Goal: Task Accomplishment & Management: Manage account settings

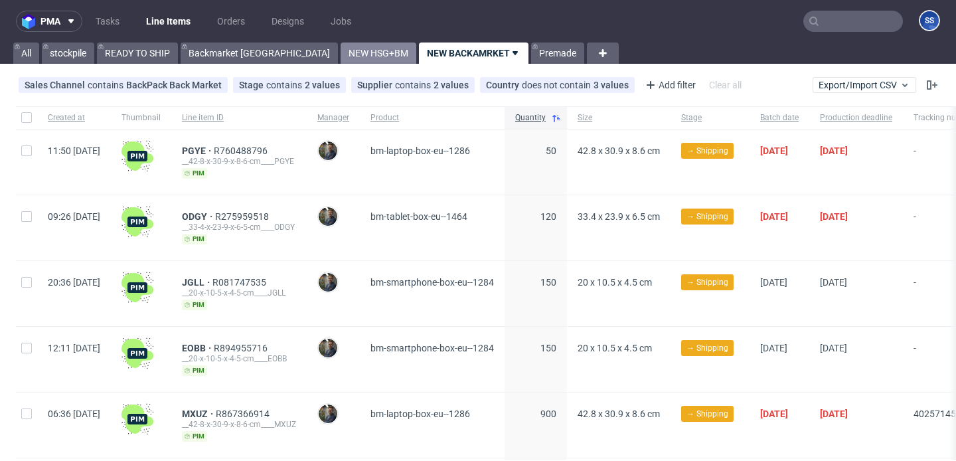
click at [341, 54] on link "NEW HSG+BM" at bounding box center [379, 52] width 76 height 21
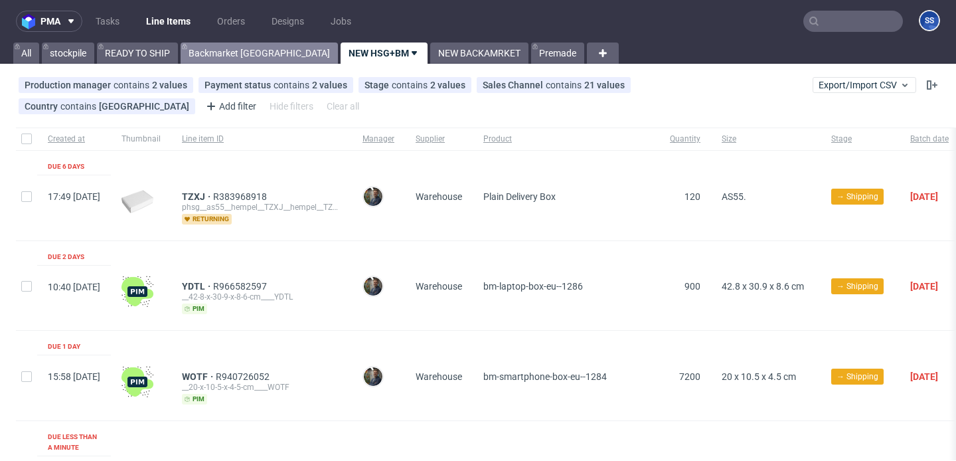
click at [246, 54] on link "Backmarket [GEOGRAPHIC_DATA]" at bounding box center [259, 52] width 157 height 21
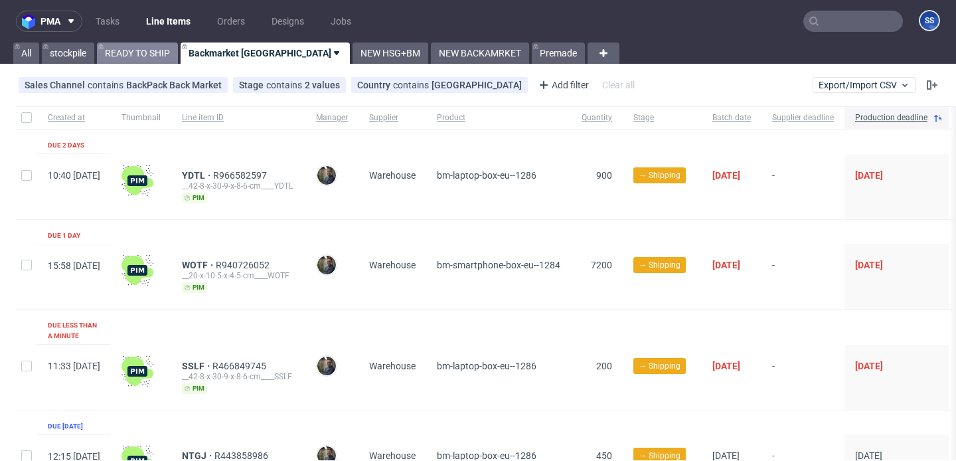
click at [149, 58] on link "READY TO SHIP" at bounding box center [137, 52] width 81 height 21
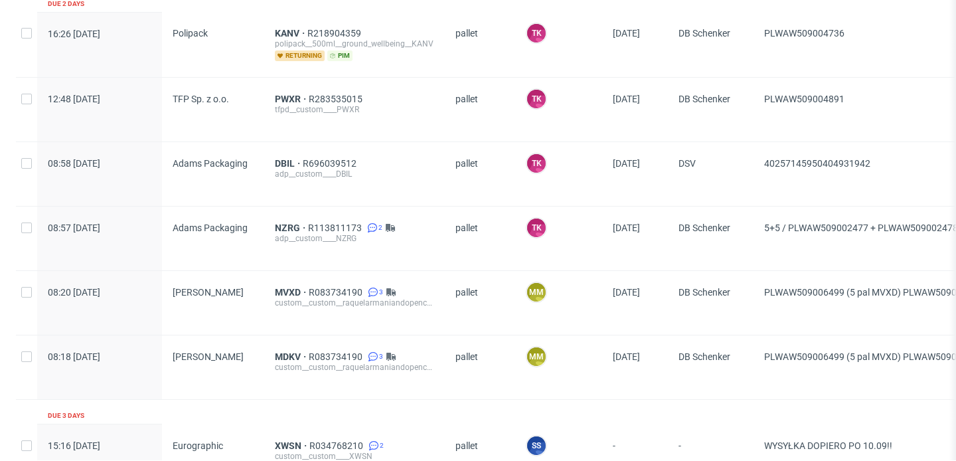
scroll to position [669, 0]
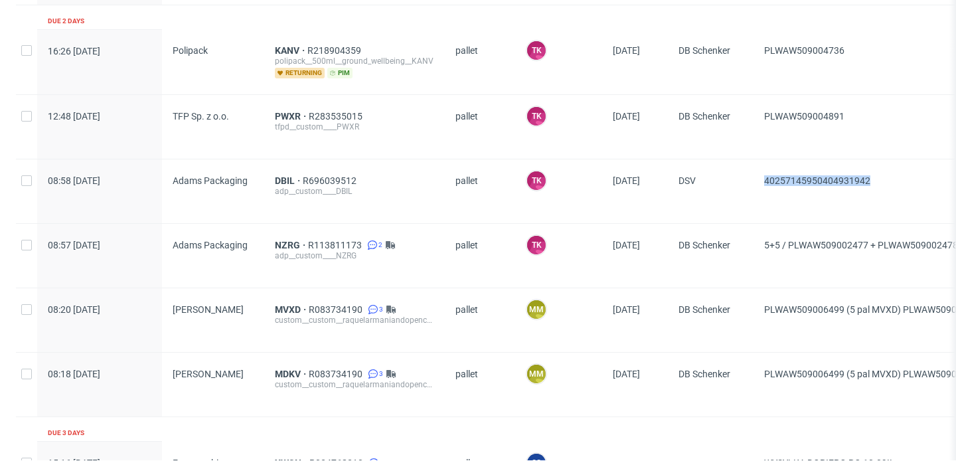
drag, startPoint x: 884, startPoint y: 177, endPoint x: 763, endPoint y: 175, distance: 121.5
copy span "40257145950404931942"
click at [279, 180] on span "DBIL" at bounding box center [289, 180] width 28 height 11
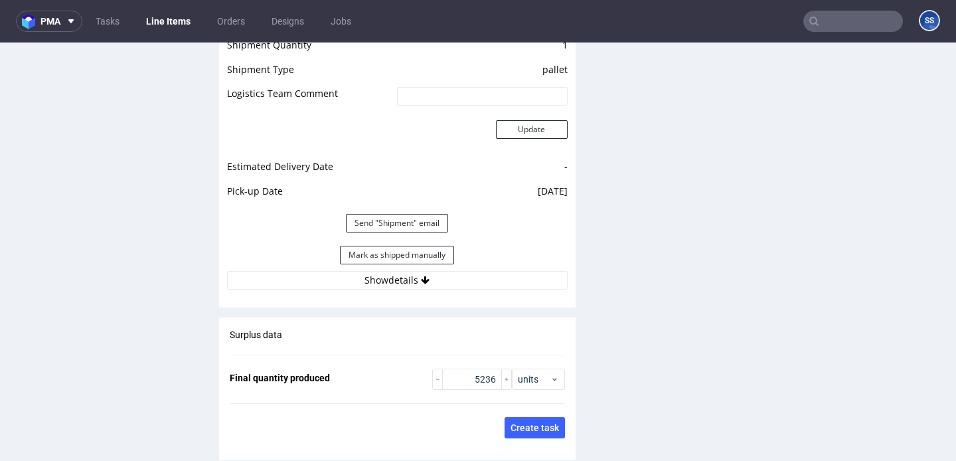
scroll to position [1932, 0]
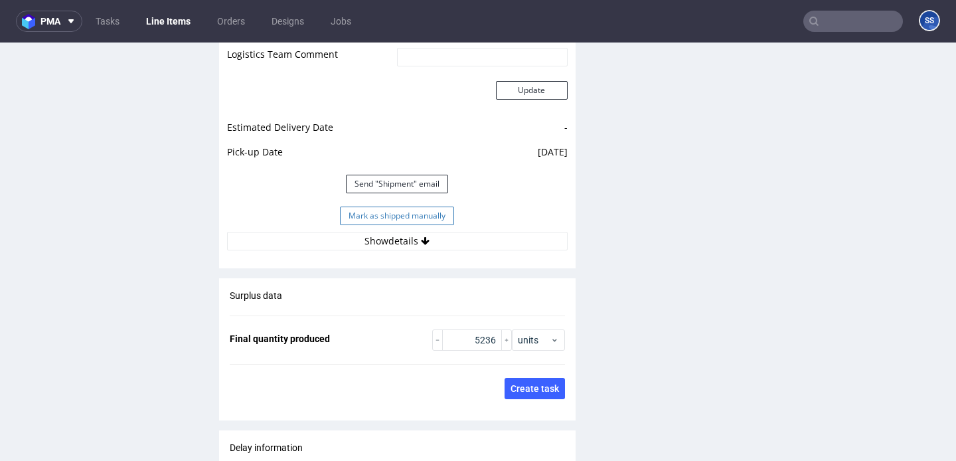
click at [430, 216] on button "Mark as shipped manually" at bounding box center [397, 215] width 114 height 19
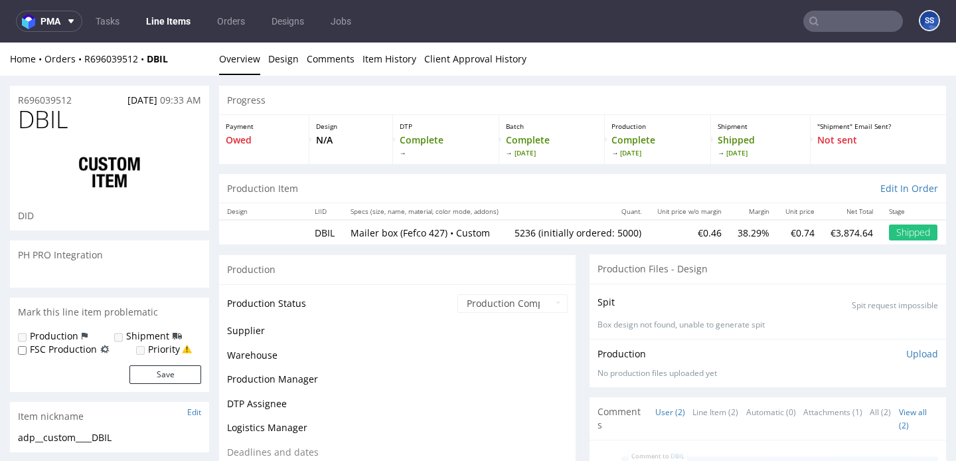
scroll to position [1143, 0]
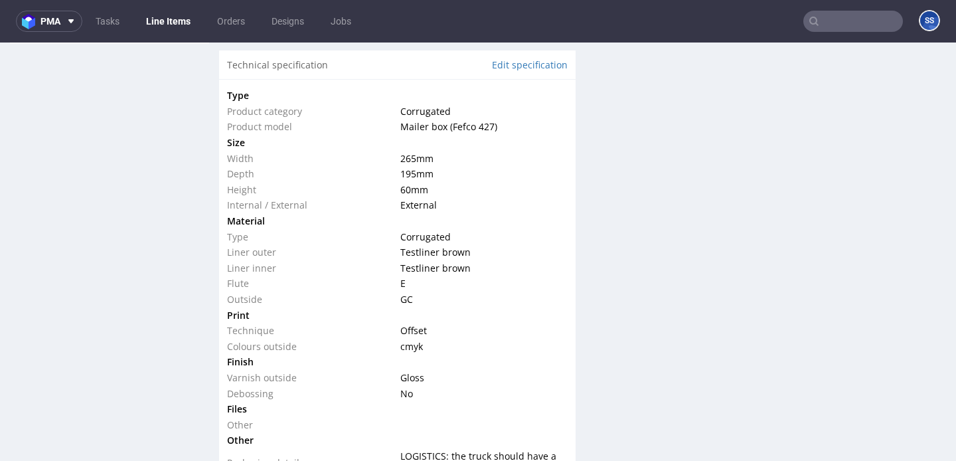
click at [162, 23] on link "Line Items" at bounding box center [168, 21] width 60 height 21
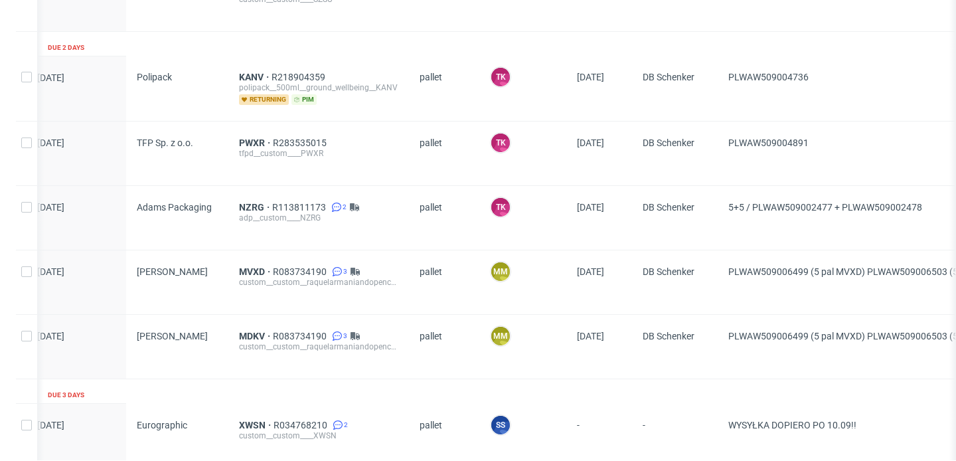
scroll to position [0, 37]
drag, startPoint x: 930, startPoint y: 208, endPoint x: 754, endPoint y: 209, distance: 176.0
copy span "PLWAW509002477 + PLWAW509002478"
click at [244, 202] on span "NZRG" at bounding box center [254, 207] width 33 height 11
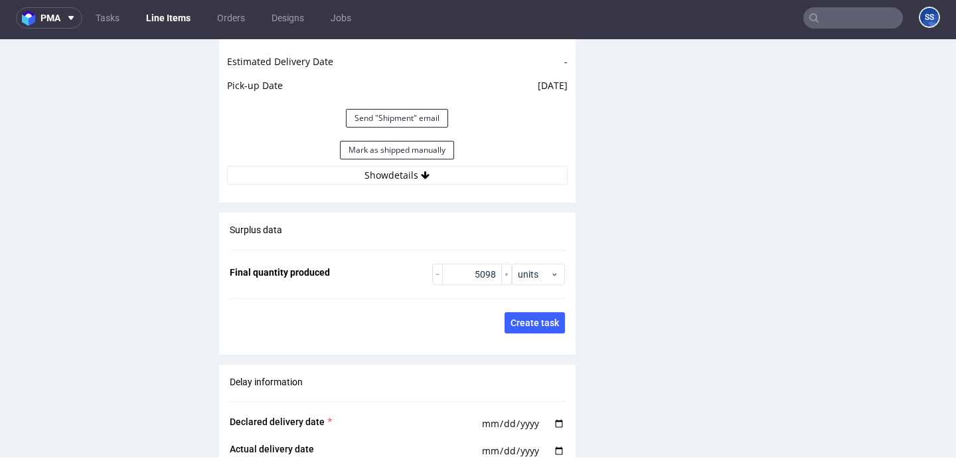
scroll to position [2000, 0]
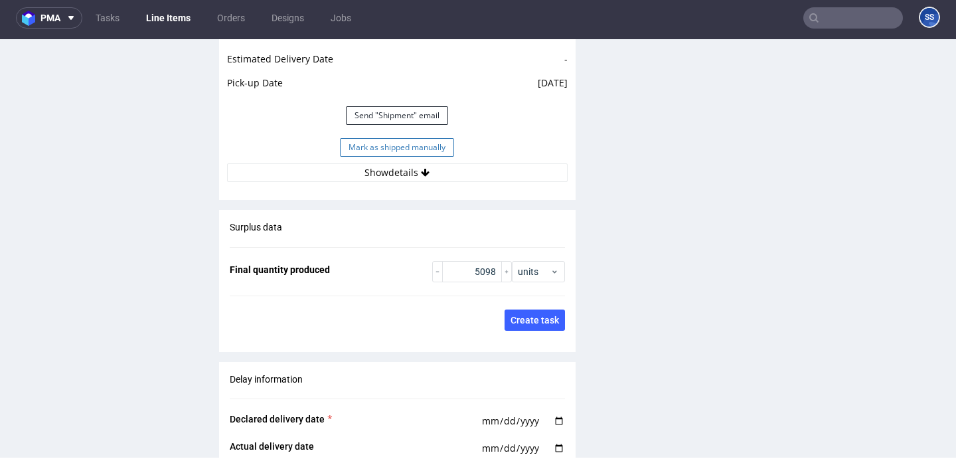
click at [440, 157] on button "Mark as shipped manually" at bounding box center [397, 147] width 114 height 19
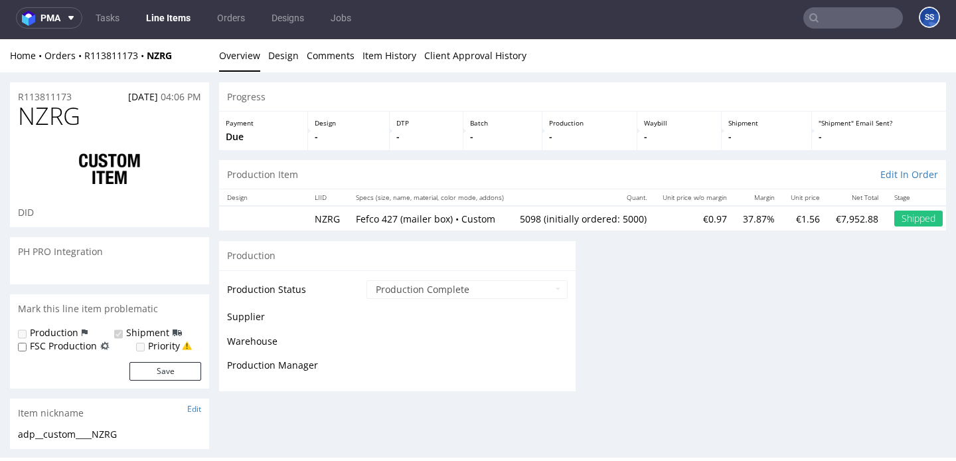
scroll to position [0, 0]
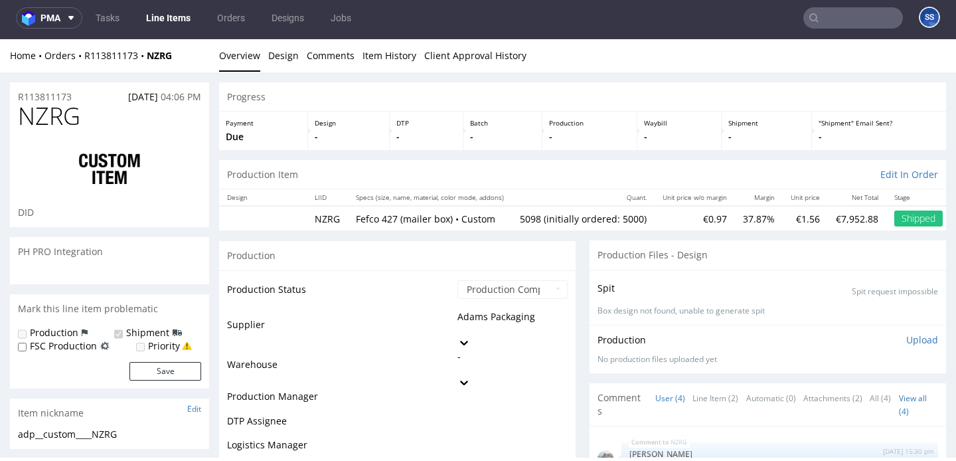
click at [179, 13] on link "Line Items" at bounding box center [168, 17] width 60 height 21
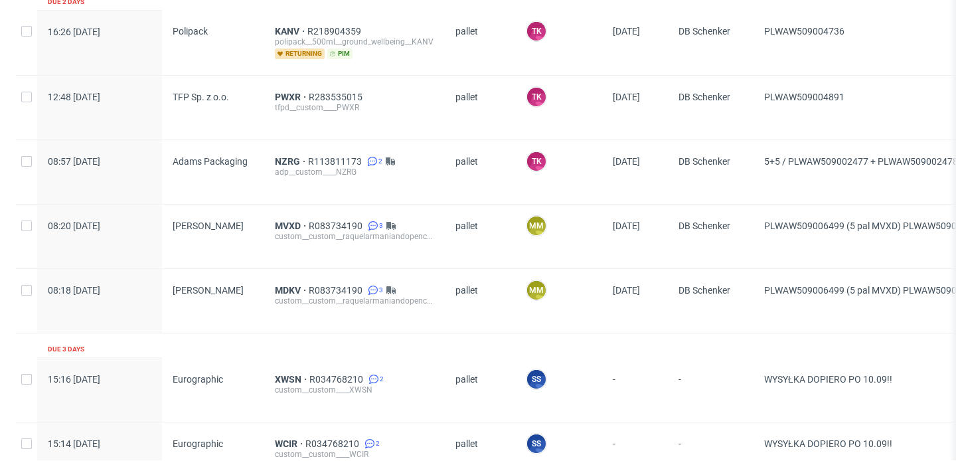
scroll to position [690, 0]
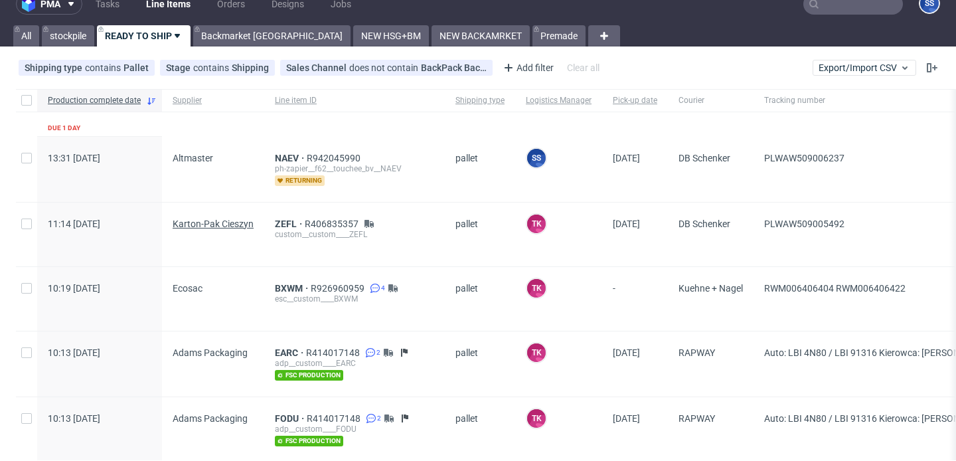
scroll to position [10, 0]
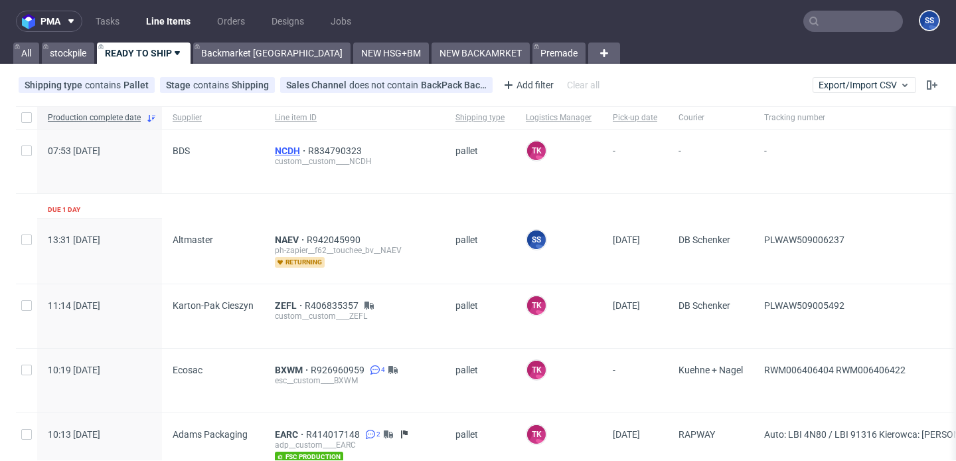
click at [287, 151] on span "NCDH" at bounding box center [291, 150] width 33 height 11
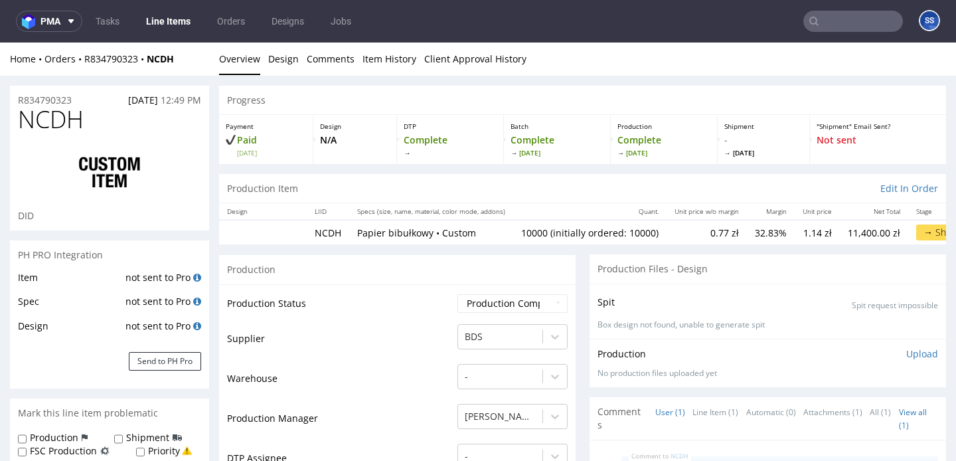
type input "10000"
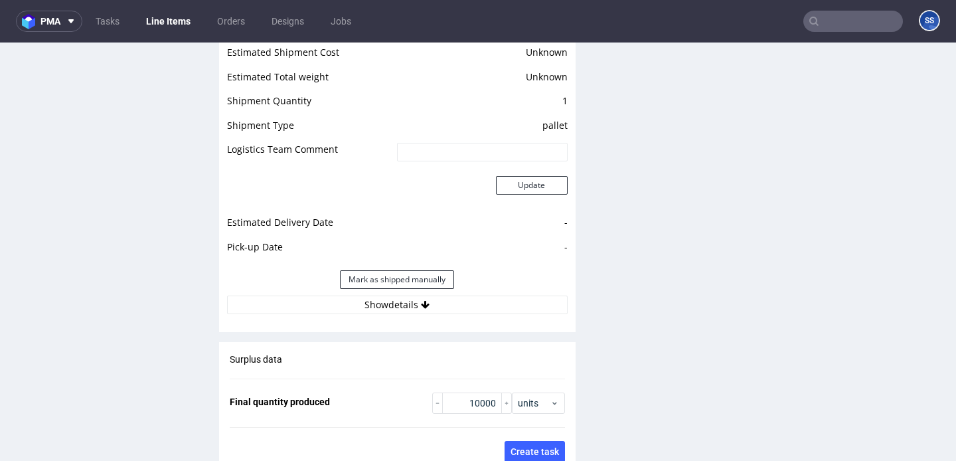
scroll to position [1715, 0]
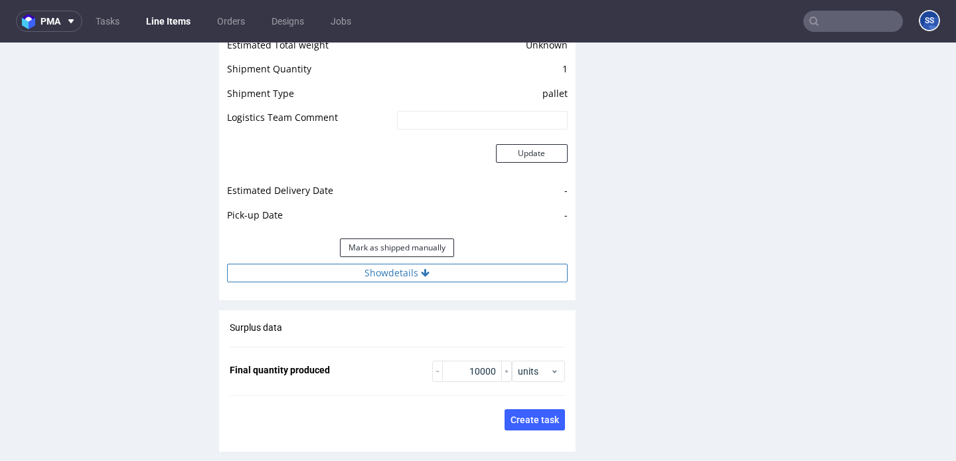
click at [469, 266] on button "Show details" at bounding box center [397, 273] width 341 height 19
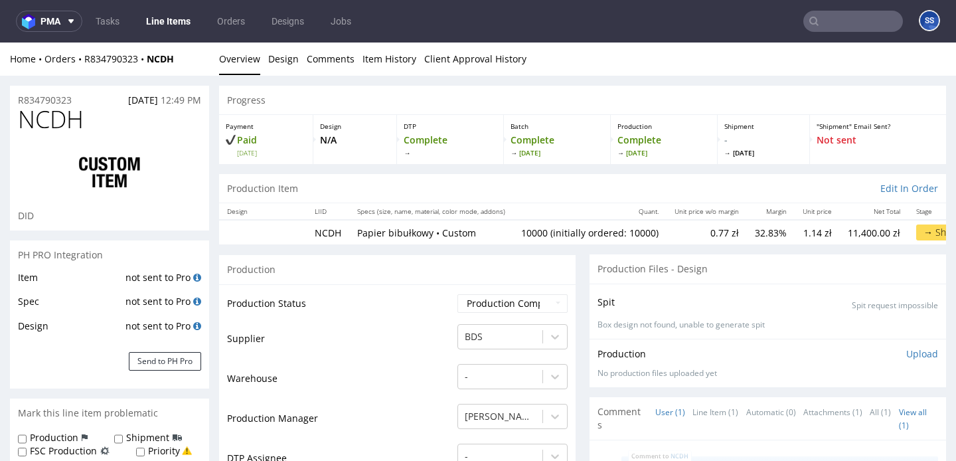
scroll to position [205, 0]
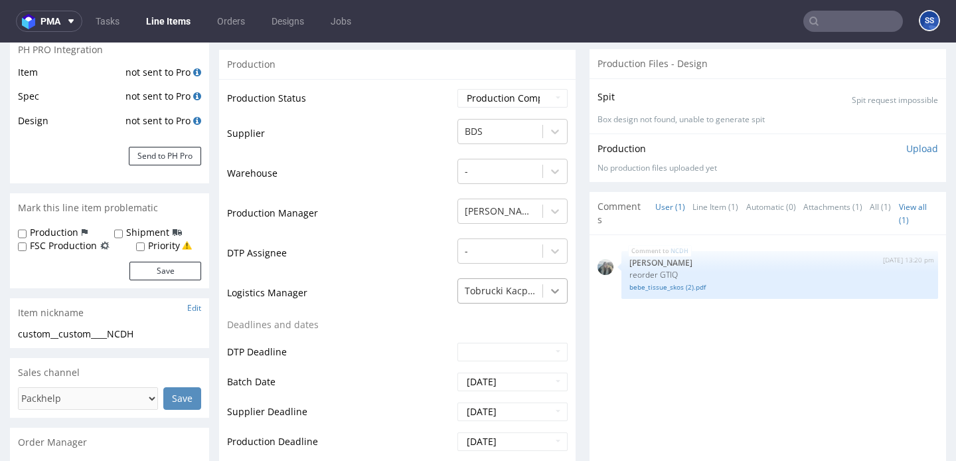
click at [543, 293] on div "Tobrucki Kacper" at bounding box center [512, 287] width 110 height 19
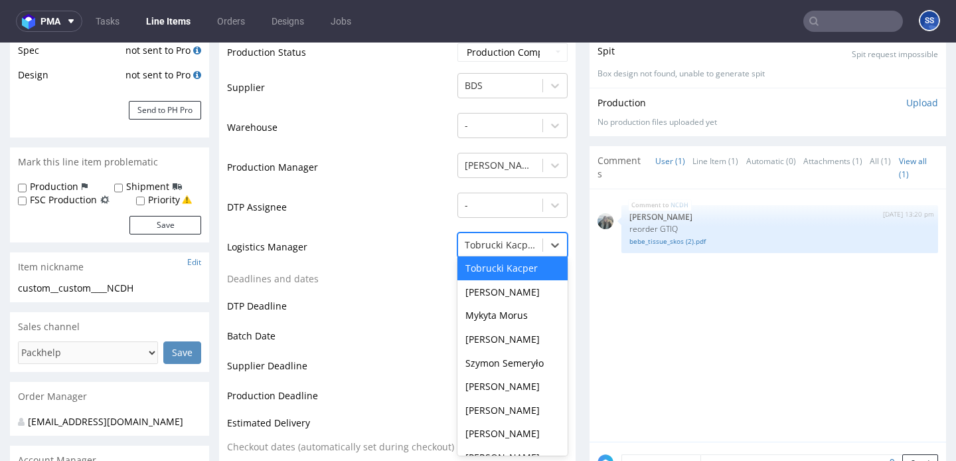
scroll to position [167, 0]
click at [512, 358] on div "Szymon Semeryło" at bounding box center [512, 364] width 110 height 24
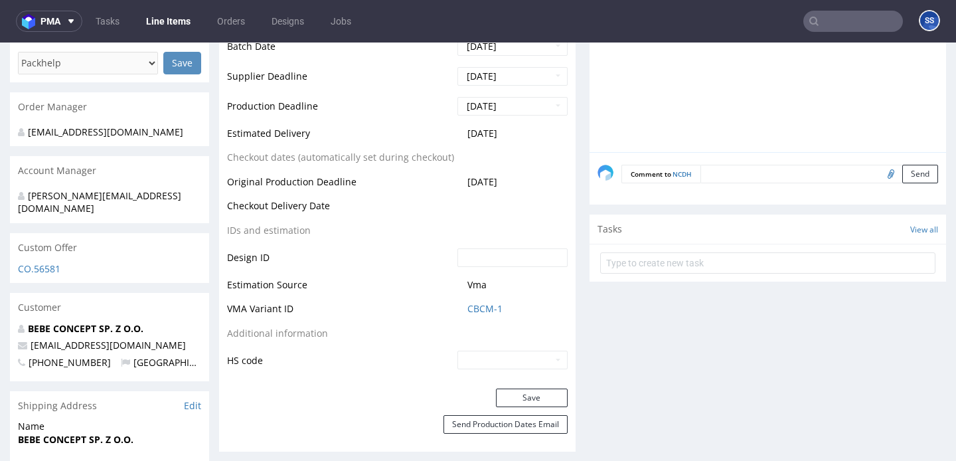
scroll to position [584, 0]
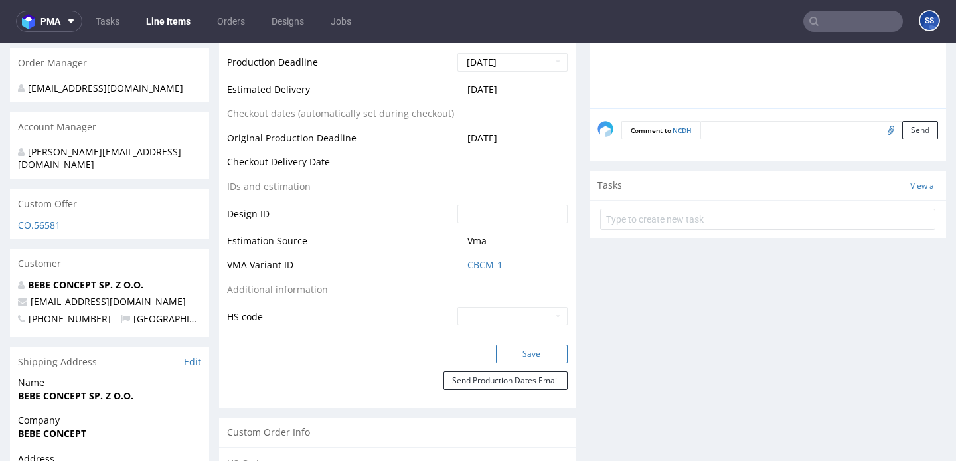
click at [529, 358] on button "Save" at bounding box center [532, 354] width 72 height 19
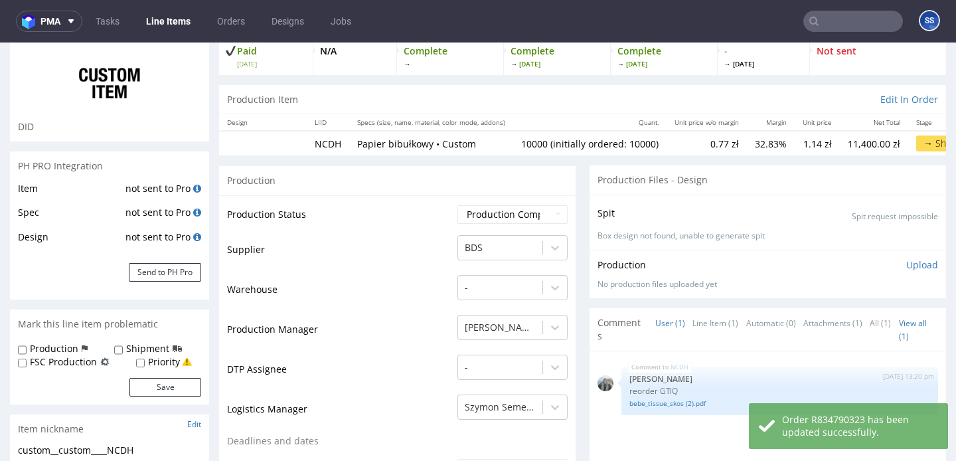
scroll to position [0, 0]
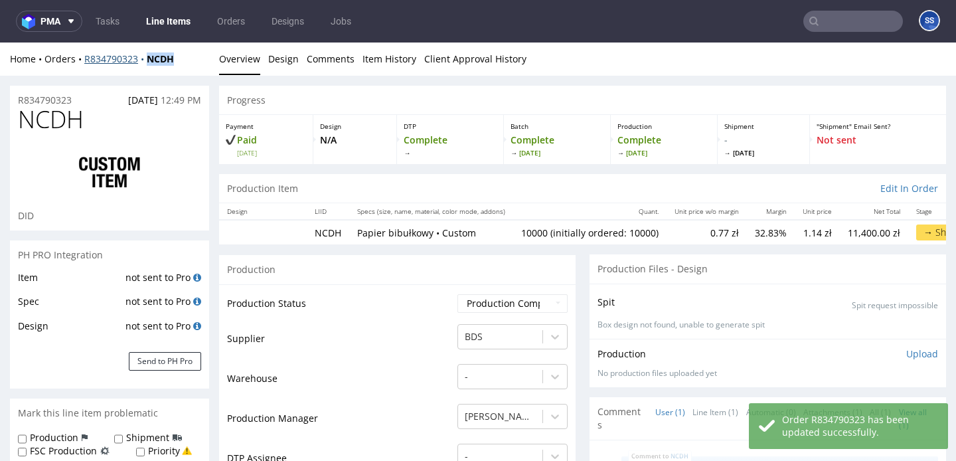
drag, startPoint x: 183, startPoint y: 62, endPoint x: 147, endPoint y: 60, distance: 35.3
click at [147, 60] on div "Home Orders R834790323 NCDH" at bounding box center [109, 58] width 199 height 13
copy strong "NCDH"
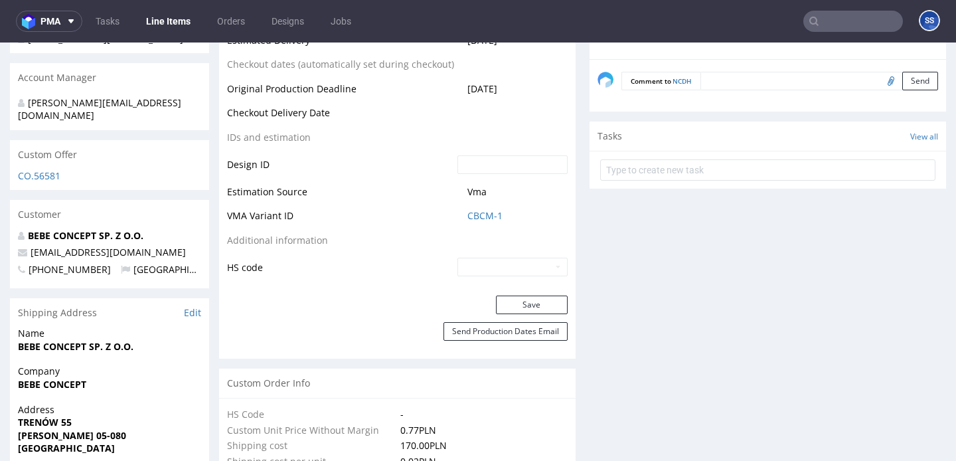
scroll to position [641, 0]
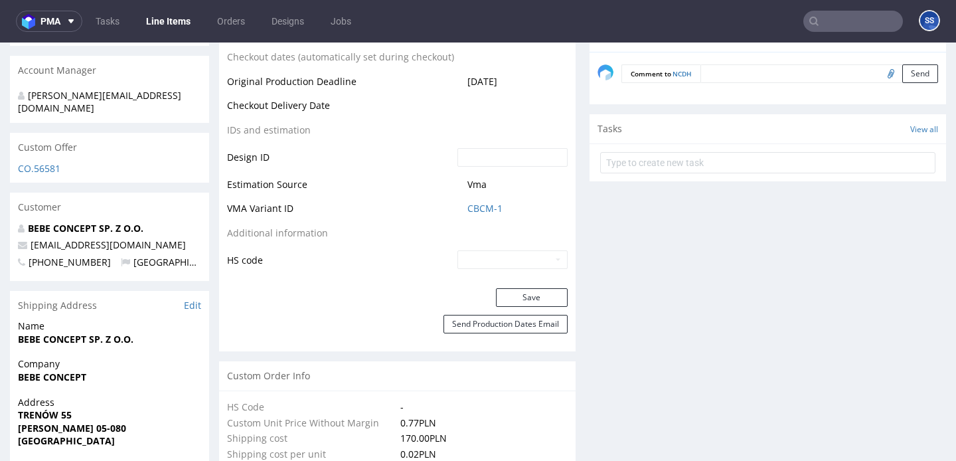
click at [74, 370] on strong "BEBE CONCEPT" at bounding box center [52, 376] width 68 height 13
copy strong "BEBE CONCEPT"
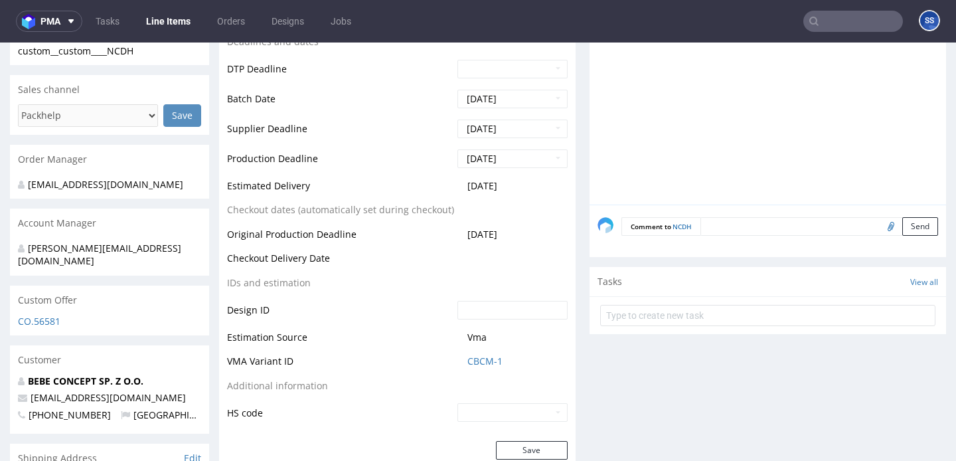
scroll to position [138, 0]
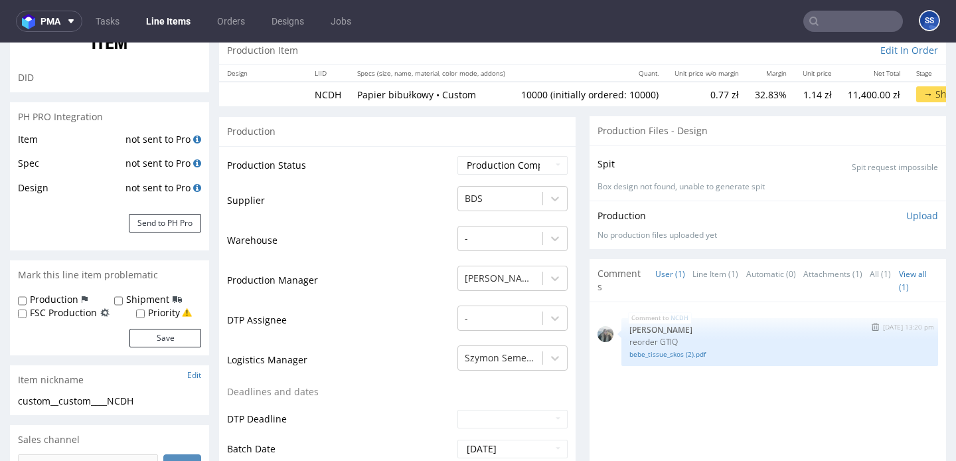
click at [665, 337] on p "reorder GTIQ" at bounding box center [779, 342] width 301 height 10
copy p "GTIQ"
click at [169, 15] on link "Line Items" at bounding box center [168, 21] width 60 height 21
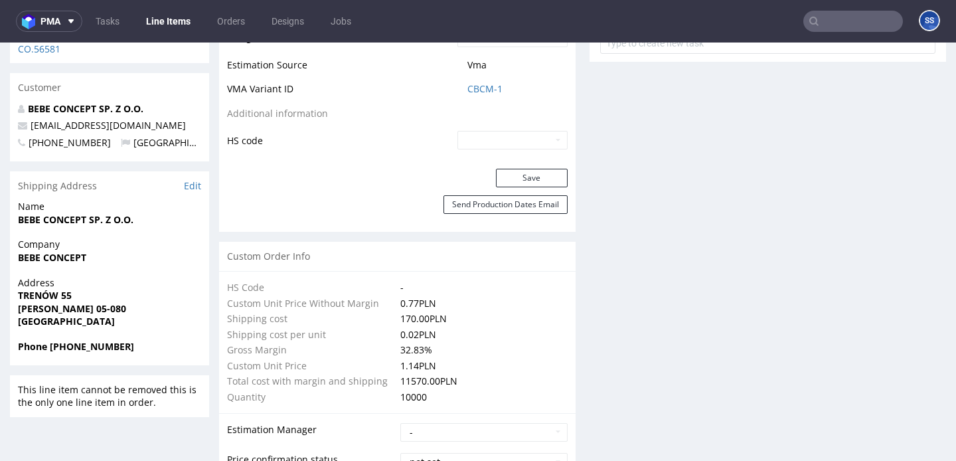
scroll to position [770, 0]
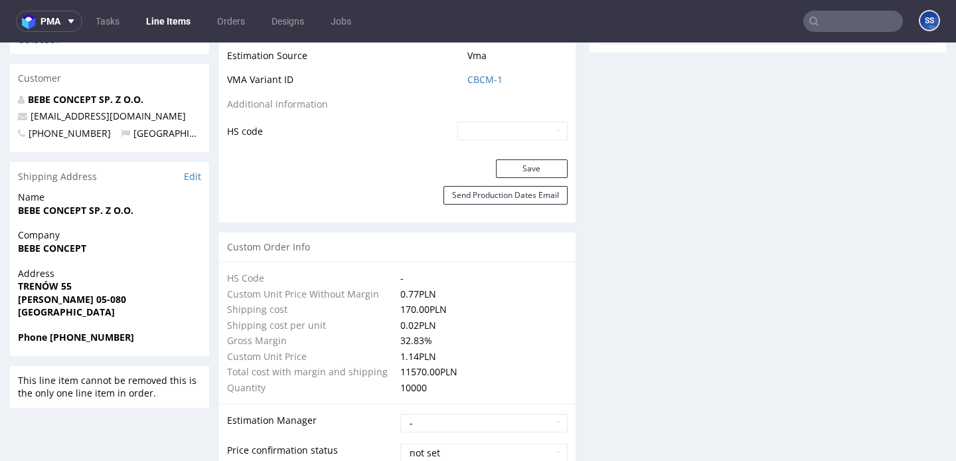
click at [98, 204] on strong "BEBE CONCEPT SP. Z O.O." at bounding box center [76, 210] width 116 height 13
copy strong "BEBE CONCEPT SP. Z O.O."
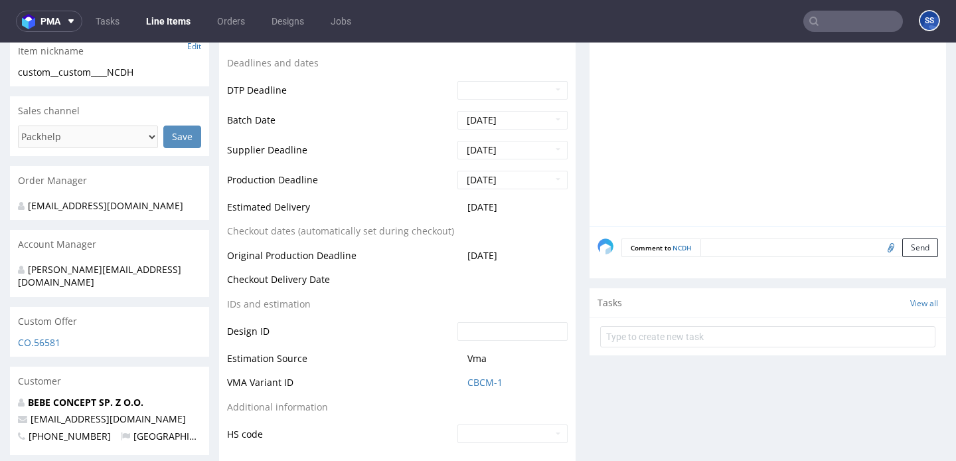
scroll to position [0, 0]
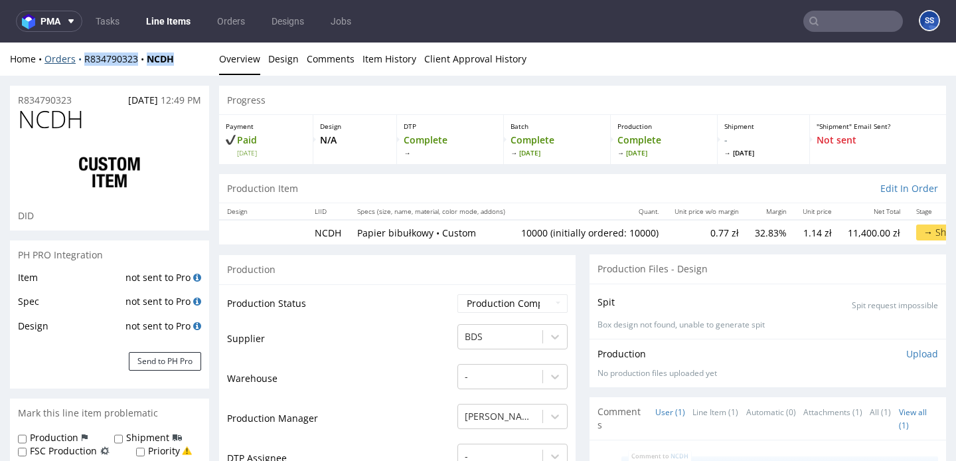
drag, startPoint x: 185, startPoint y: 64, endPoint x: 82, endPoint y: 62, distance: 102.9
click at [82, 62] on div "Home Orders R834790323 NCDH" at bounding box center [109, 58] width 199 height 13
copy div "R834790323 NCDH"
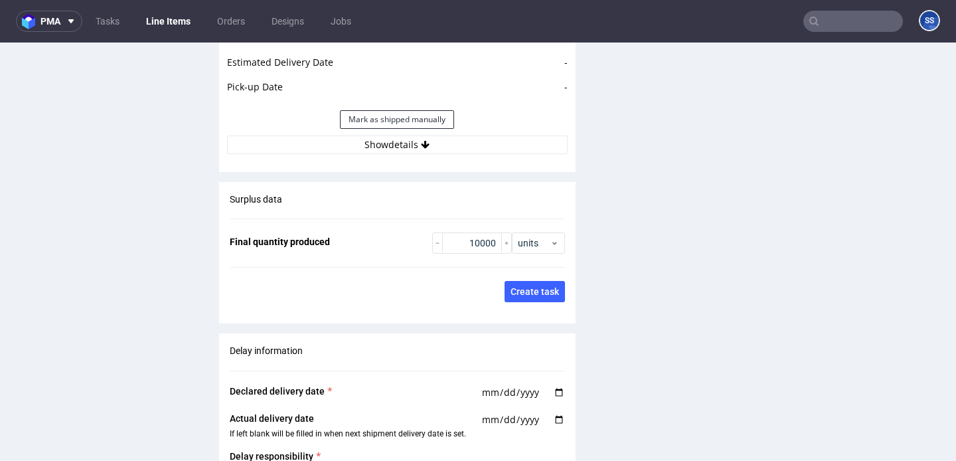
scroll to position [1848, 0]
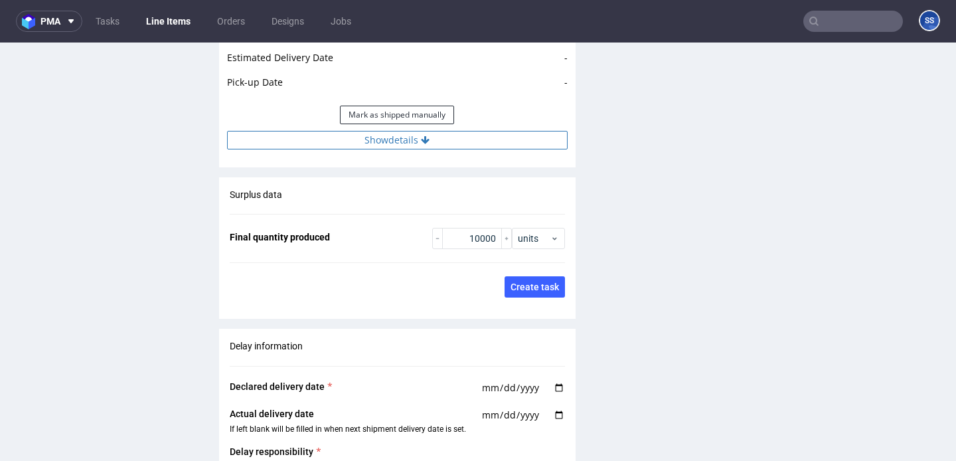
click at [320, 144] on button "Show details" at bounding box center [397, 140] width 341 height 19
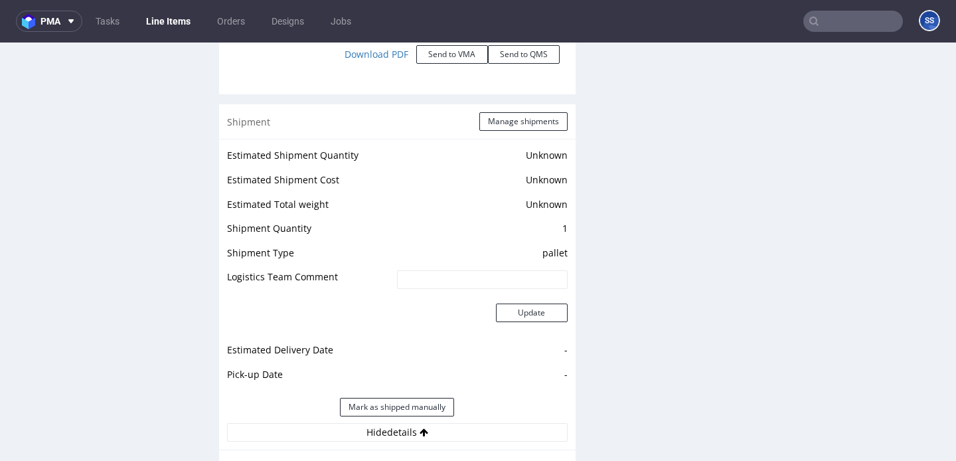
scroll to position [1541, 0]
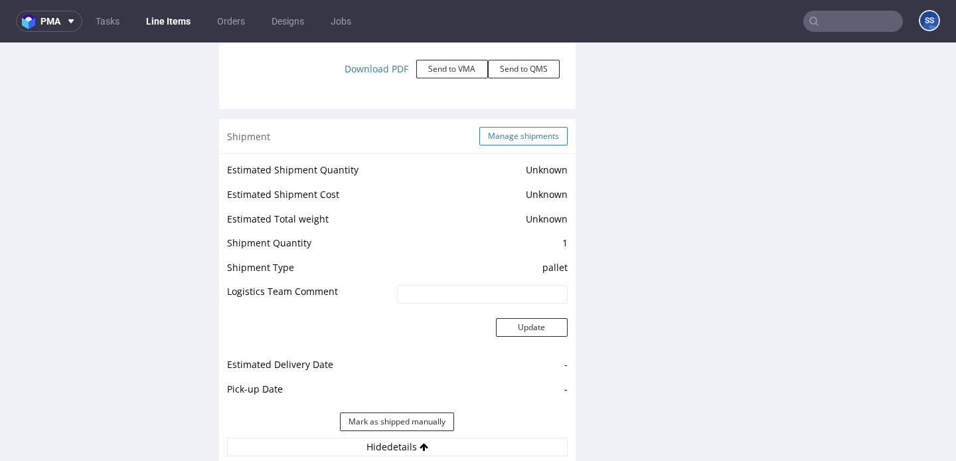
click at [513, 137] on button "Manage shipments" at bounding box center [523, 136] width 88 height 19
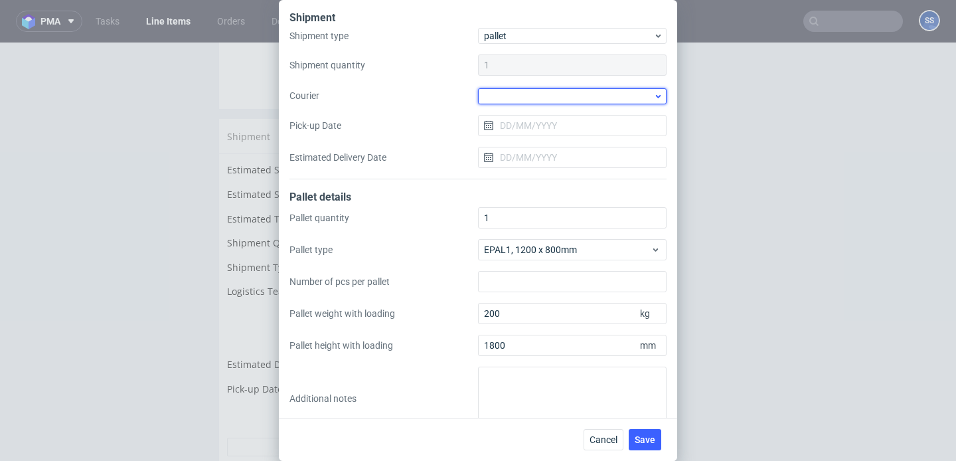
click at [540, 92] on div at bounding box center [572, 96] width 189 height 16
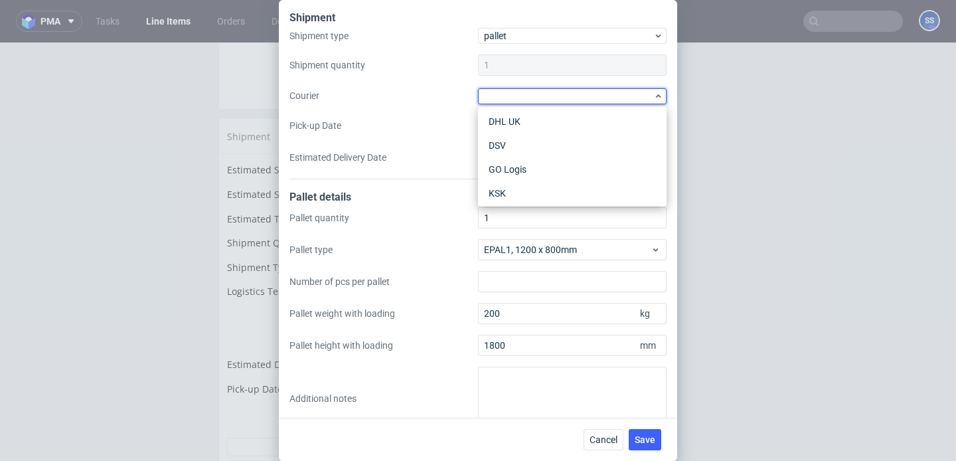
scroll to position [98, 0]
click at [539, 192] on div "Kuehne + Nagel" at bounding box center [572, 194] width 178 height 24
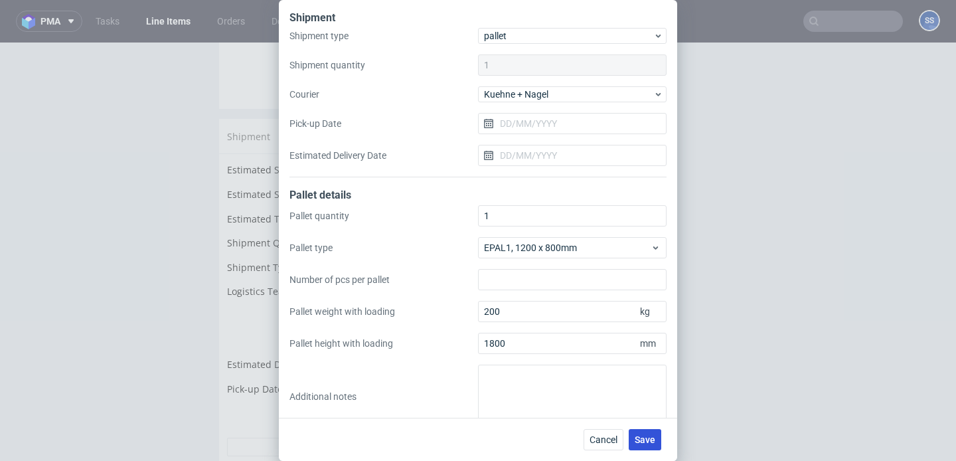
click at [644, 435] on span "Save" at bounding box center [645, 439] width 21 height 9
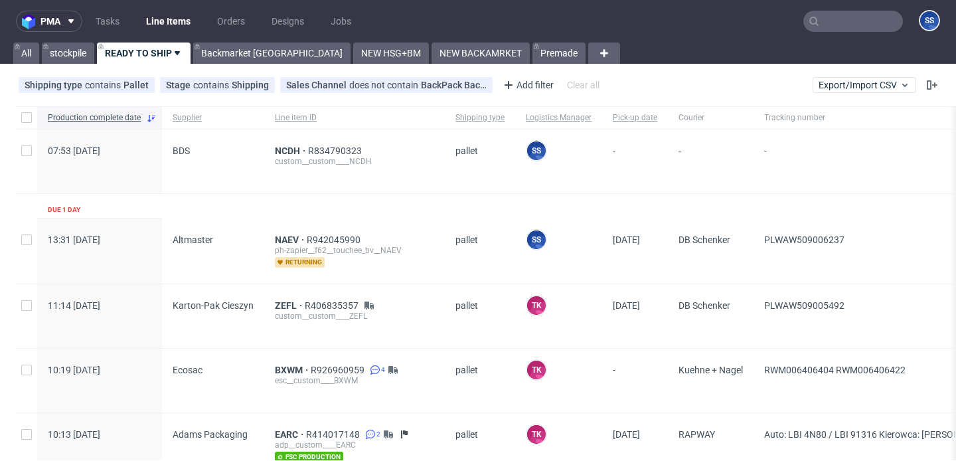
click at [820, 25] on input "text" at bounding box center [853, 21] width 100 height 21
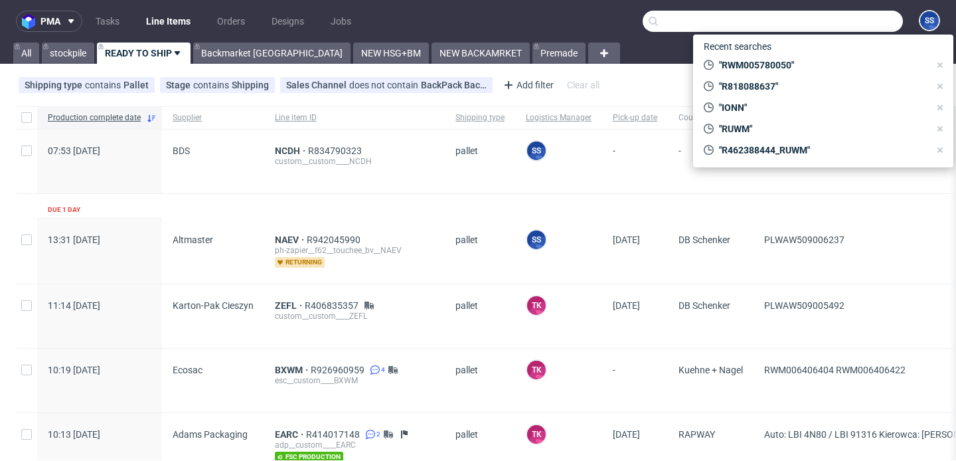
paste input "GTIQ"
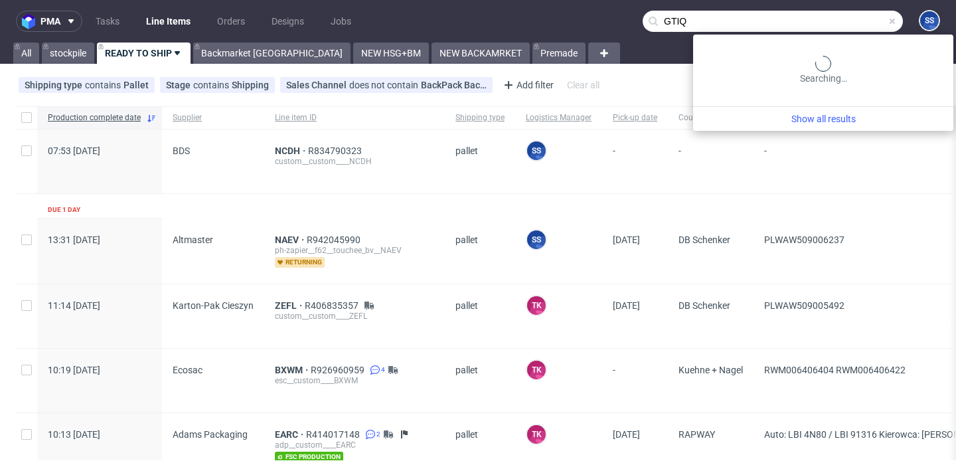
type input "GTIQ"
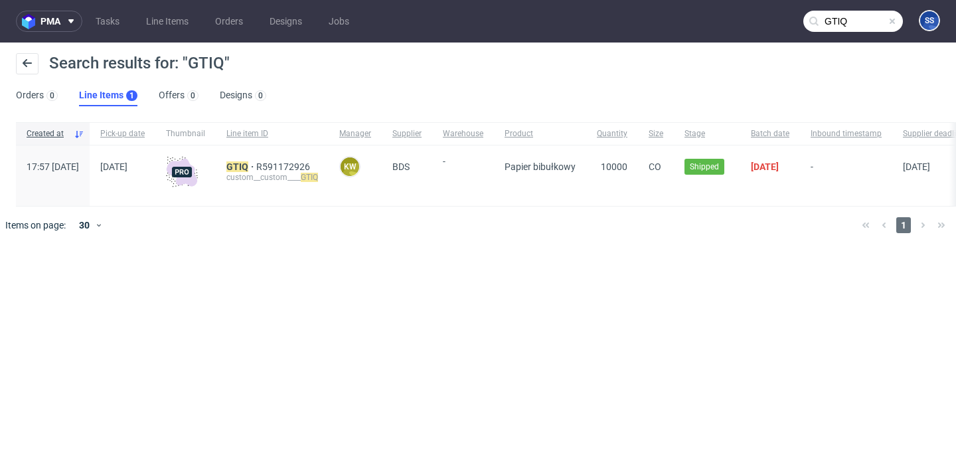
click at [277, 159] on div "GTIQ R591172926 custom__custom____ GTIQ" at bounding box center [272, 175] width 113 height 60
click at [248, 166] on mark "GTIQ" at bounding box center [237, 166] width 22 height 11
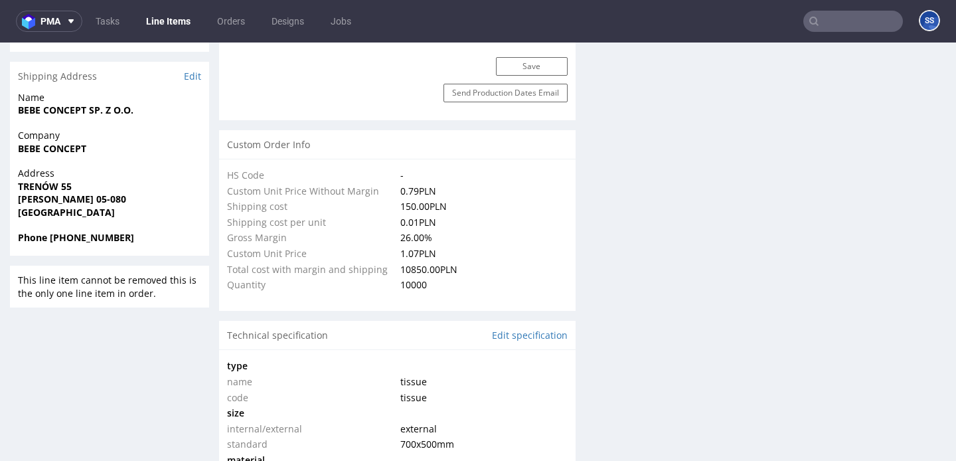
select select "in_progress"
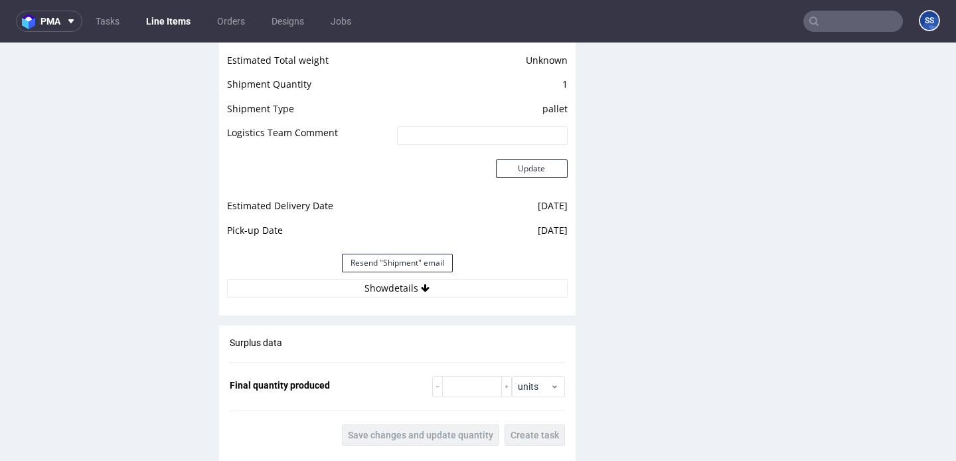
scroll to position [1749, 0]
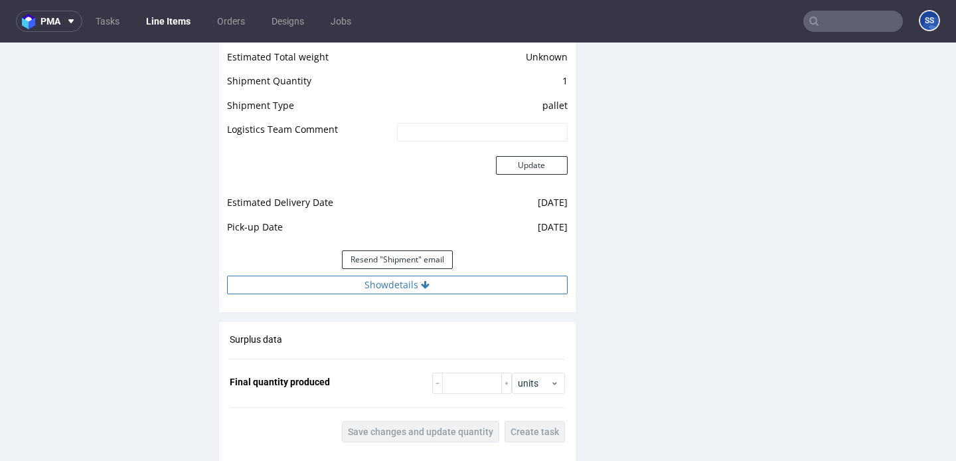
click at [334, 286] on button "Show details" at bounding box center [397, 285] width 341 height 19
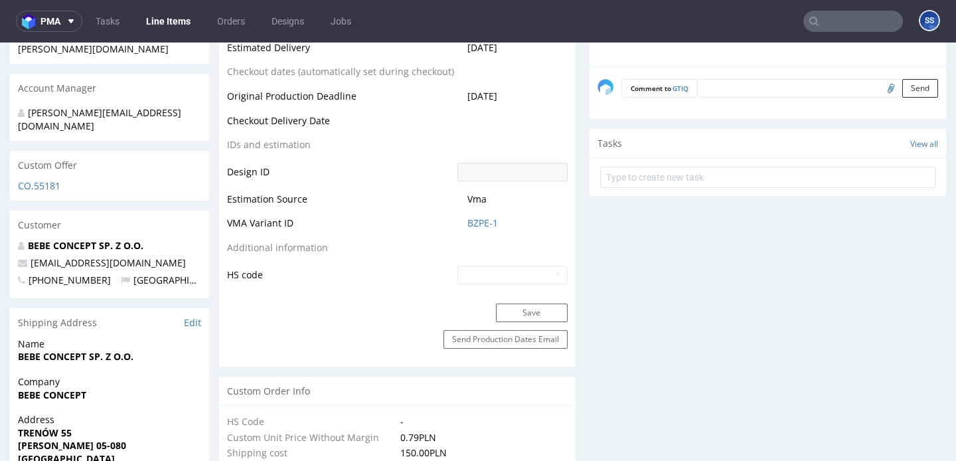
scroll to position [674, 0]
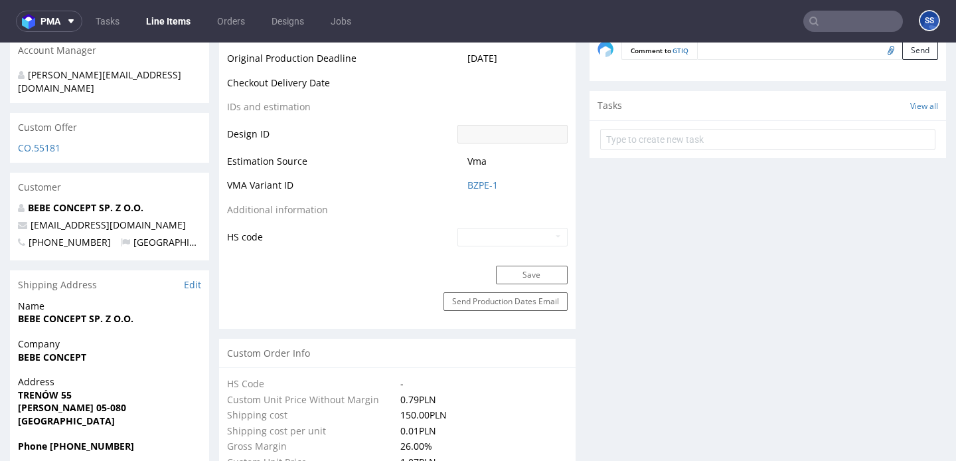
click at [49, 388] on strong "TRENÓW 55" at bounding box center [45, 394] width 54 height 13
copy strong "TRENÓW 55"
drag, startPoint x: 46, startPoint y: 380, endPoint x: 103, endPoint y: 380, distance: 57.1
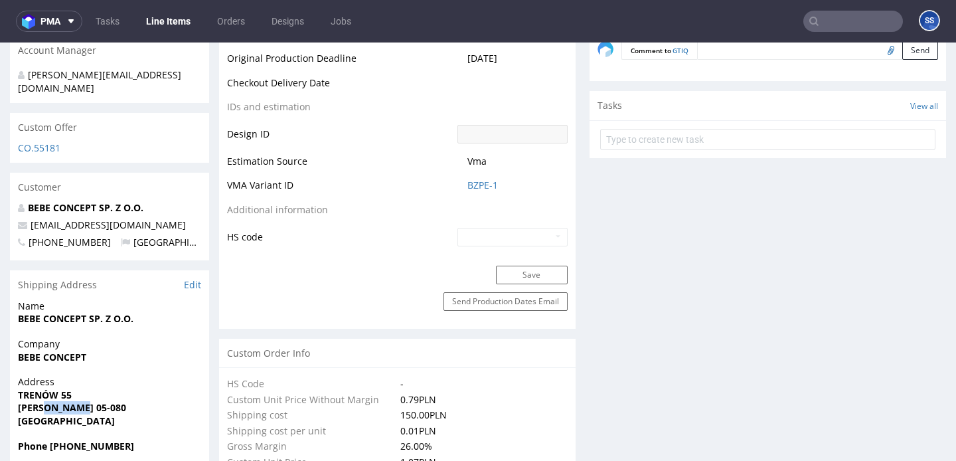
click at [103, 401] on span "LASKI 05-080" at bounding box center [109, 407] width 183 height 13
copy strong "05-080"
click at [23, 401] on strong "LASKI 05-080" at bounding box center [72, 407] width 108 height 13
copy strong "LASKI"
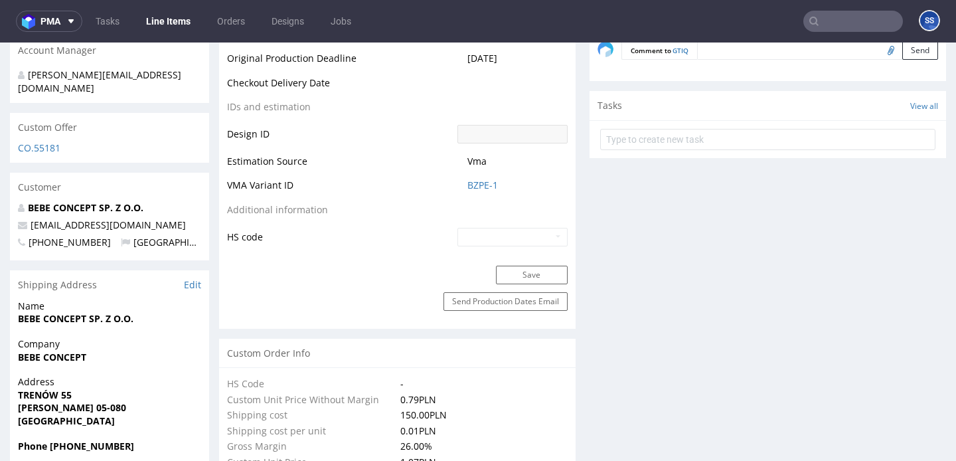
click at [64, 312] on strong "BEBE CONCEPT SP. Z O.O." at bounding box center [76, 318] width 116 height 13
copy strong "BEBE CONCEPT SP. Z O.O."
click at [51, 351] on strong "BEBE CONCEPT" at bounding box center [52, 357] width 68 height 13
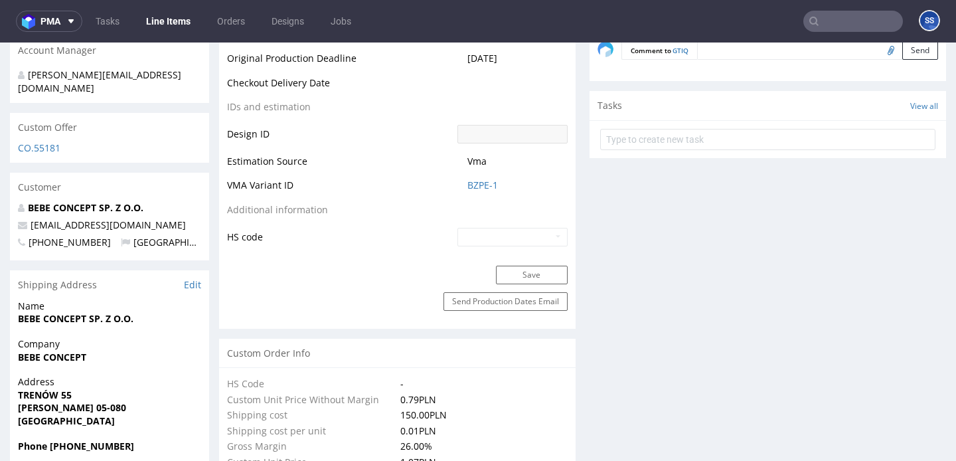
click at [51, 351] on strong "BEBE CONCEPT" at bounding box center [52, 357] width 68 height 13
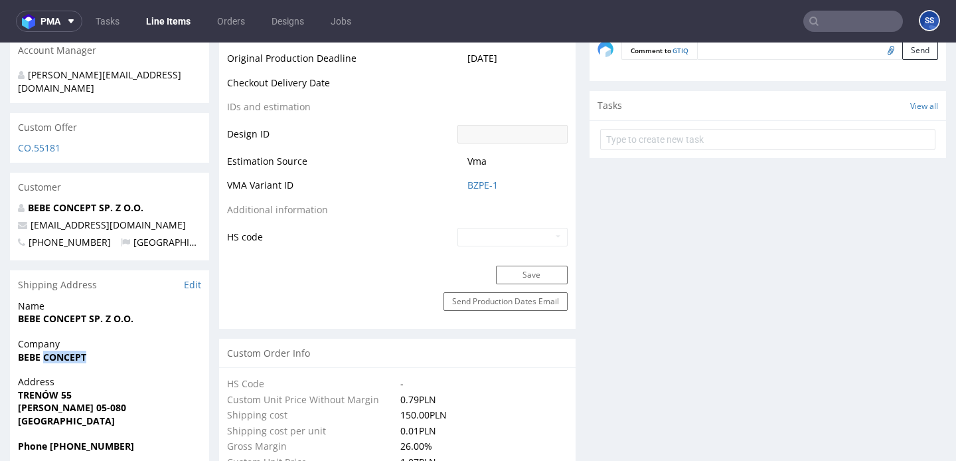
click at [26, 351] on strong "BEBE CONCEPT" at bounding box center [52, 357] width 68 height 13
copy strong "BEBE CONCEPT"
drag, startPoint x: 136, startPoint y: 197, endPoint x: 27, endPoint y: 202, distance: 109.7
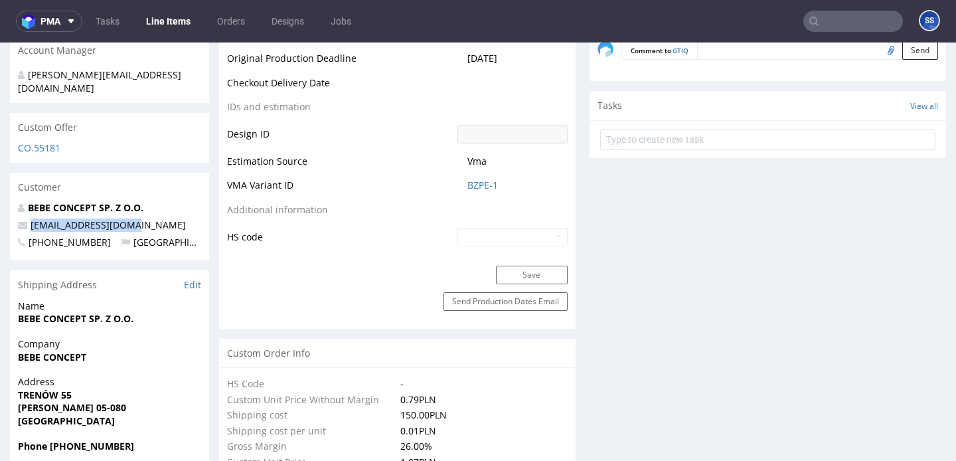
click at [27, 218] on p "[EMAIL_ADDRESS][DOMAIN_NAME]" at bounding box center [109, 224] width 183 height 13
copy span "[EMAIL_ADDRESS][DOMAIN_NAME]"
click at [88, 440] on strong "Phone +48691891015" at bounding box center [76, 446] width 116 height 13
copy strong "48691891015"
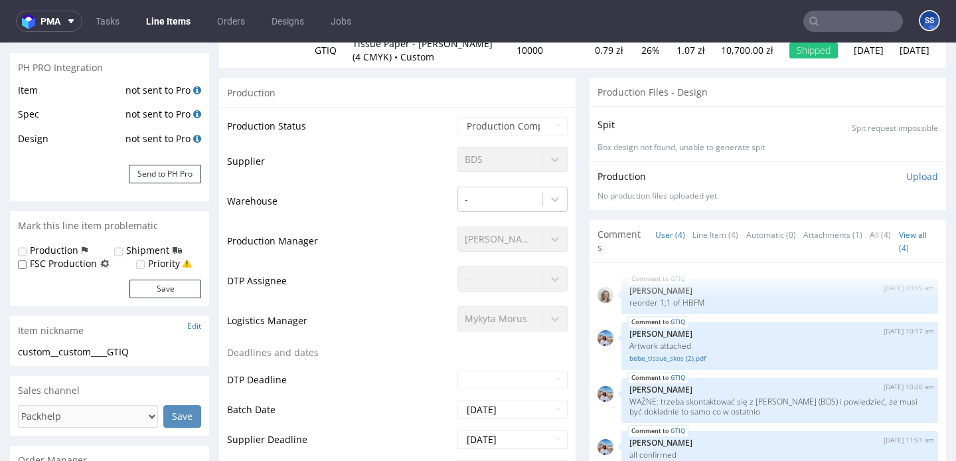
scroll to position [0, 0]
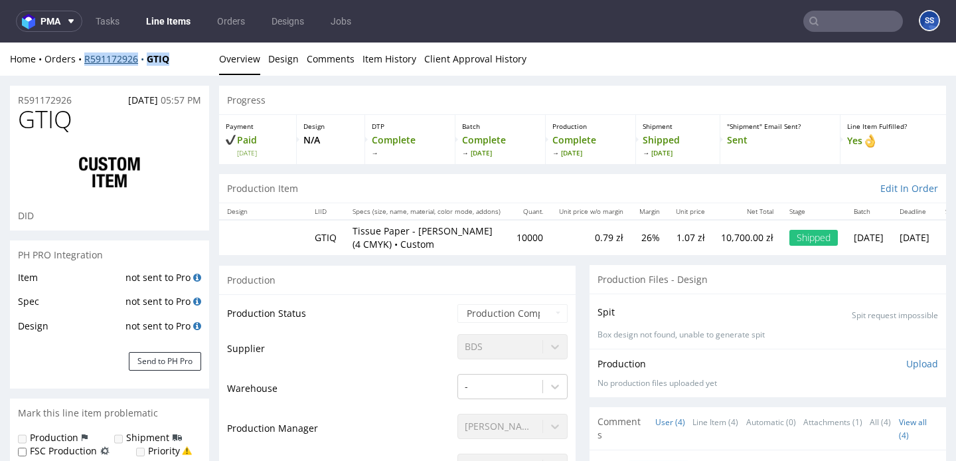
drag, startPoint x: 185, startPoint y: 60, endPoint x: 85, endPoint y: 60, distance: 100.3
click at [85, 60] on div "Home Orders R591172926 GTIQ" at bounding box center [109, 58] width 199 height 13
copy div "R591172926 GTIQ"
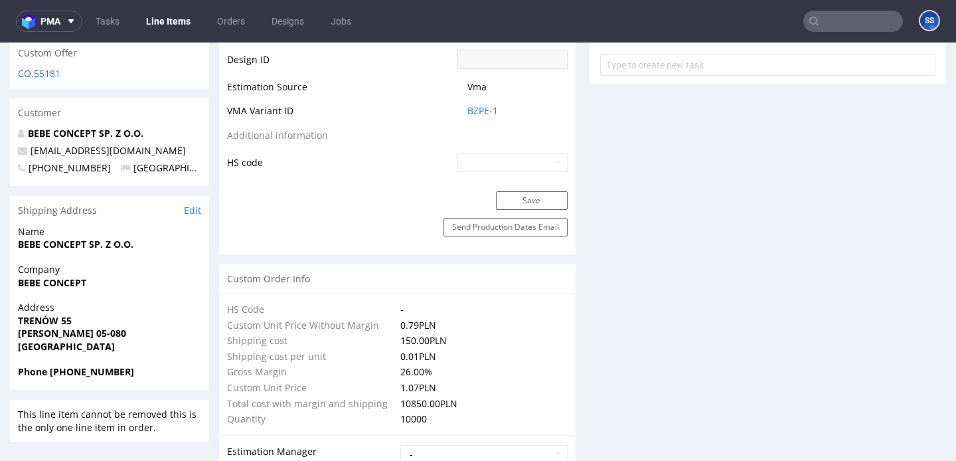
scroll to position [749, 0]
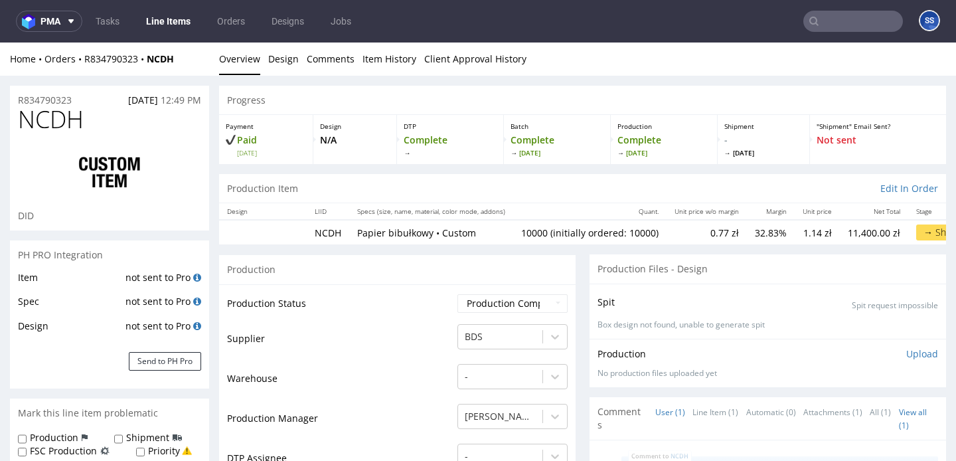
type input "10000"
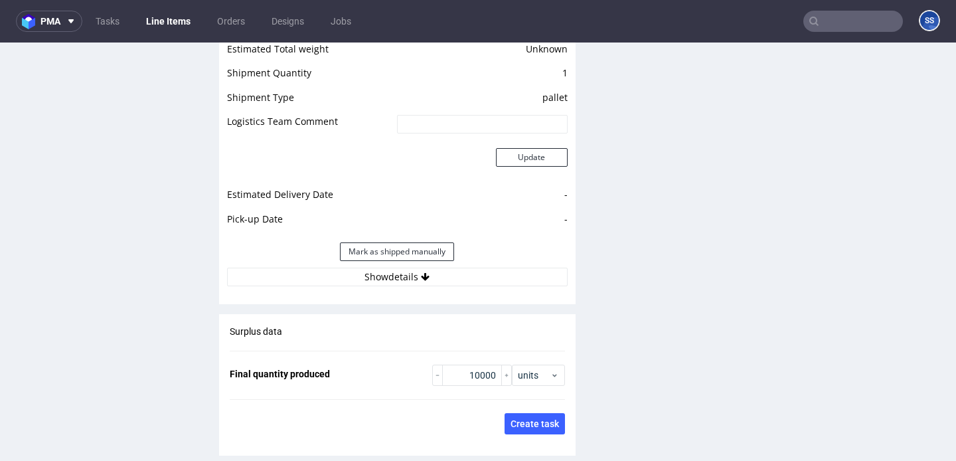
scroll to position [1722, 0]
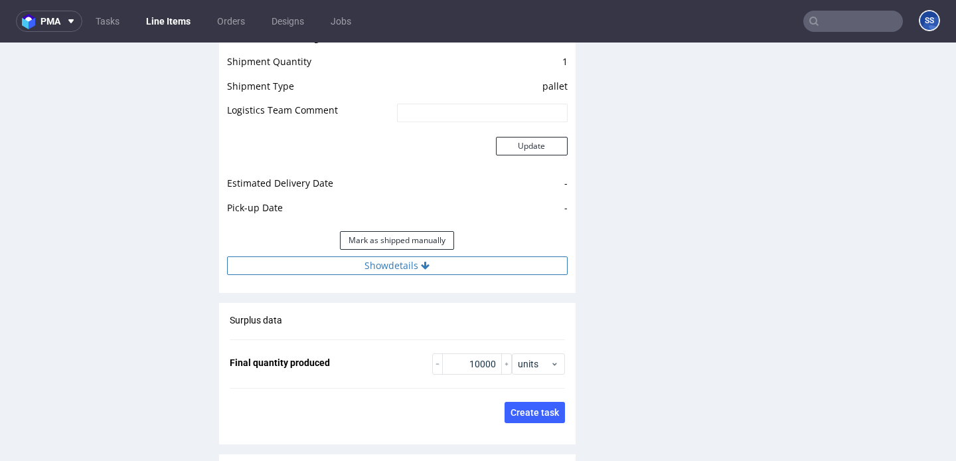
click at [453, 270] on button "Show details" at bounding box center [397, 265] width 341 height 19
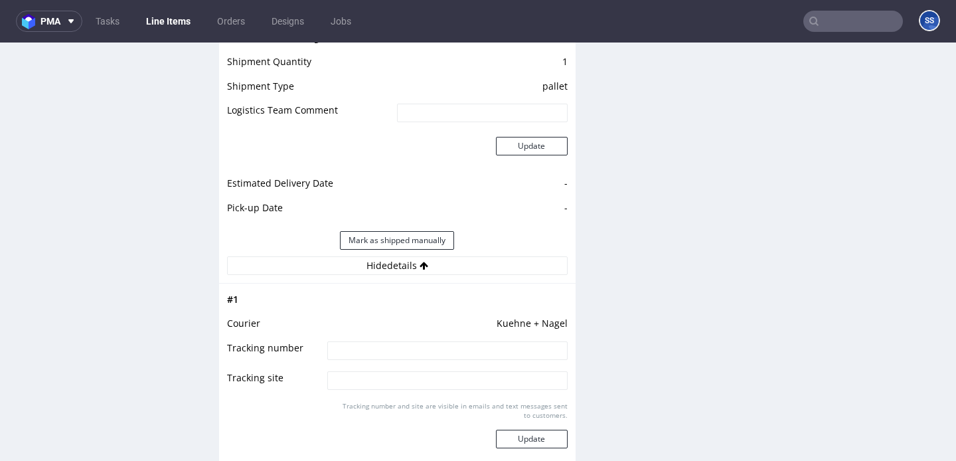
click at [422, 340] on td at bounding box center [445, 355] width 243 height 30
click at [420, 347] on input at bounding box center [447, 350] width 240 height 19
paste input "RWM006411333"
type input "RWM006411333"
click at [532, 438] on button "Update" at bounding box center [532, 439] width 72 height 19
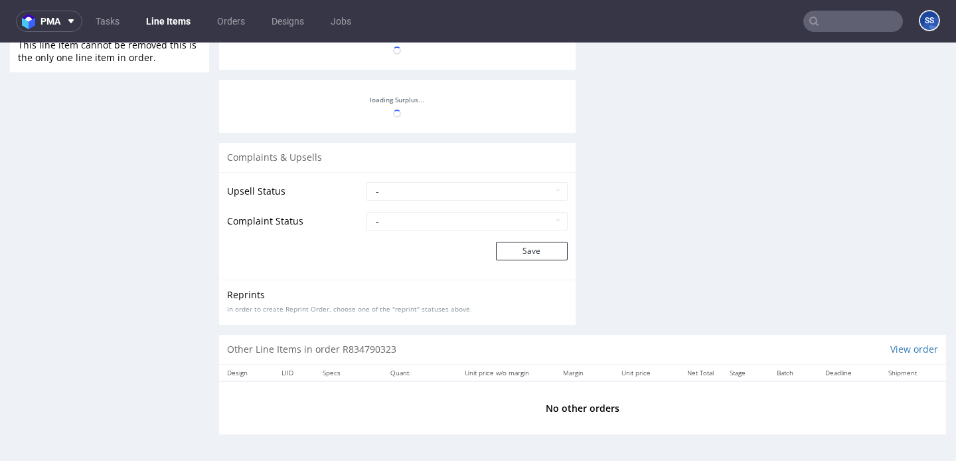
scroll to position [1120, 0]
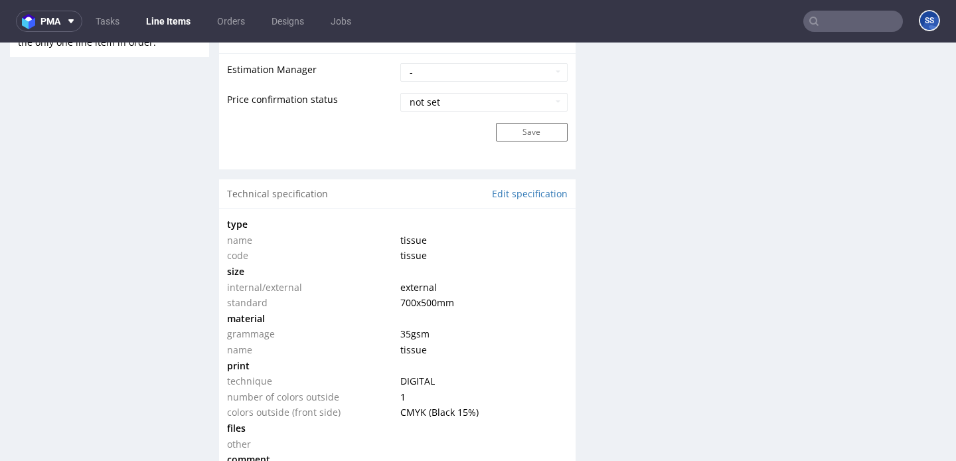
click at [165, 21] on link "Line Items" at bounding box center [168, 21] width 60 height 21
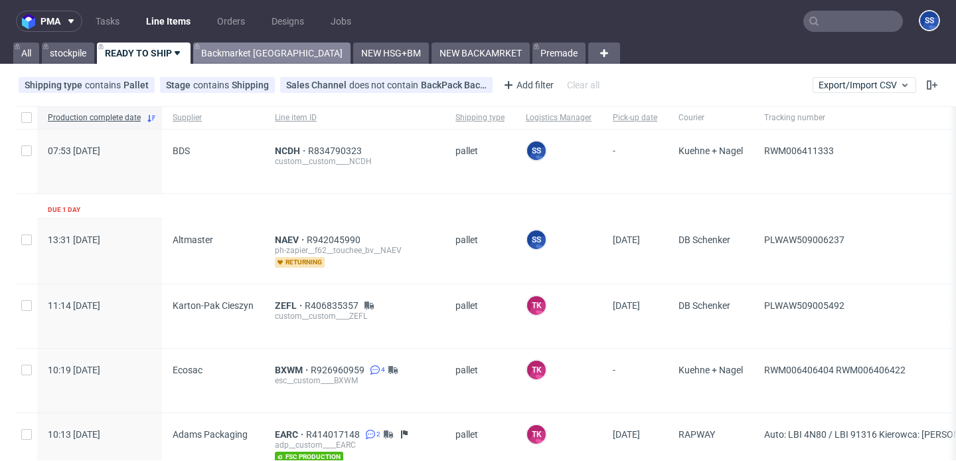
click at [262, 60] on link "Backmarket [GEOGRAPHIC_DATA]" at bounding box center [271, 52] width 157 height 21
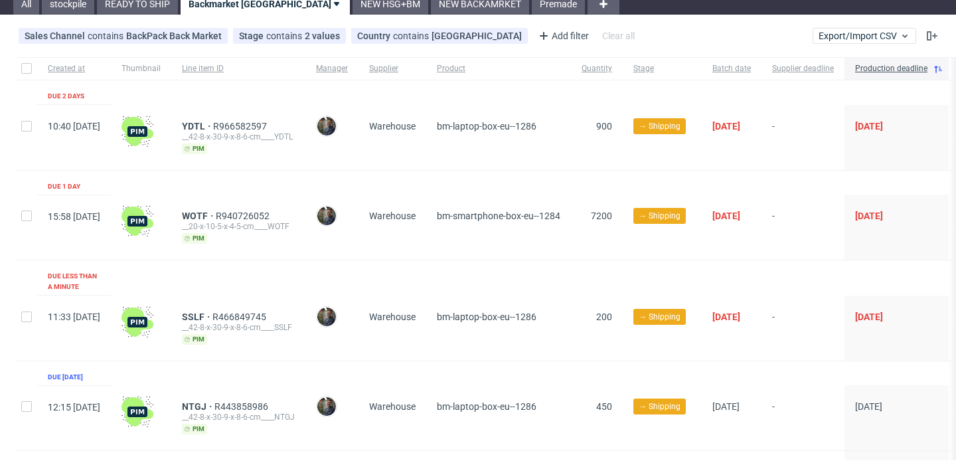
scroll to position [0, 86]
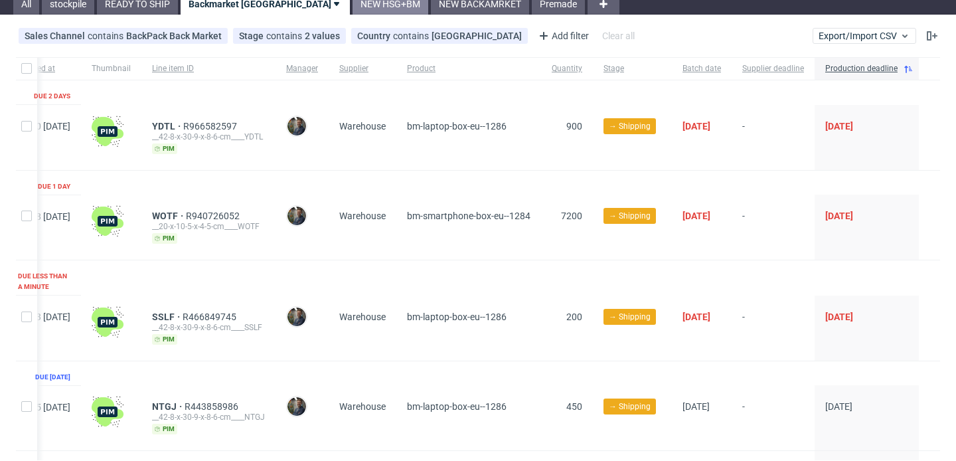
click at [353, 11] on link "NEW HSG+BM" at bounding box center [391, 3] width 76 height 21
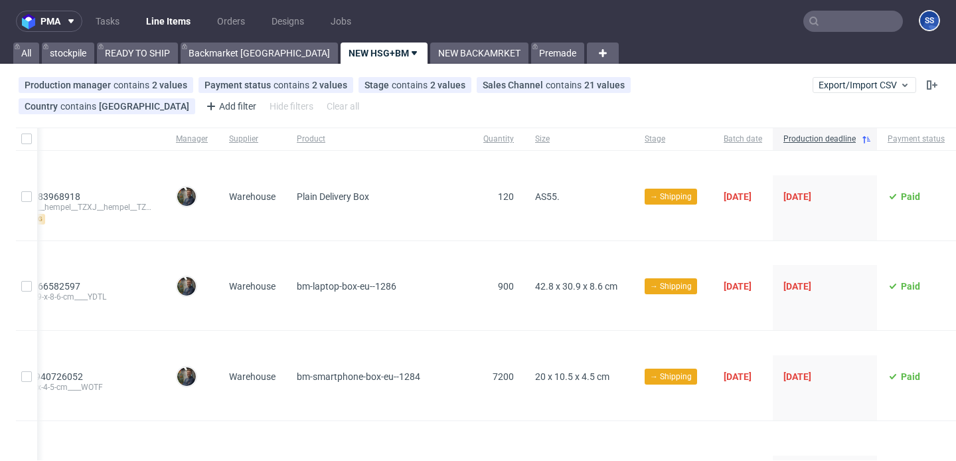
scroll to position [0, 380]
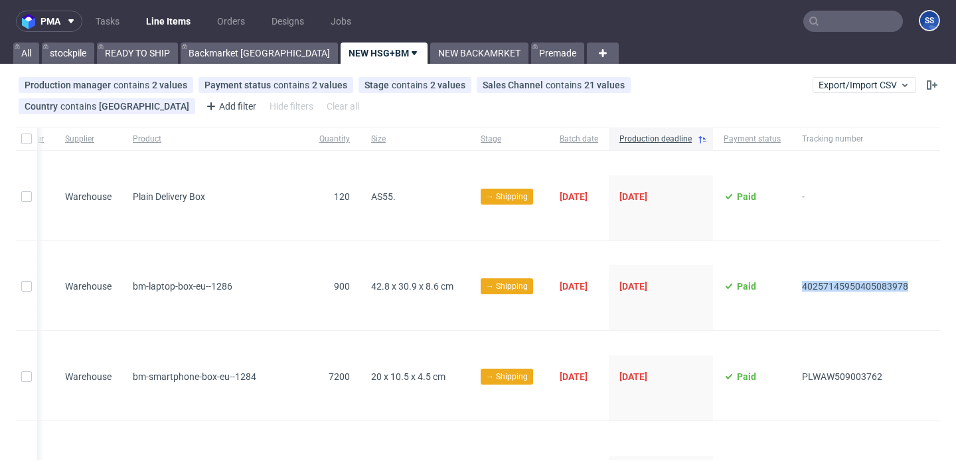
drag, startPoint x: 920, startPoint y: 288, endPoint x: 791, endPoint y: 283, distance: 128.3
click at [791, 283] on div "10:40 Mon 01.09.2025 YDTL R966582597 __42-8-x-30-9-x-8-6-cm____YDTL pim Maciej …" at bounding box center [302, 298] width 1275 height 66
copy span "40257145950405083978"
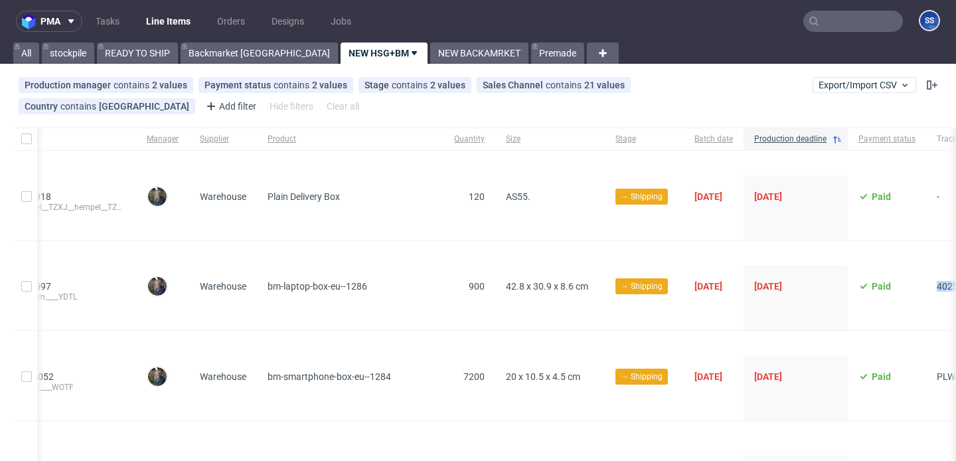
scroll to position [0, 0]
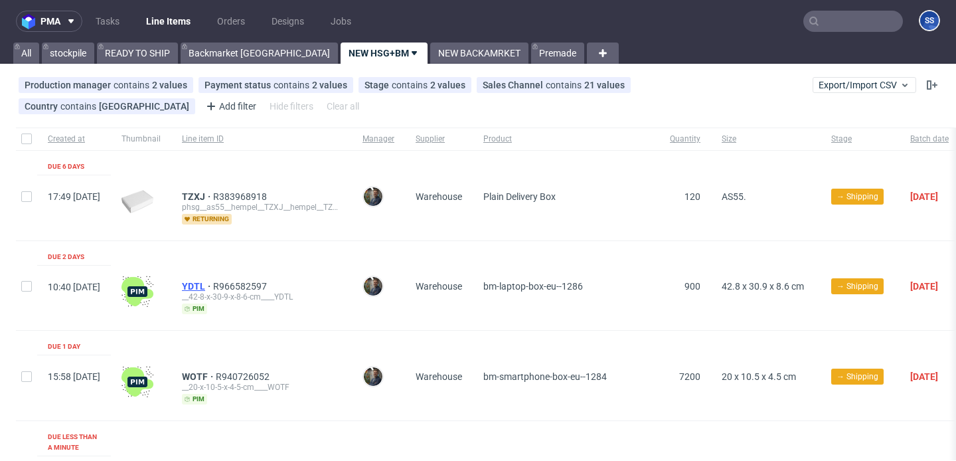
click at [213, 283] on span "YDTL" at bounding box center [197, 286] width 31 height 11
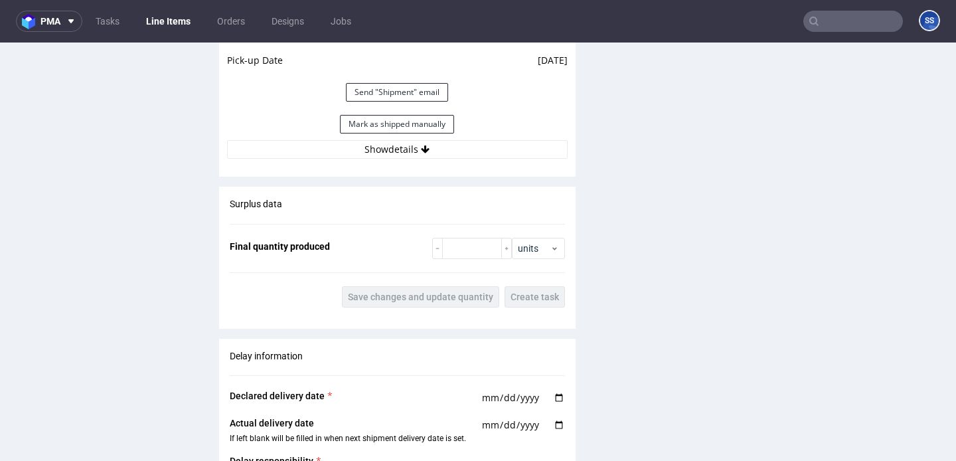
scroll to position [1318, 0]
click at [404, 115] on button "Mark as shipped manually" at bounding box center [397, 123] width 114 height 19
click at [408, 100] on button "Send "Shipment" email" at bounding box center [397, 91] width 102 height 19
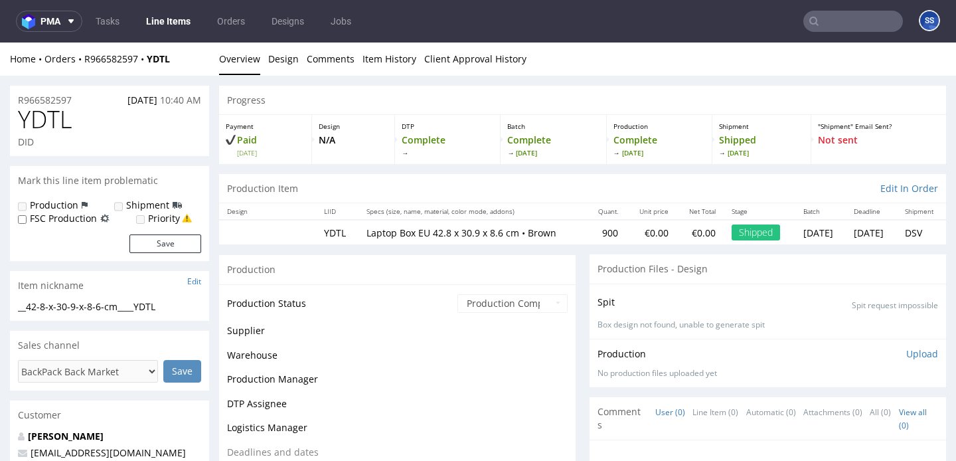
scroll to position [1005, 0]
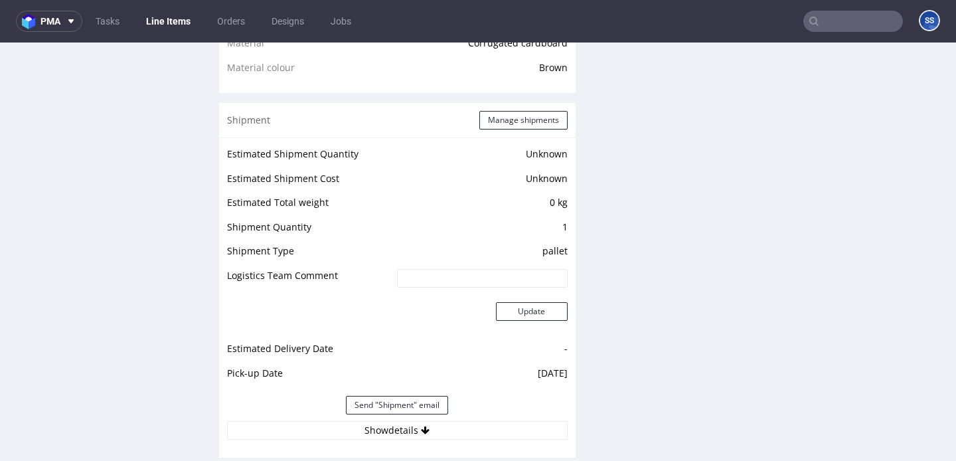
click at [160, 23] on link "Line Items" at bounding box center [168, 21] width 60 height 21
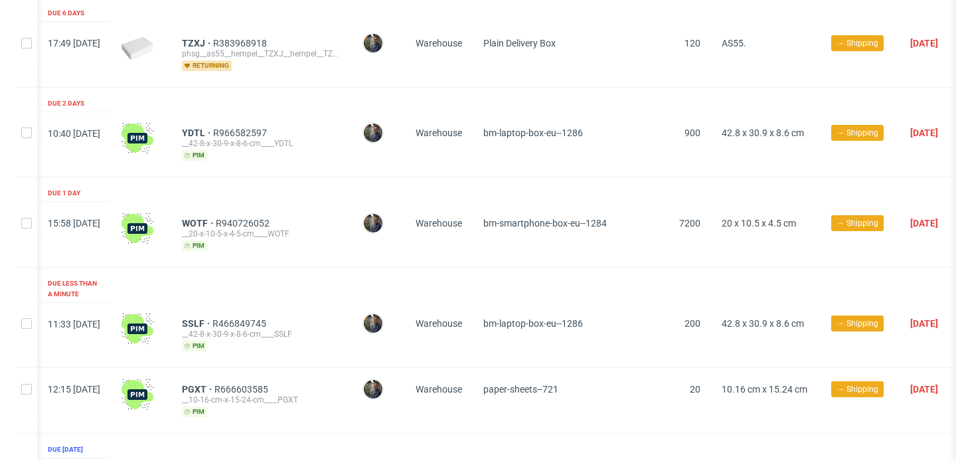
scroll to position [0, 380]
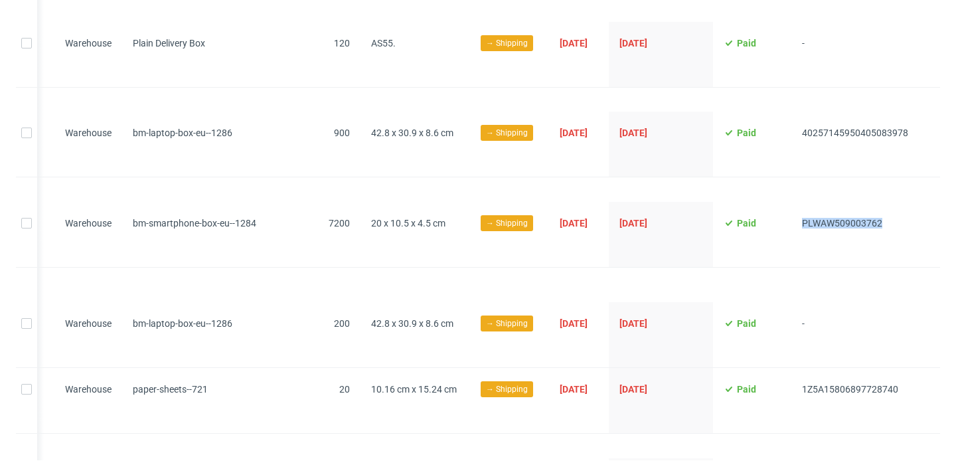
drag, startPoint x: 872, startPoint y: 222, endPoint x: 783, endPoint y: 218, distance: 89.1
click at [791, 218] on div "PLWAW509003762" at bounding box center [854, 234] width 127 height 65
copy span "PLWAW509003762"
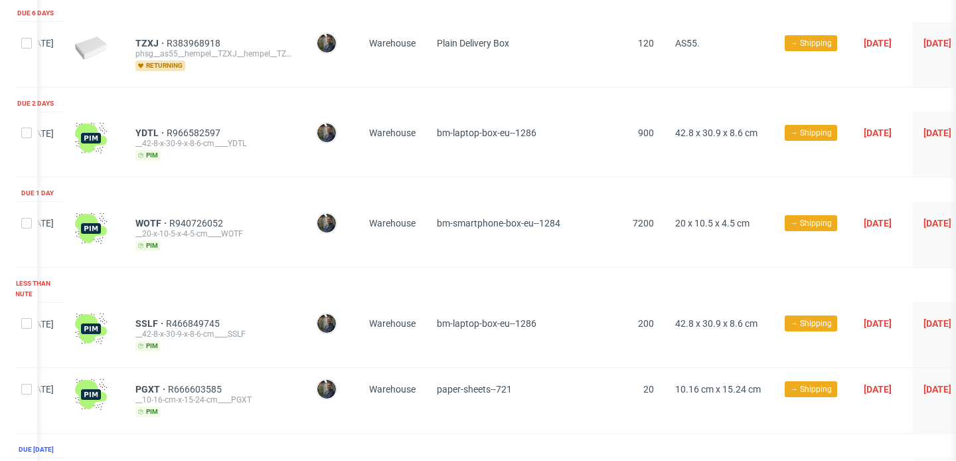
scroll to position [0, 0]
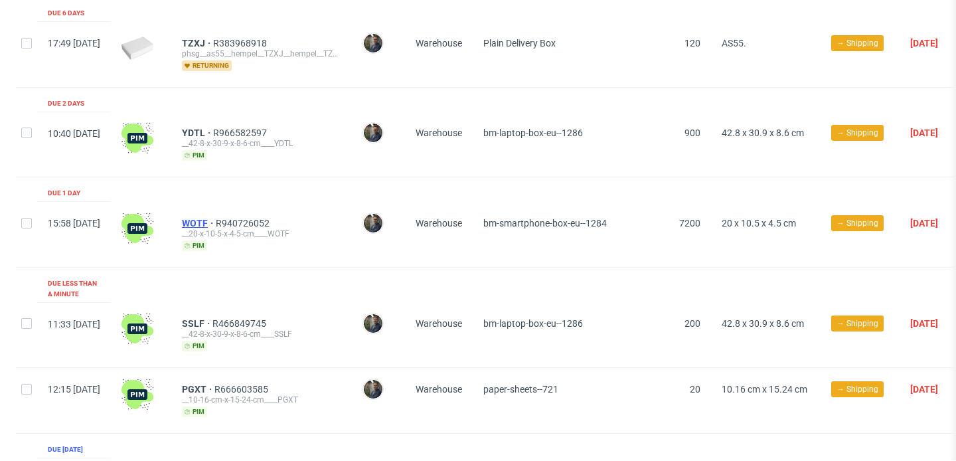
click at [216, 219] on span "WOTF" at bounding box center [199, 223] width 34 height 11
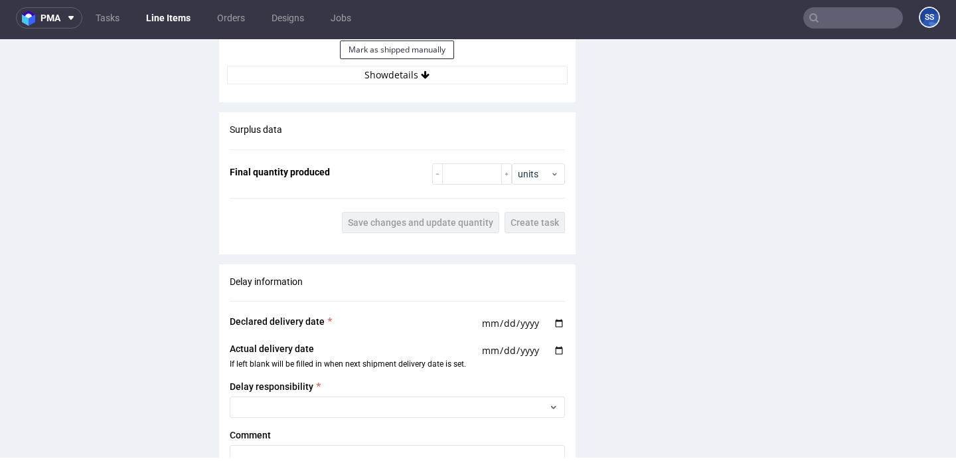
scroll to position [1395, 0]
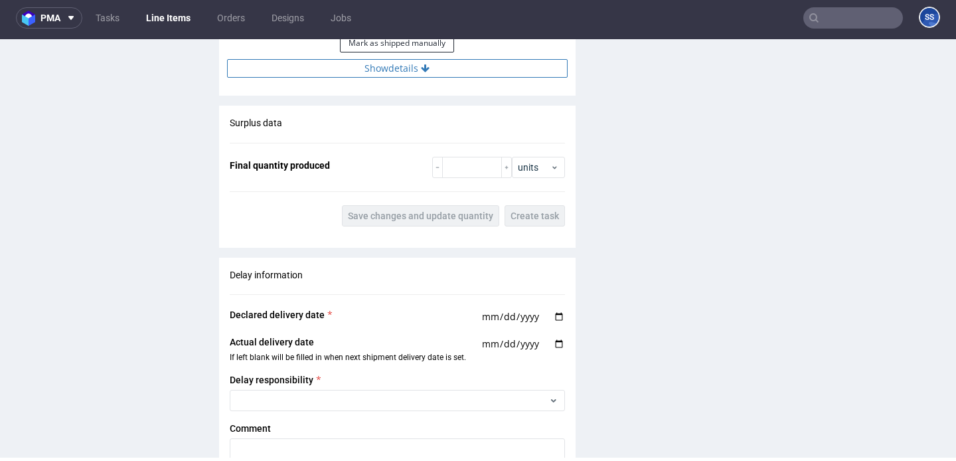
click at [412, 78] on button "Show details" at bounding box center [397, 68] width 341 height 19
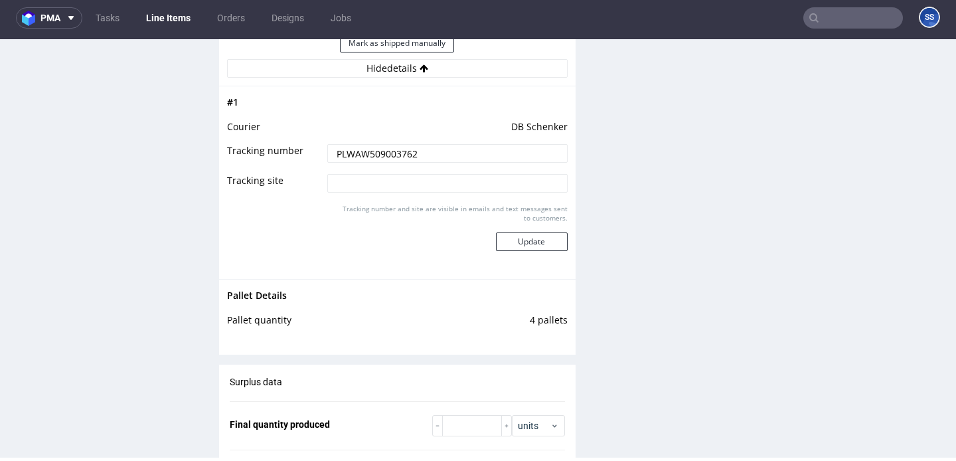
click at [382, 163] on input "PLWAW509003762" at bounding box center [447, 153] width 240 height 19
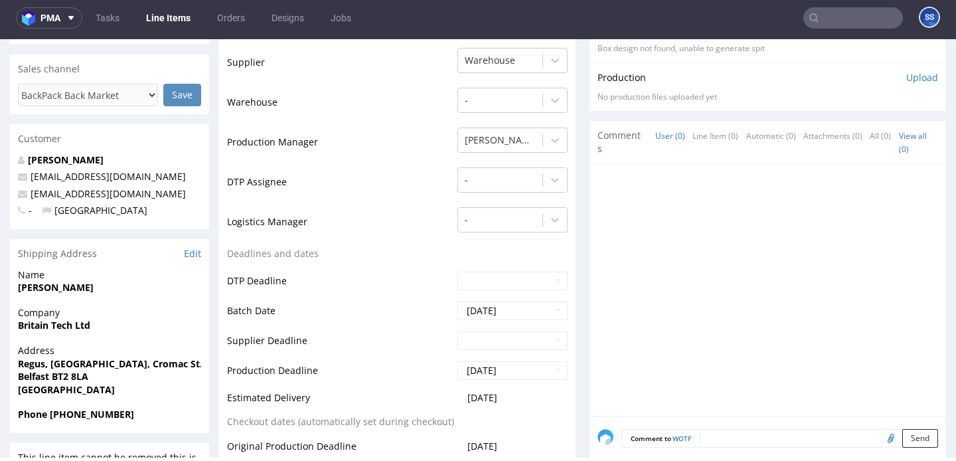
scroll to position [312, 0]
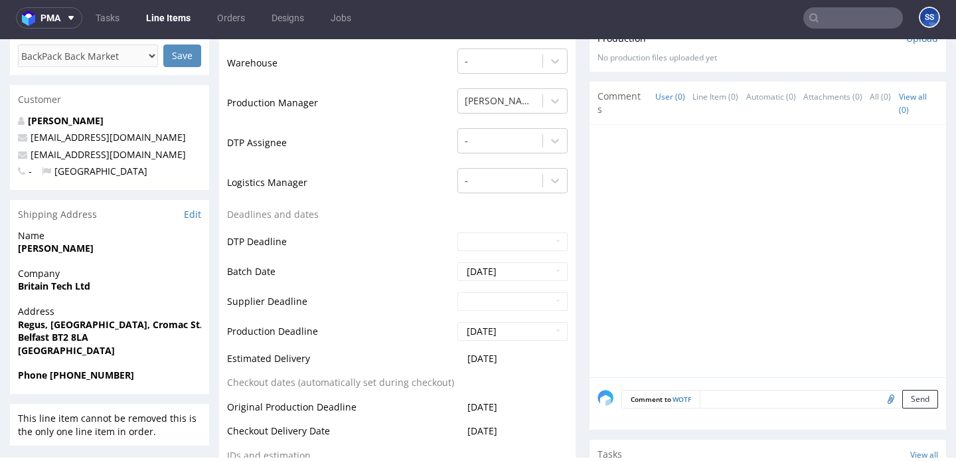
click at [156, 10] on link "Line Items" at bounding box center [168, 17] width 60 height 21
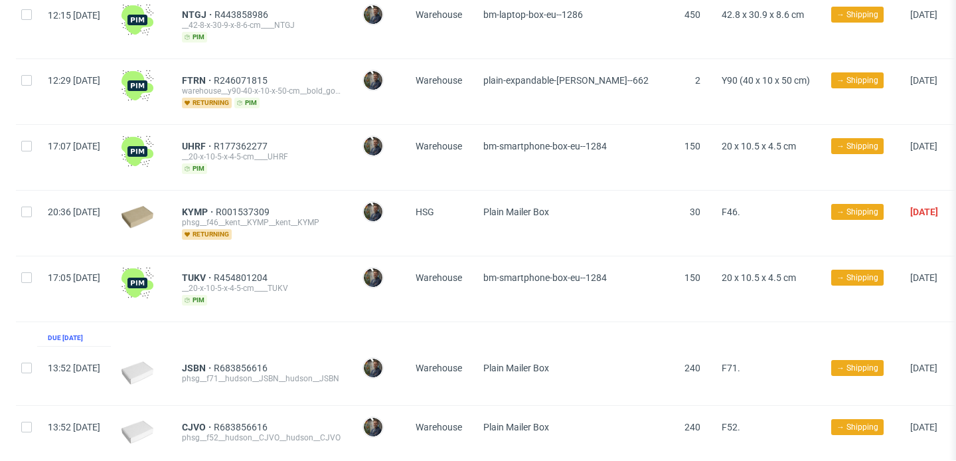
scroll to position [561, 0]
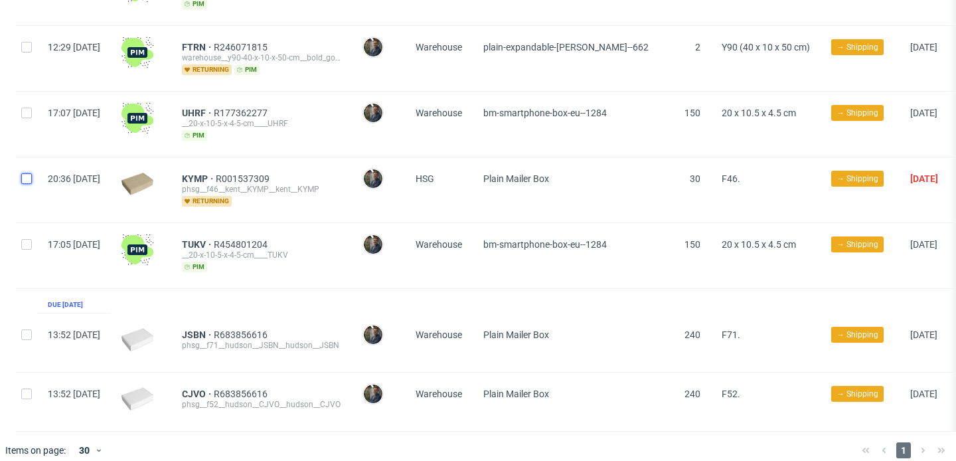
click at [26, 173] on input "checkbox" at bounding box center [26, 178] width 11 height 11
checkbox input "true"
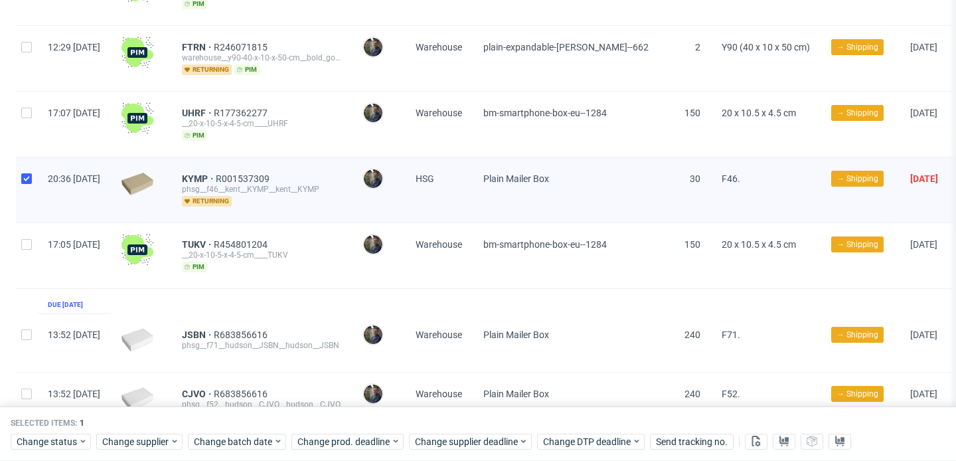
click at [146, 431] on div "Change status Change supplier Change batch date Change prod. deadline Change su…" at bounding box center [478, 440] width 935 height 19
click at [143, 444] on span "Change supplier" at bounding box center [136, 441] width 68 height 13
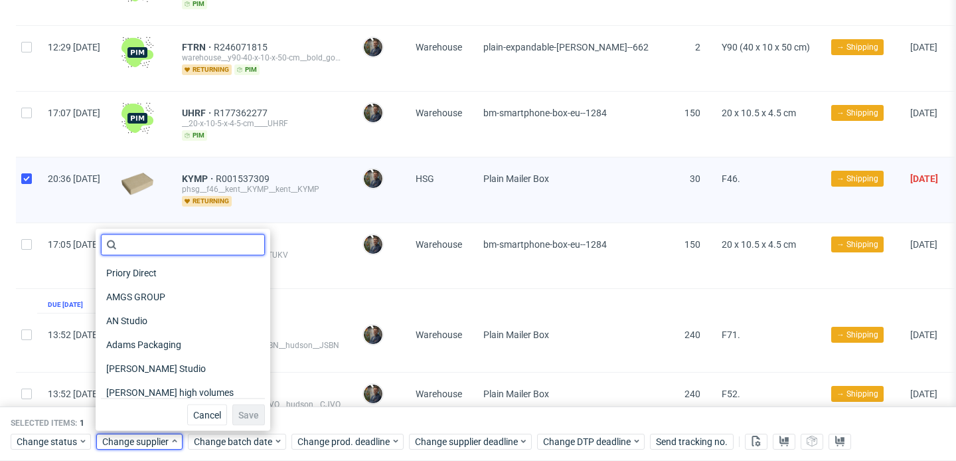
click at [184, 249] on input "text" at bounding box center [183, 244] width 164 height 21
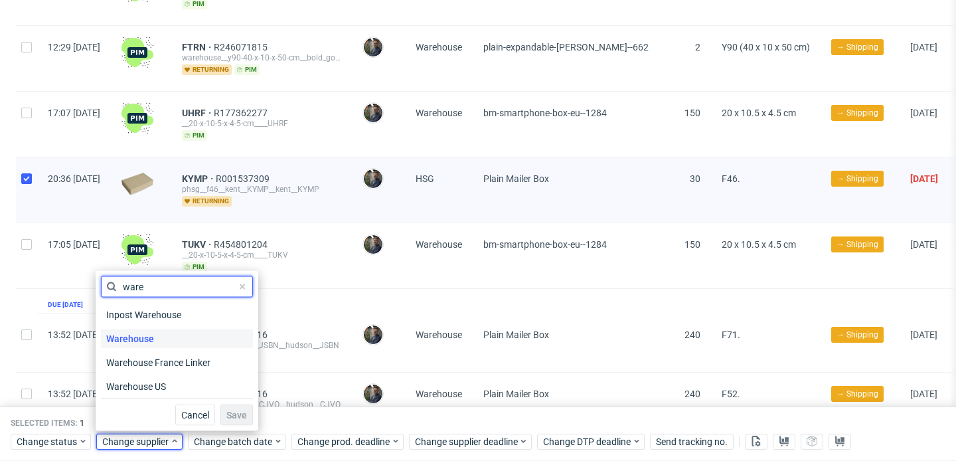
type input "ware"
click at [173, 333] on div "Warehouse" at bounding box center [177, 338] width 152 height 19
click at [226, 417] on span "Save" at bounding box center [236, 414] width 21 height 9
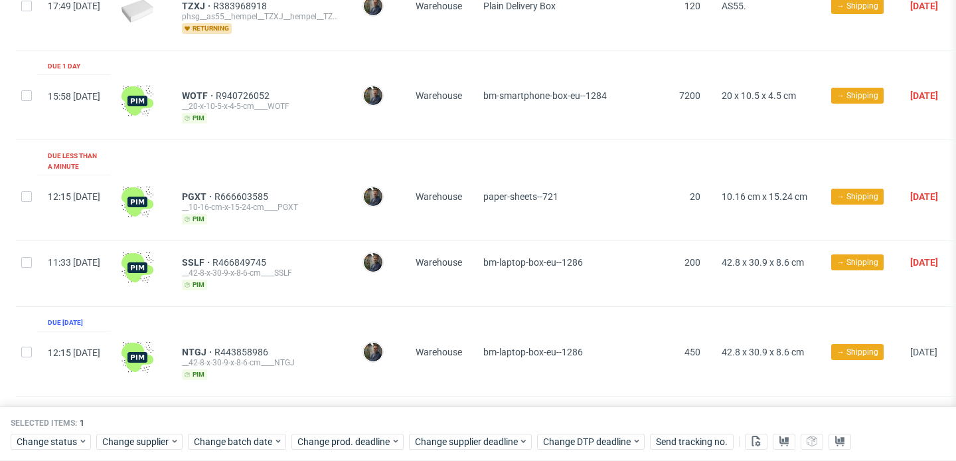
scroll to position [120, 0]
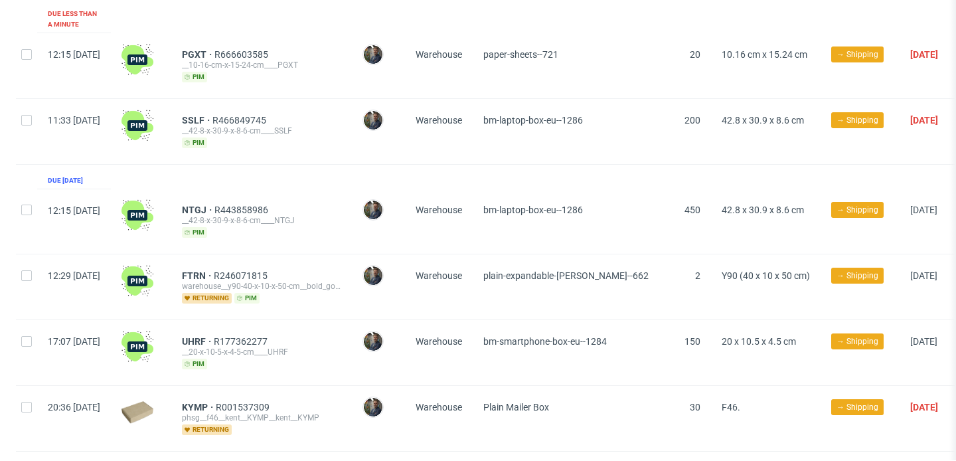
scroll to position [297, 0]
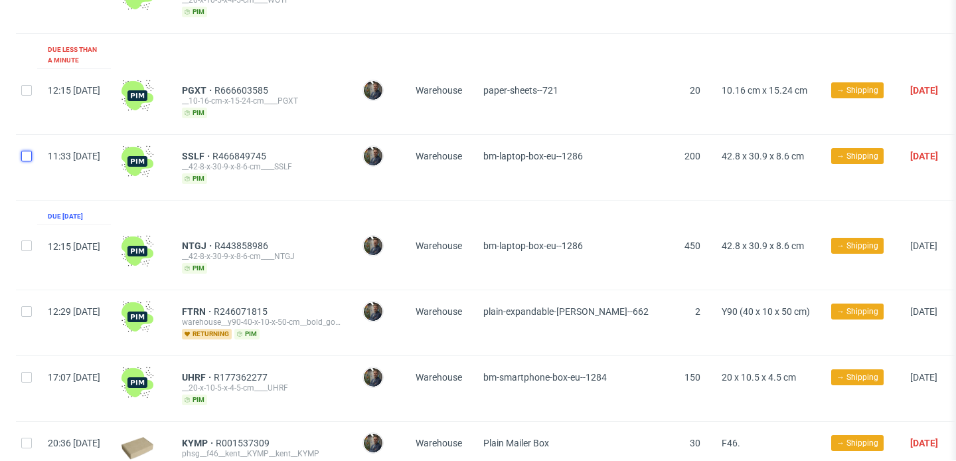
click at [26, 151] on input "checkbox" at bounding box center [26, 156] width 11 height 11
checkbox input "true"
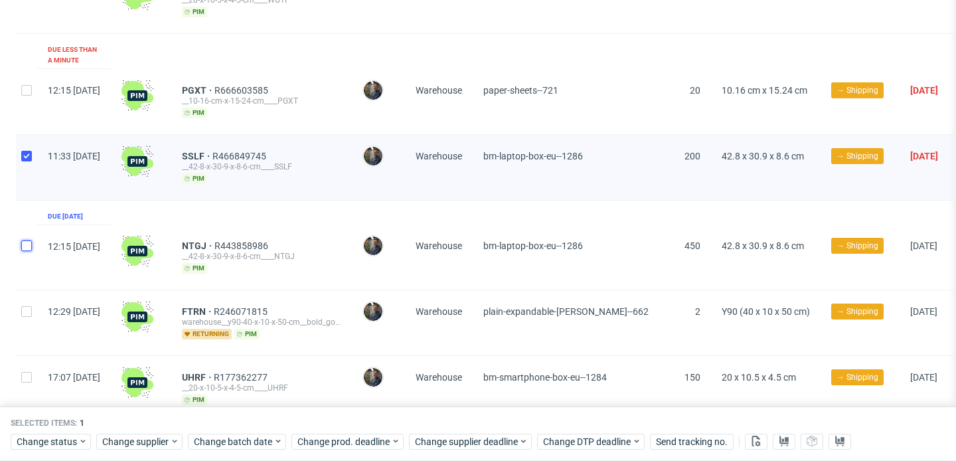
click at [26, 240] on input "checkbox" at bounding box center [26, 245] width 11 height 11
checkbox input "true"
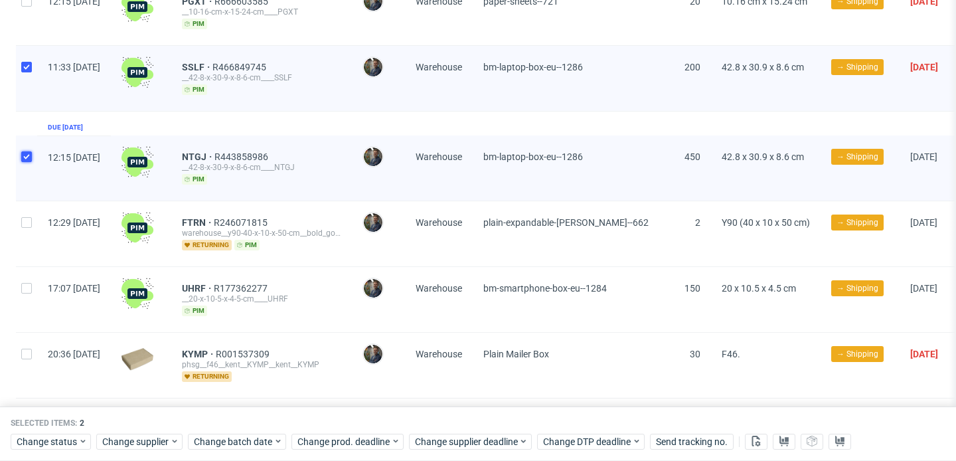
scroll to position [389, 0]
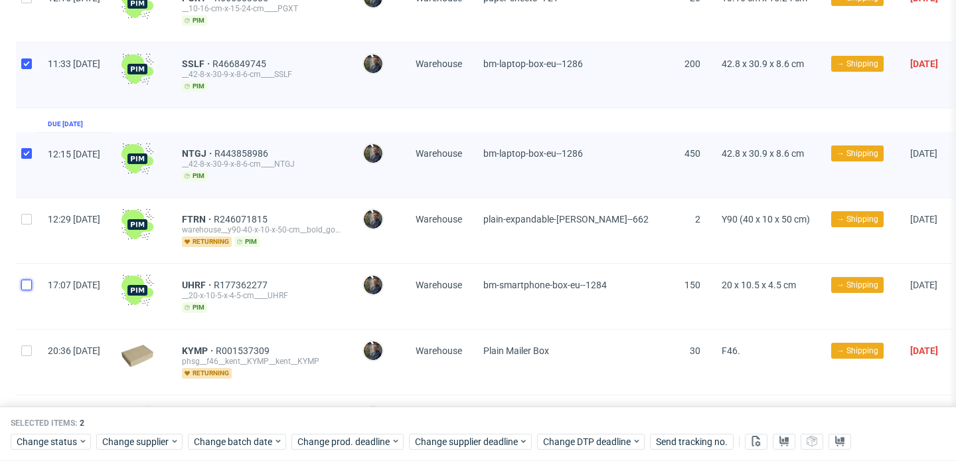
click at [29, 280] on input "checkbox" at bounding box center [26, 285] width 11 height 11
checkbox input "true"
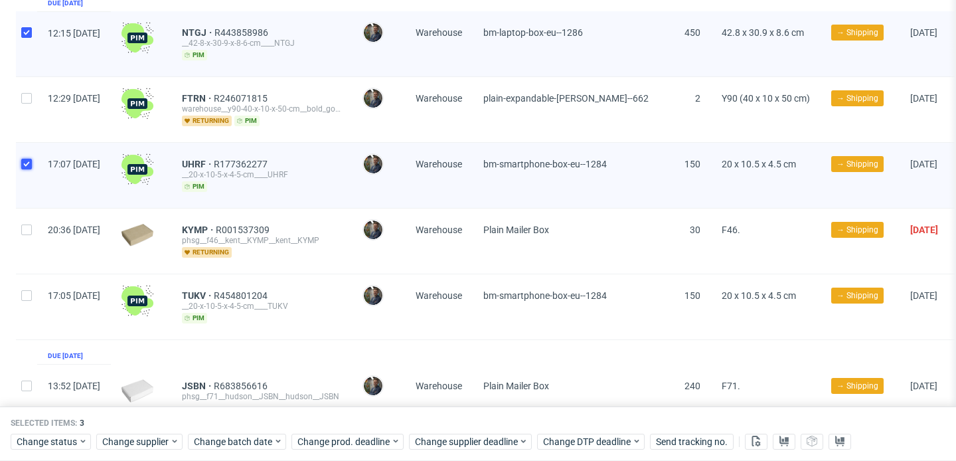
scroll to position [518, 0]
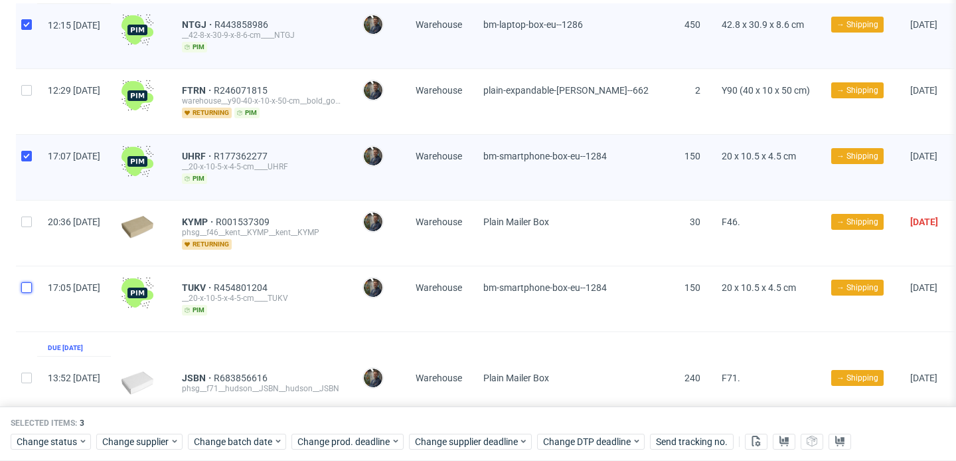
click at [27, 282] on input "checkbox" at bounding box center [26, 287] width 11 height 11
checkbox input "true"
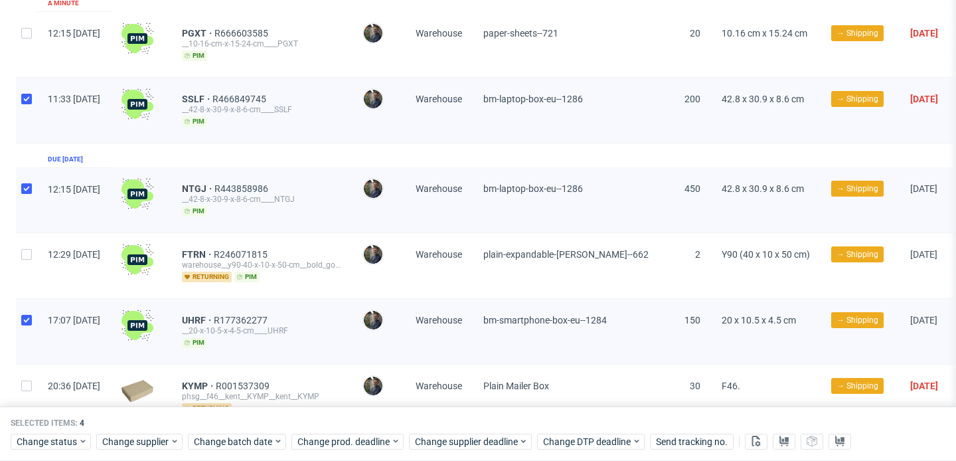
scroll to position [348, 0]
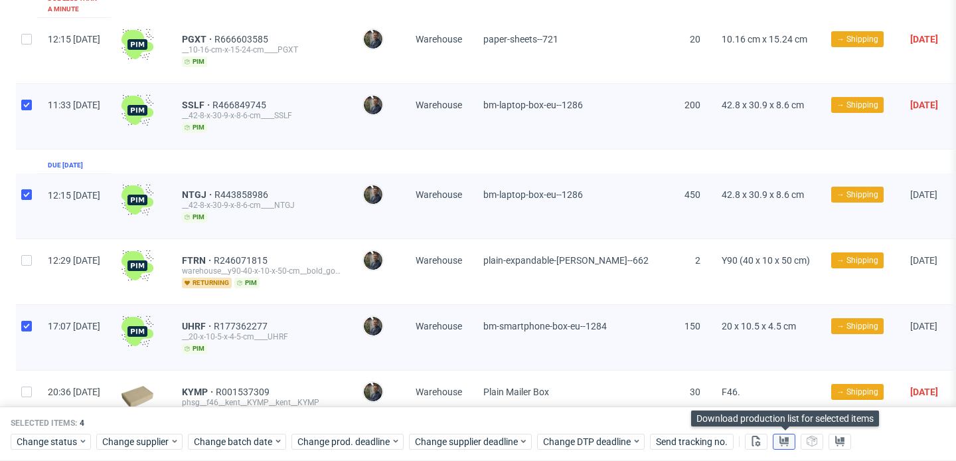
click at [778, 439] on button at bounding box center [784, 442] width 23 height 16
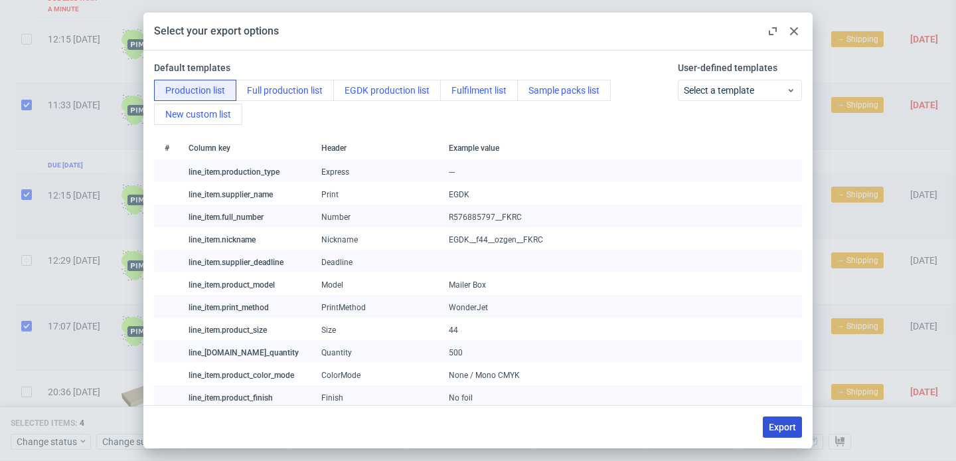
click at [775, 424] on span "Export" at bounding box center [782, 426] width 27 height 9
checkbox input "false"
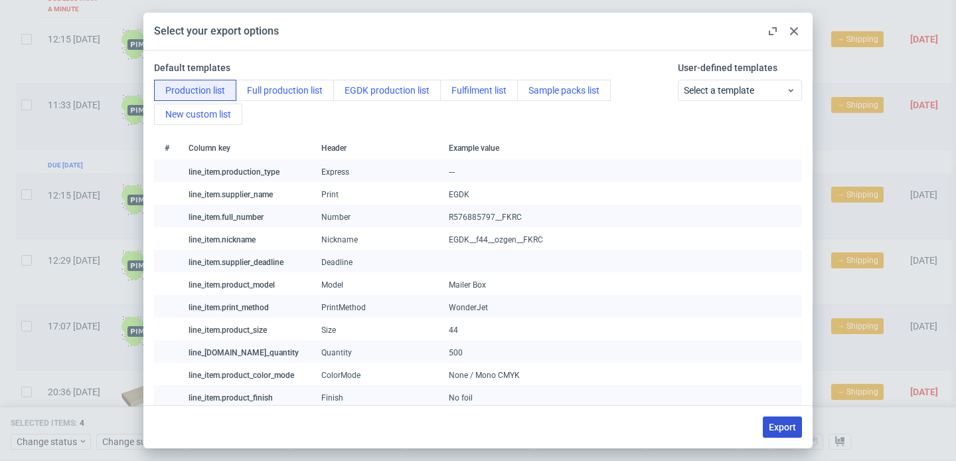
checkbox input "false"
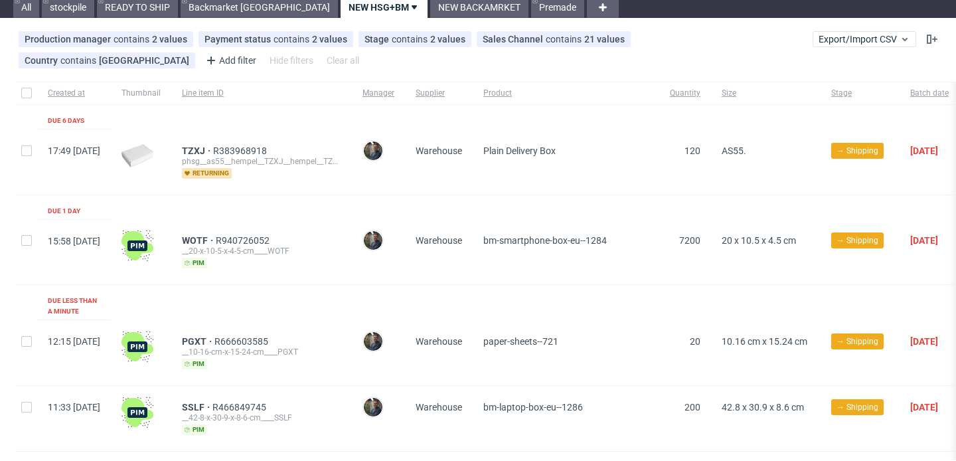
scroll to position [0, 0]
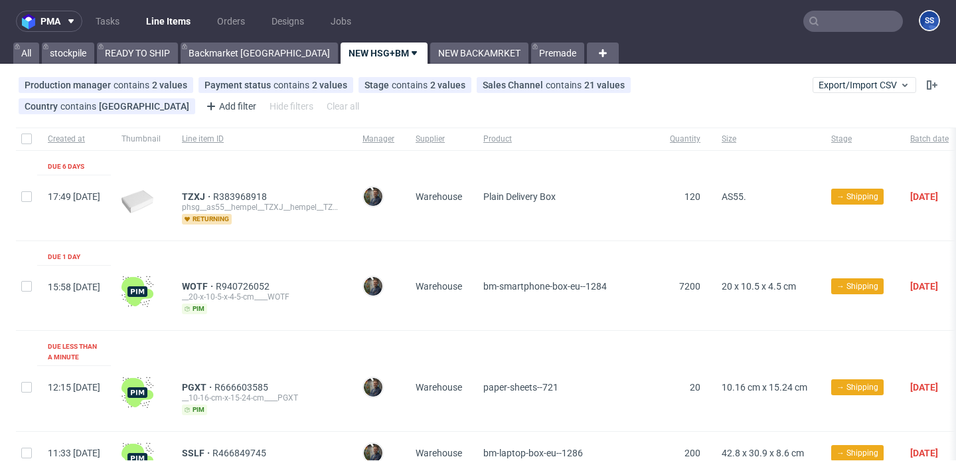
click at [210, 47] on link "Backmarket [GEOGRAPHIC_DATA]" at bounding box center [259, 52] width 157 height 21
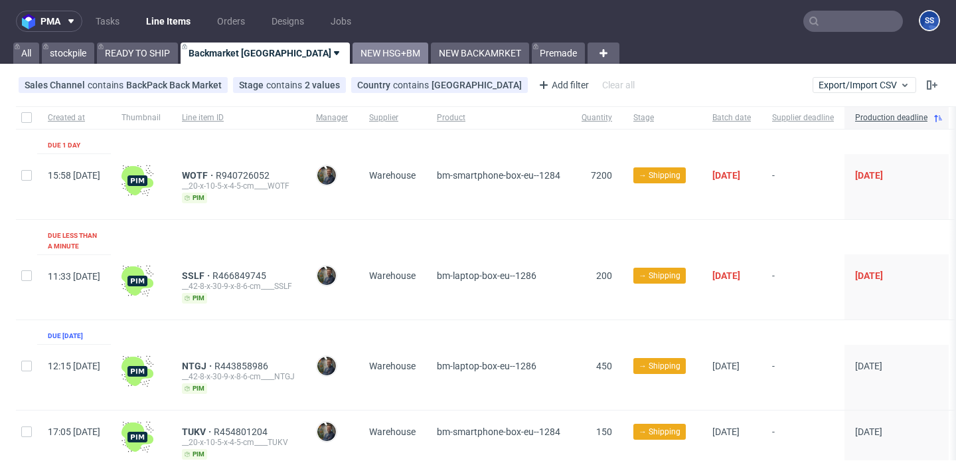
click at [353, 49] on link "NEW HSG+BM" at bounding box center [391, 52] width 76 height 21
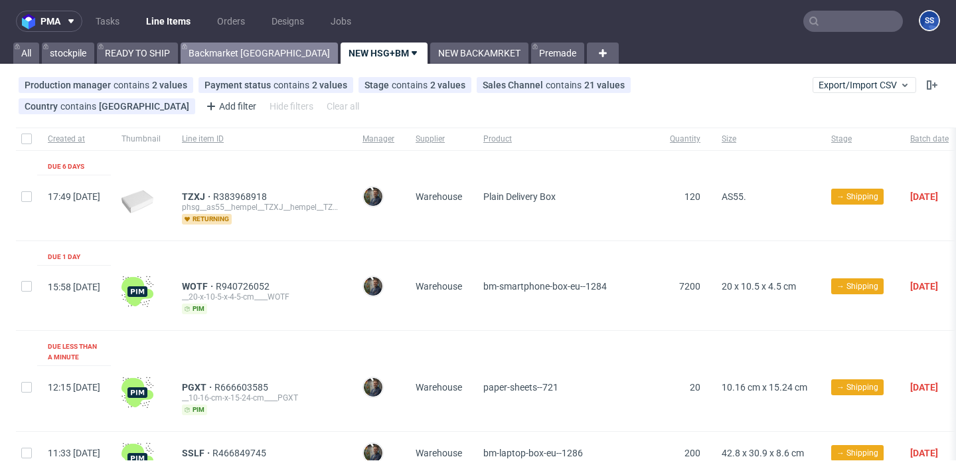
click at [201, 44] on link "Backmarket [GEOGRAPHIC_DATA]" at bounding box center [259, 52] width 157 height 21
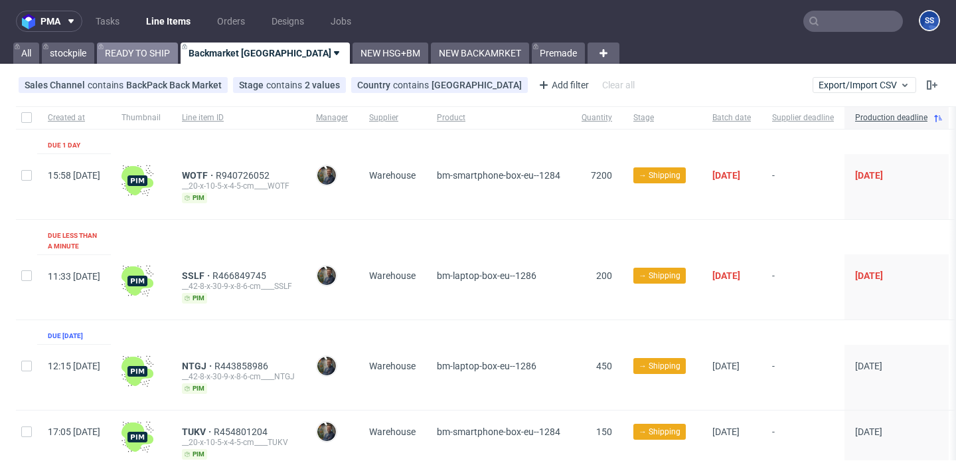
click at [133, 53] on link "READY TO SHIP" at bounding box center [137, 52] width 81 height 21
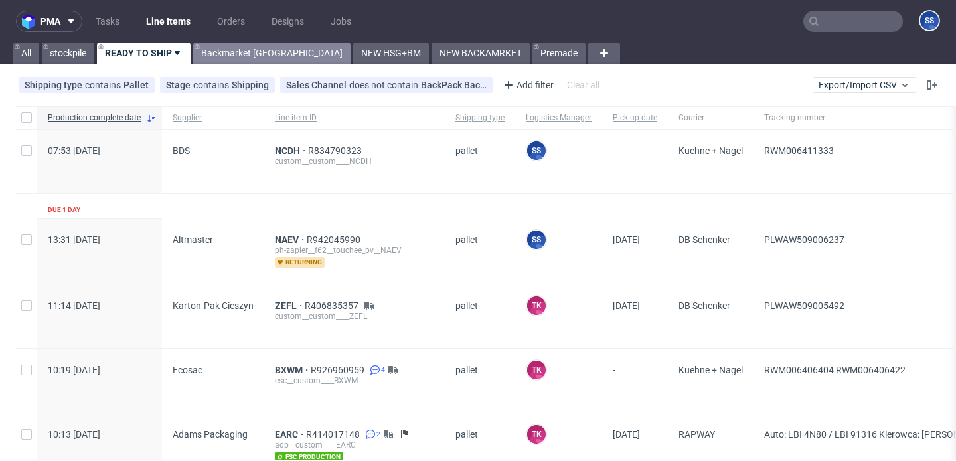
click at [223, 52] on link "Backmarket [GEOGRAPHIC_DATA]" at bounding box center [271, 52] width 157 height 21
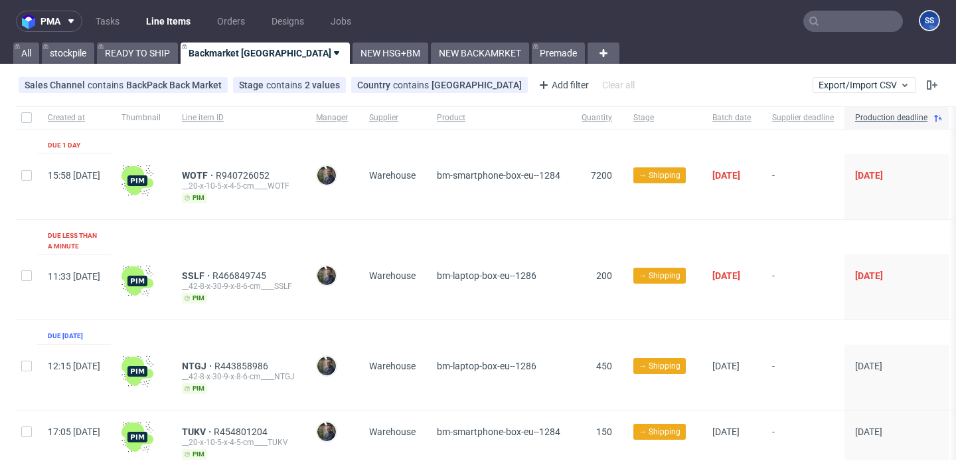
scroll to position [112, 0]
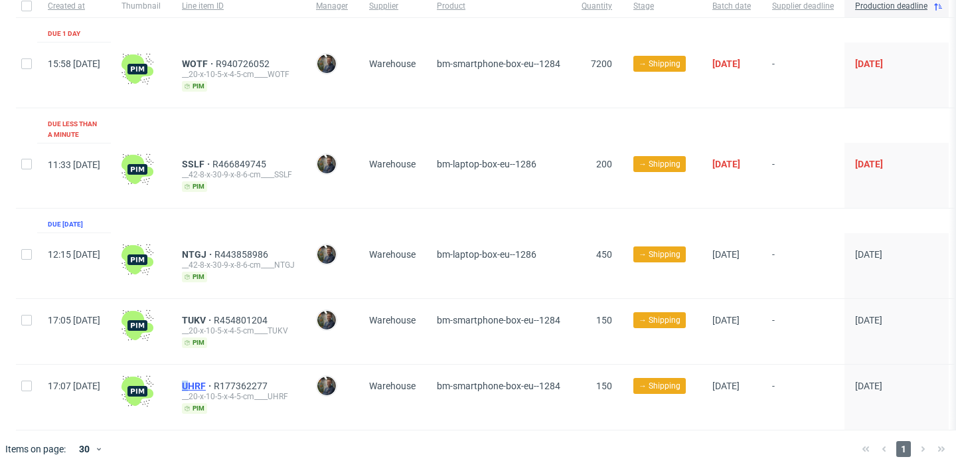
drag, startPoint x: 216, startPoint y: 373, endPoint x: 224, endPoint y: 374, distance: 8.7
click at [224, 374] on div "UHRF R177362277 __20-x-10-5-x-4-5-cm____UHRF pim" at bounding box center [238, 397] width 134 height 65
click at [214, 380] on span "UHRF" at bounding box center [198, 385] width 32 height 11
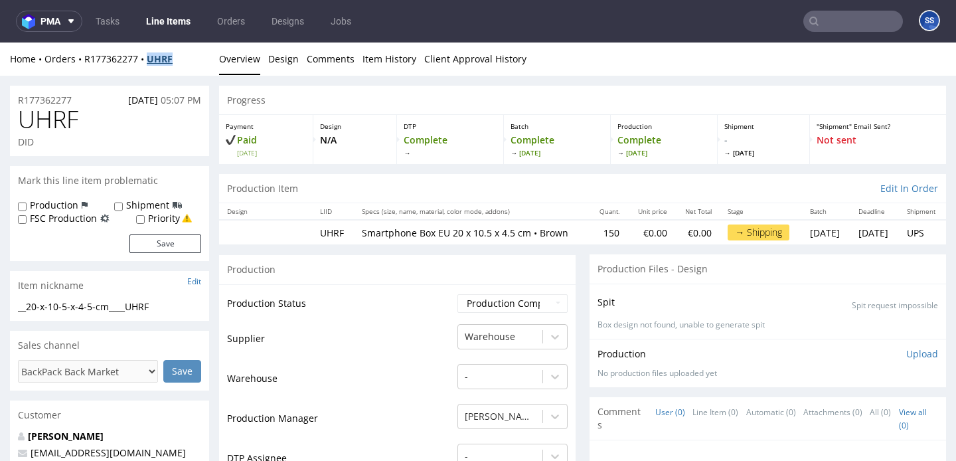
drag, startPoint x: 186, startPoint y: 55, endPoint x: 149, endPoint y: 62, distance: 37.2
click at [149, 62] on div "Home Orders R177362277 UHRF" at bounding box center [109, 58] width 199 height 13
copy strong "UHRF"
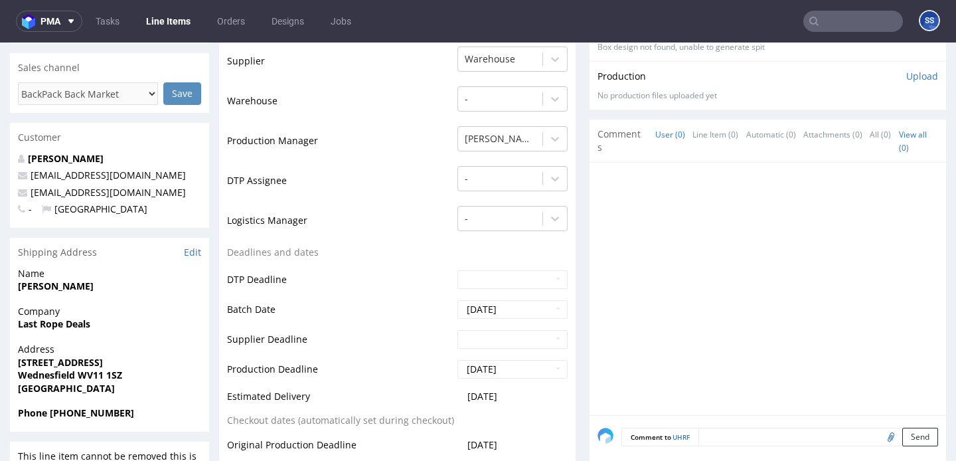
scroll to position [367, 0]
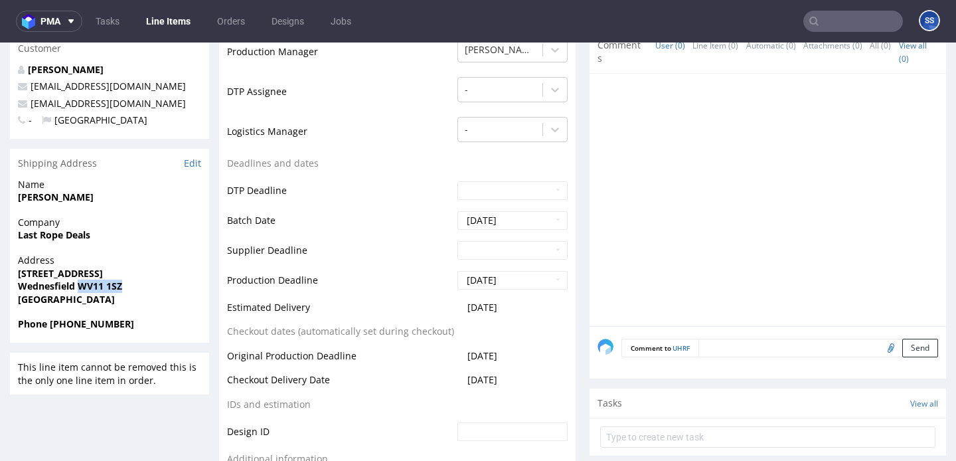
drag, startPoint x: 127, startPoint y: 287, endPoint x: 80, endPoint y: 289, distance: 47.2
click at [80, 289] on span "Wednesfield WV11 1SZ" at bounding box center [109, 286] width 183 height 13
copy strong "WV11 1SZ"
click at [102, 230] on span "Last Rope Deals" at bounding box center [109, 234] width 183 height 13
drag, startPoint x: 102, startPoint y: 230, endPoint x: 21, endPoint y: 236, distance: 81.3
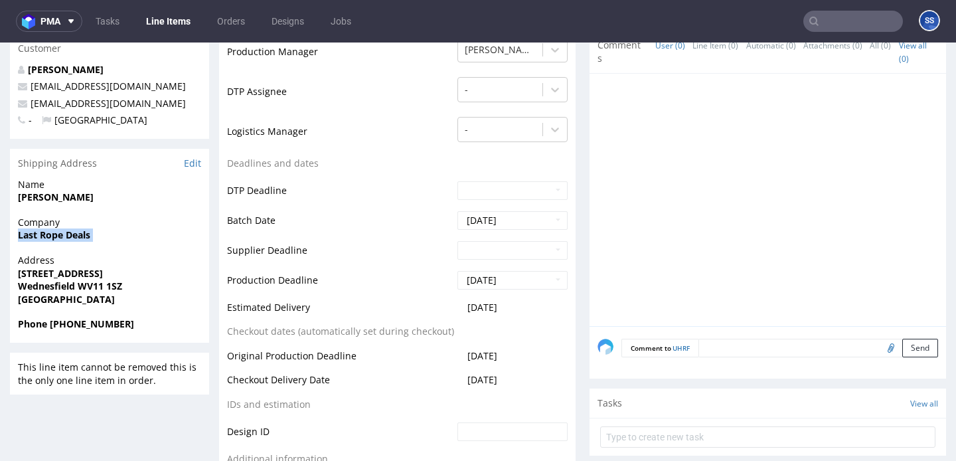
click at [21, 236] on span "Last Rope Deals" at bounding box center [109, 234] width 183 height 13
copy strong "Last Rope Deals"
drag, startPoint x: 98, startPoint y: 272, endPoint x: 18, endPoint y: 278, distance: 80.6
click at [18, 278] on span "[STREET_ADDRESS]" at bounding box center [109, 273] width 183 height 13
copy strong "[STREET_ADDRESS]"
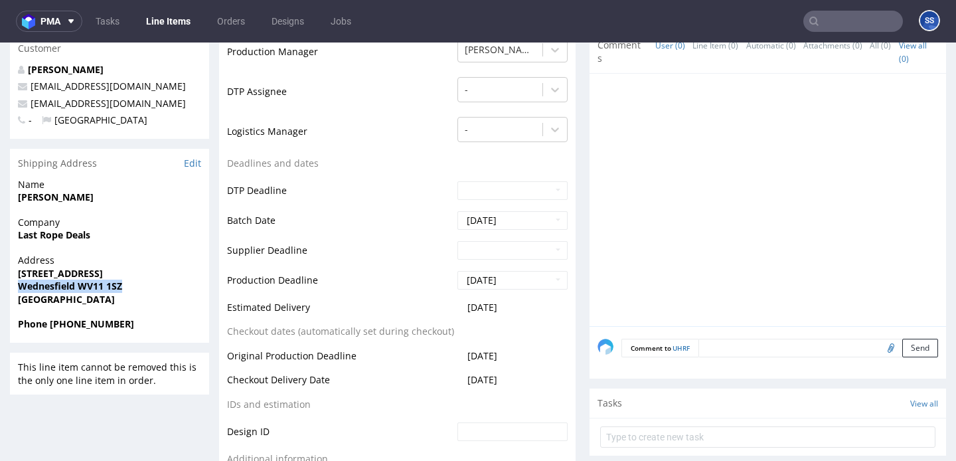
drag, startPoint x: 122, startPoint y: 286, endPoint x: 15, endPoint y: 291, distance: 107.7
click at [15, 291] on div "Address 98A High Street Wednesfield WV11 1SZ United Kingdom" at bounding box center [109, 286] width 199 height 64
copy strong "Wednesfield WV11 1SZ"
click at [42, 201] on strong "[PERSON_NAME]" at bounding box center [56, 197] width 76 height 13
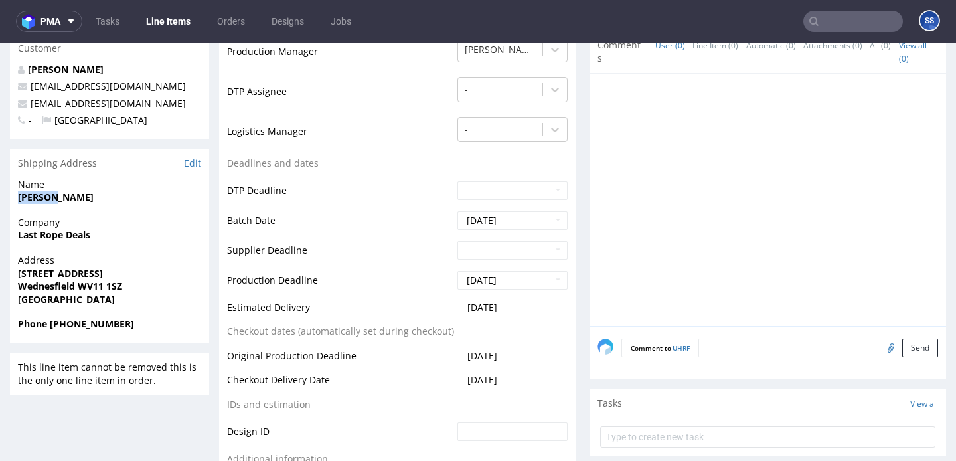
click at [42, 201] on strong "[PERSON_NAME]" at bounding box center [56, 197] width 76 height 13
copy strong "[PERSON_NAME]"
drag, startPoint x: 50, startPoint y: 325, endPoint x: 149, endPoint y: 325, distance: 98.3
click at [149, 325] on span "Phone [PHONE_NUMBER]" at bounding box center [109, 323] width 183 height 13
copy strong "+44 07378 319433"
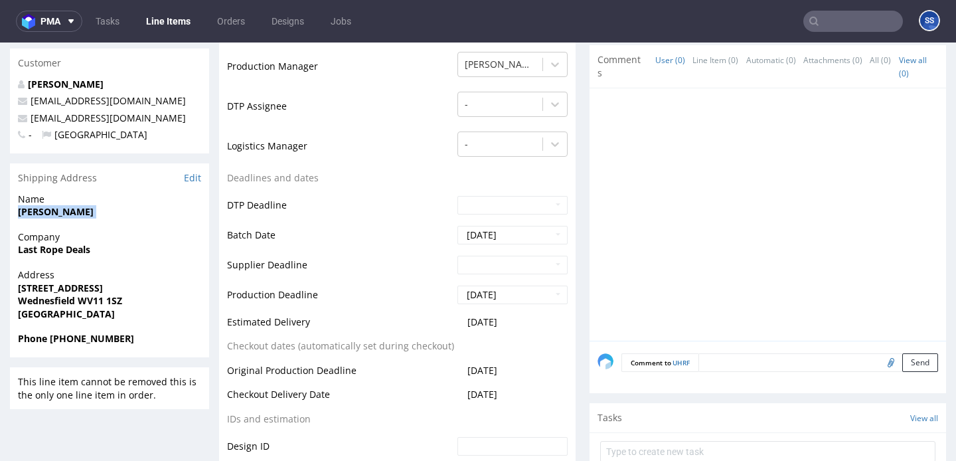
scroll to position [349, 0]
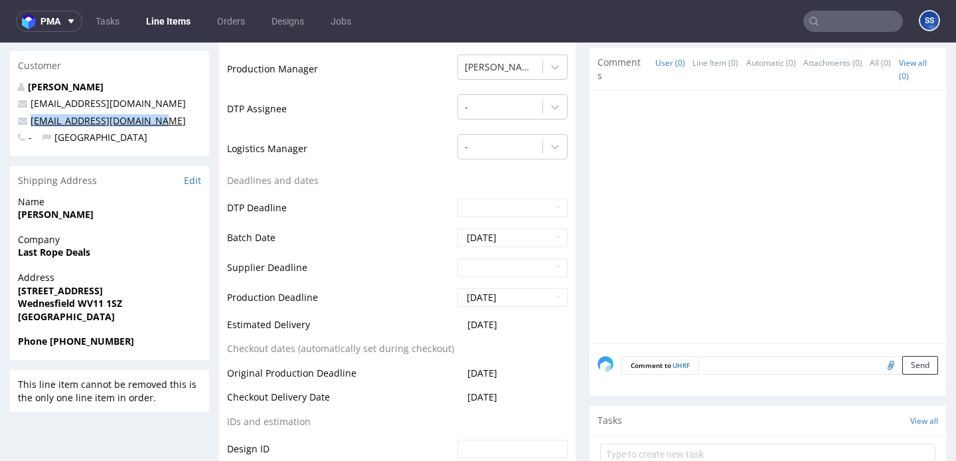
drag, startPoint x: 150, startPoint y: 120, endPoint x: 31, endPoint y: 123, distance: 119.6
click at [31, 123] on p "[EMAIL_ADDRESS][DOMAIN_NAME]" at bounding box center [109, 120] width 183 height 13
copy link "[EMAIL_ADDRESS][DOMAIN_NAME]"
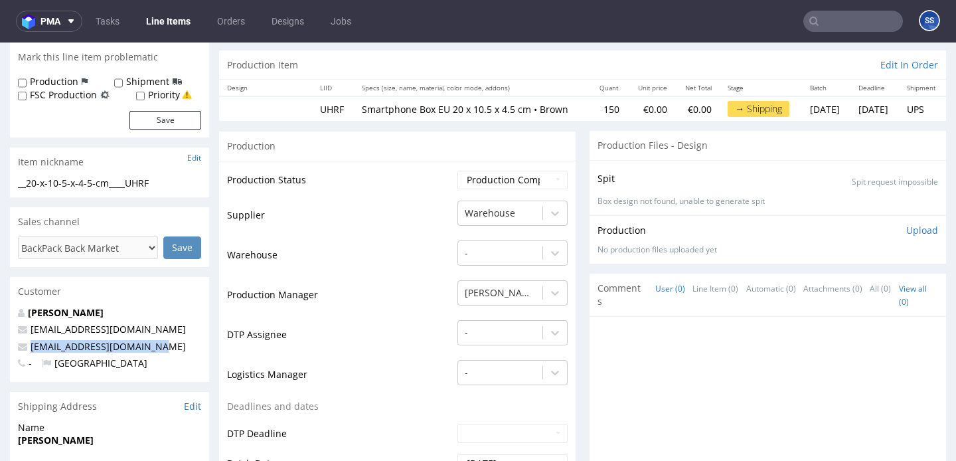
scroll to position [0, 0]
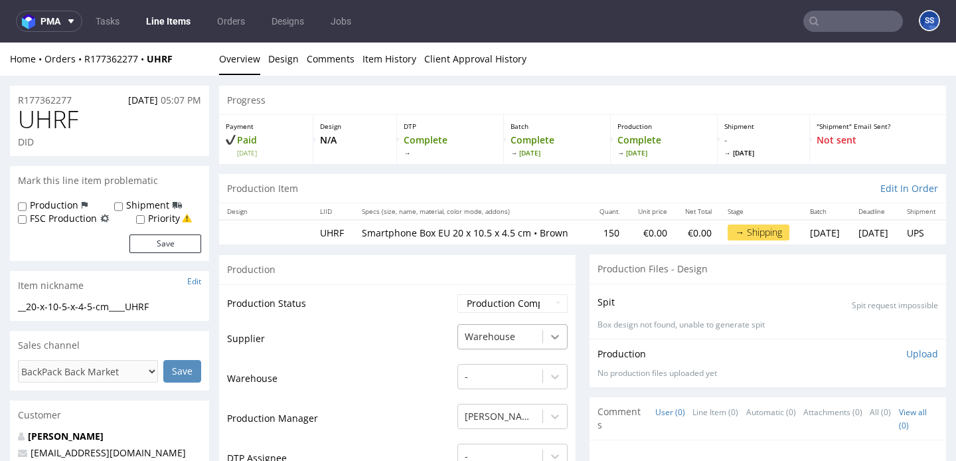
click at [538, 343] on div "Warehouse" at bounding box center [512, 333] width 110 height 19
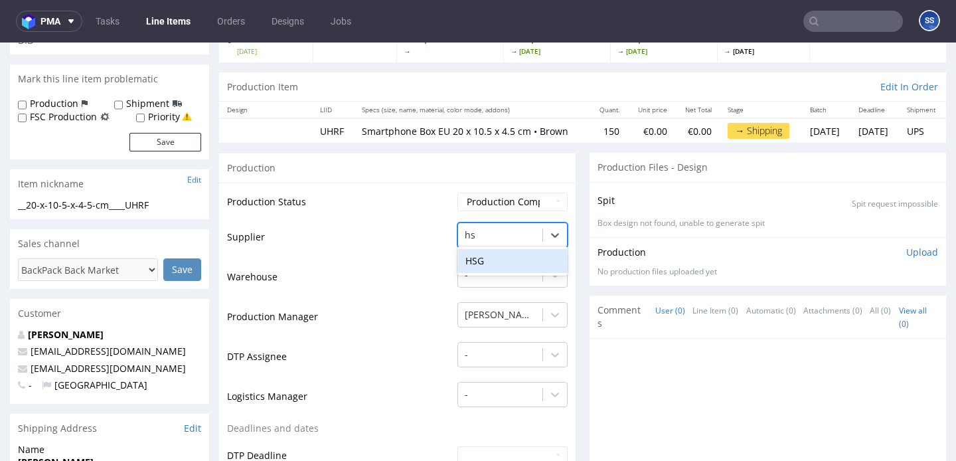
type input "hsg"
click at [485, 267] on div "HSG" at bounding box center [512, 261] width 110 height 24
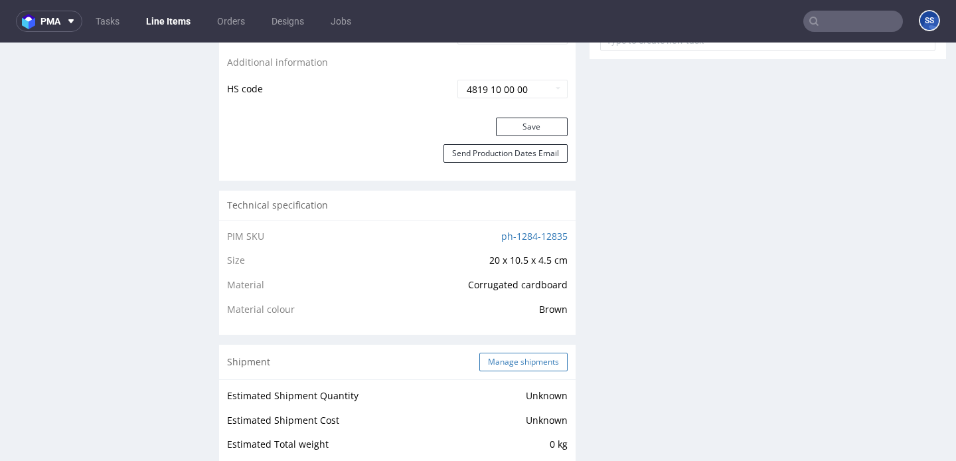
scroll to position [754, 0]
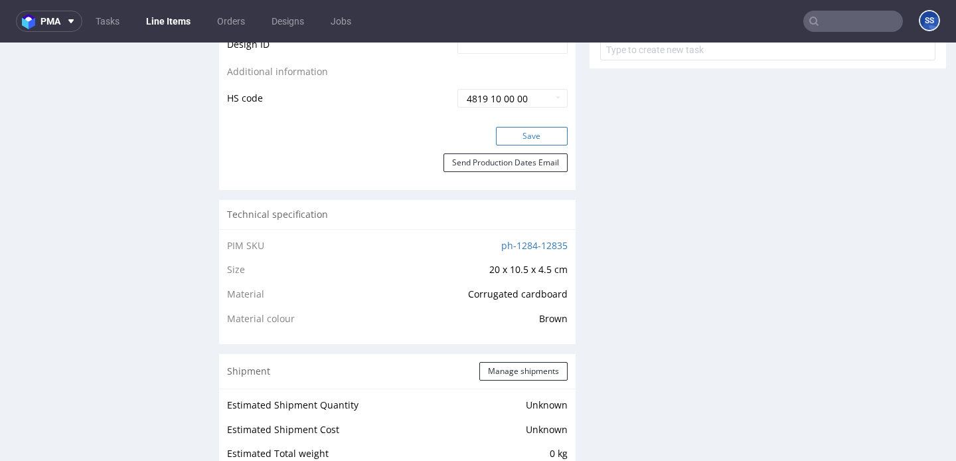
click at [526, 141] on button "Save" at bounding box center [532, 136] width 72 height 19
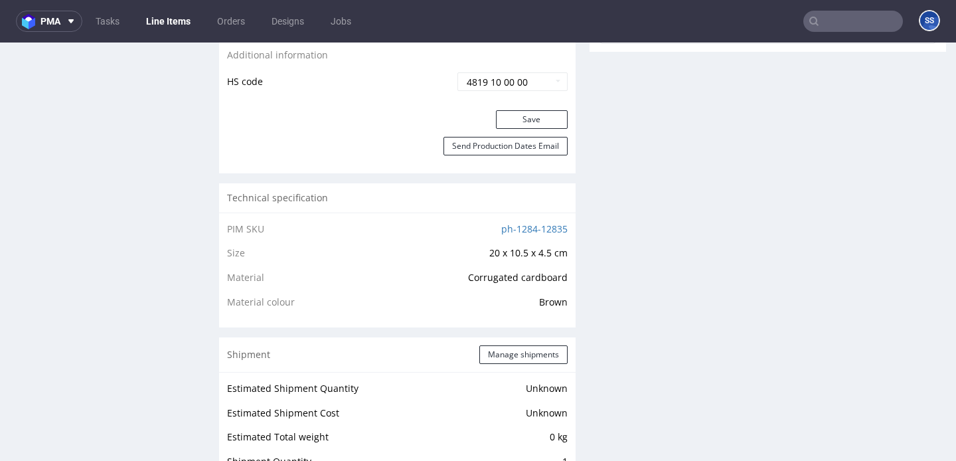
scroll to position [776, 0]
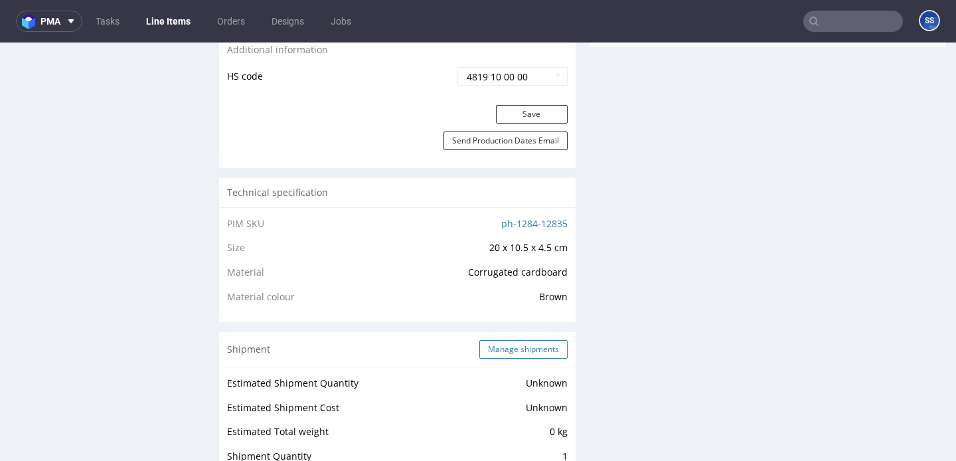
click at [510, 355] on button "Manage shipments" at bounding box center [523, 349] width 88 height 19
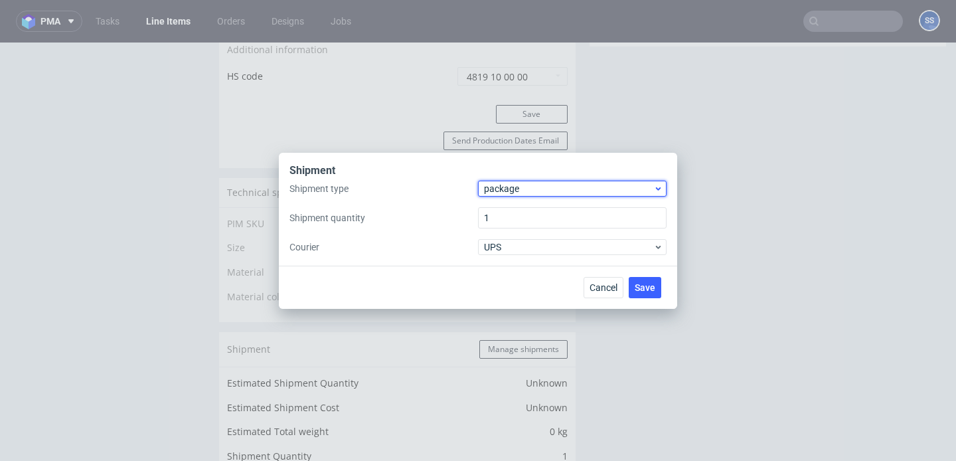
click at [515, 183] on span "package" at bounding box center [568, 188] width 169 height 13
click at [454, 211] on label "Shipment quantity" at bounding box center [383, 217] width 189 height 13
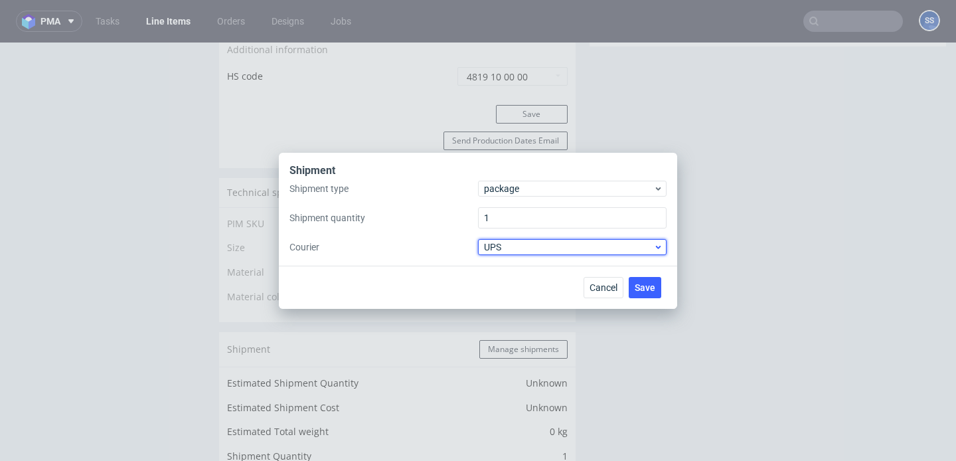
click at [504, 246] on span "UPS" at bounding box center [568, 246] width 169 height 13
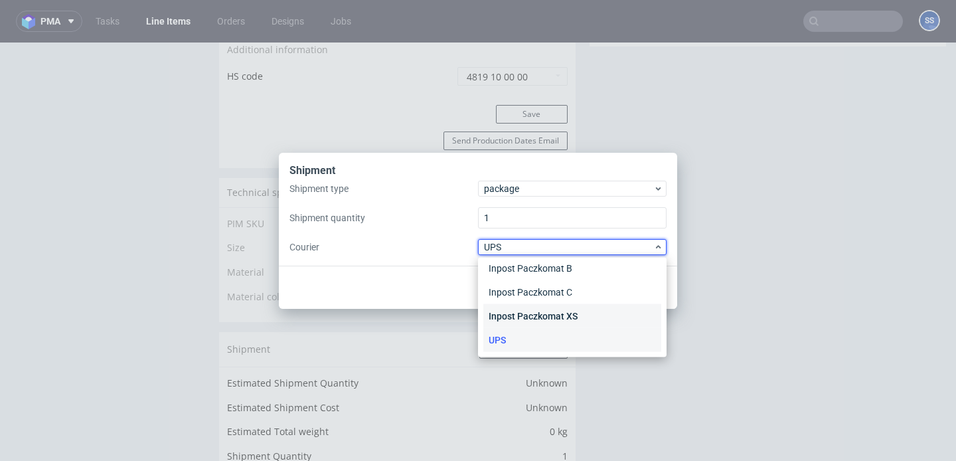
scroll to position [0, 0]
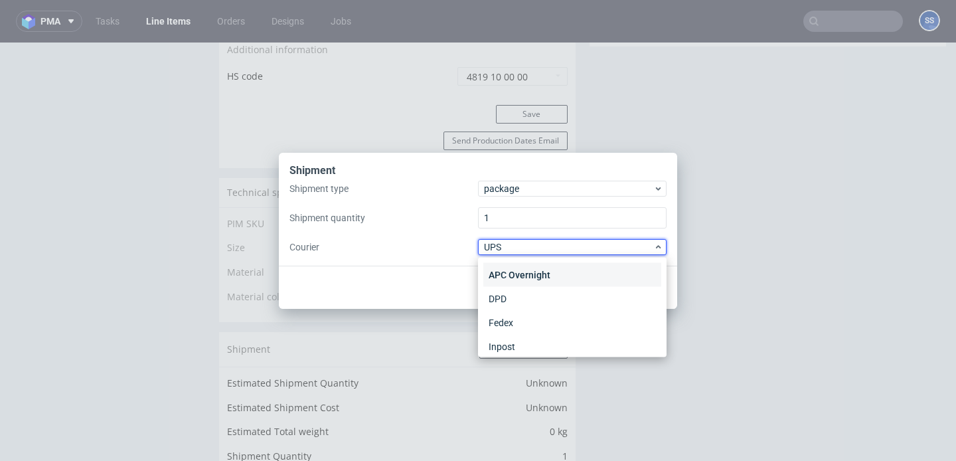
click at [533, 268] on div "APC Overnight" at bounding box center [572, 275] width 178 height 24
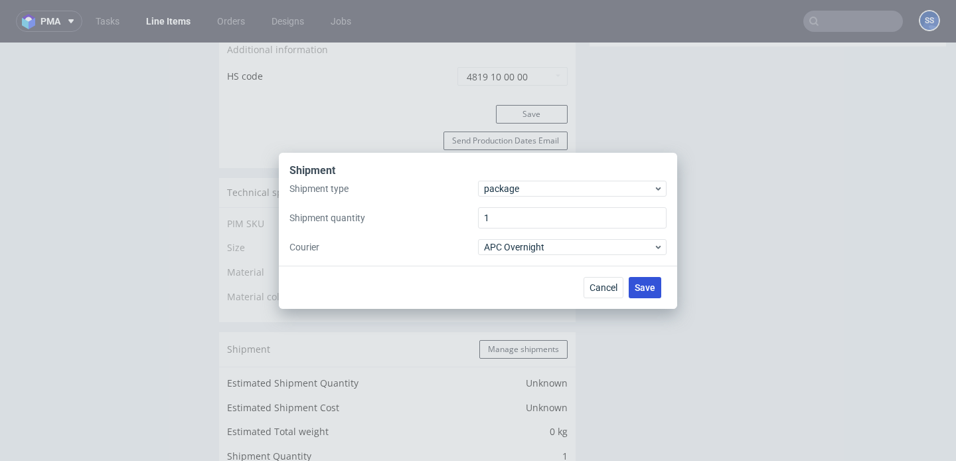
click at [635, 288] on span "Save" at bounding box center [645, 287] width 21 height 9
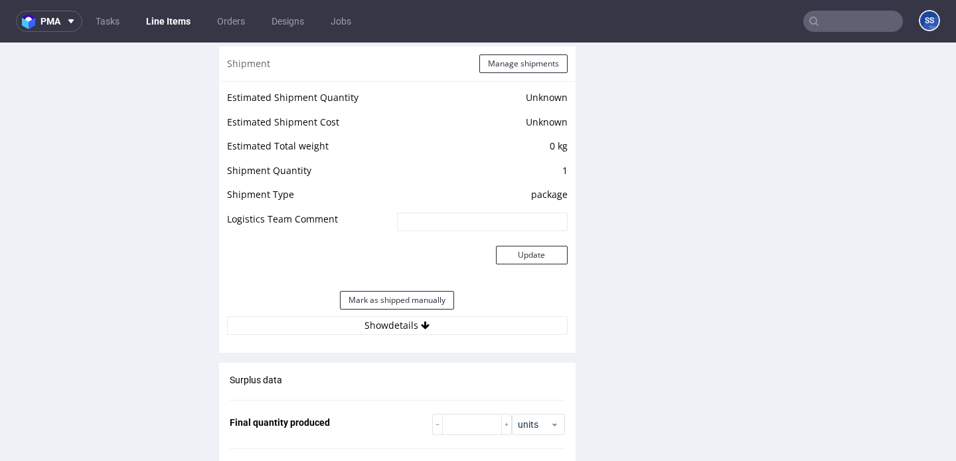
scroll to position [1070, 0]
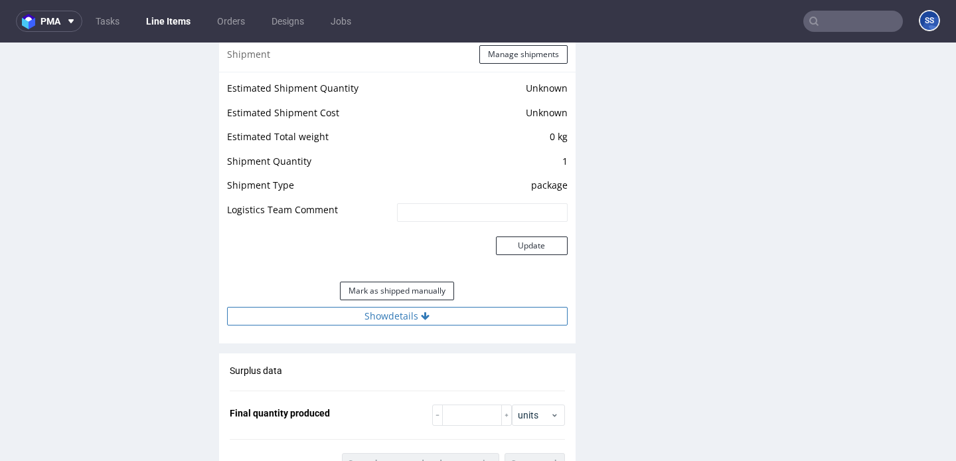
click at [445, 325] on button "Show details" at bounding box center [397, 316] width 341 height 19
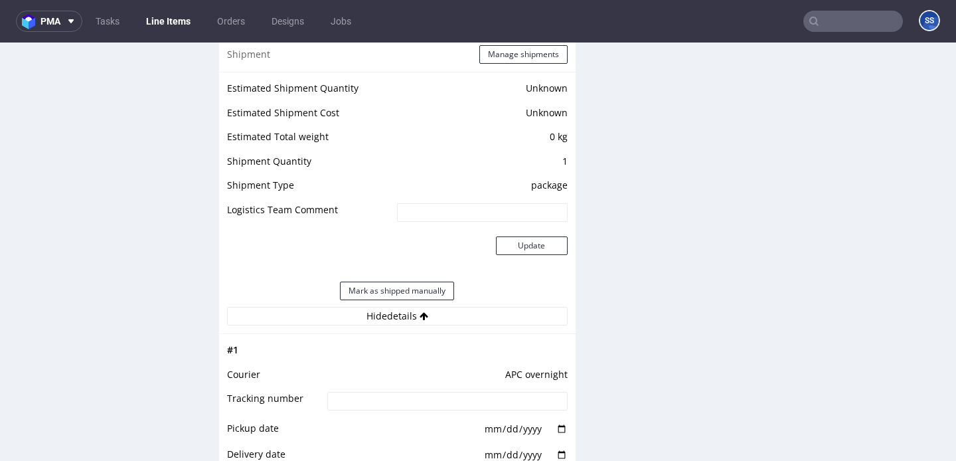
click at [407, 404] on input at bounding box center [447, 401] width 240 height 19
paste input "2025090505708090001152"
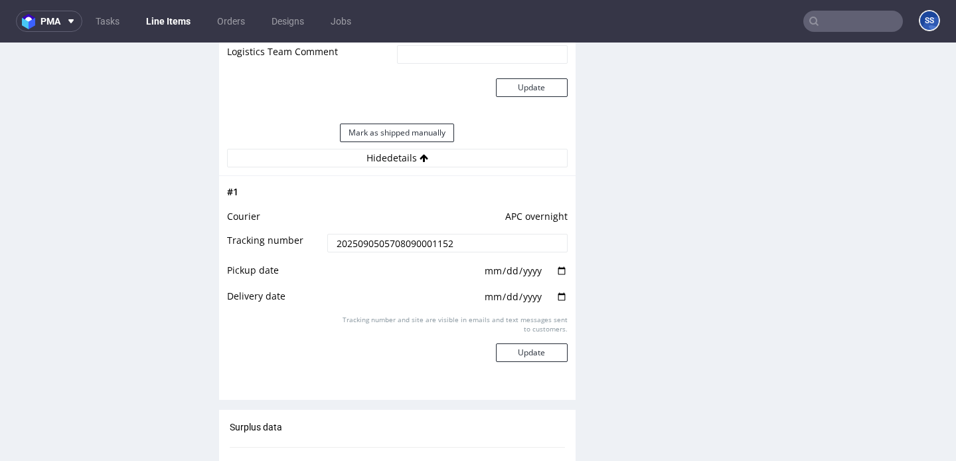
scroll to position [1232, 0]
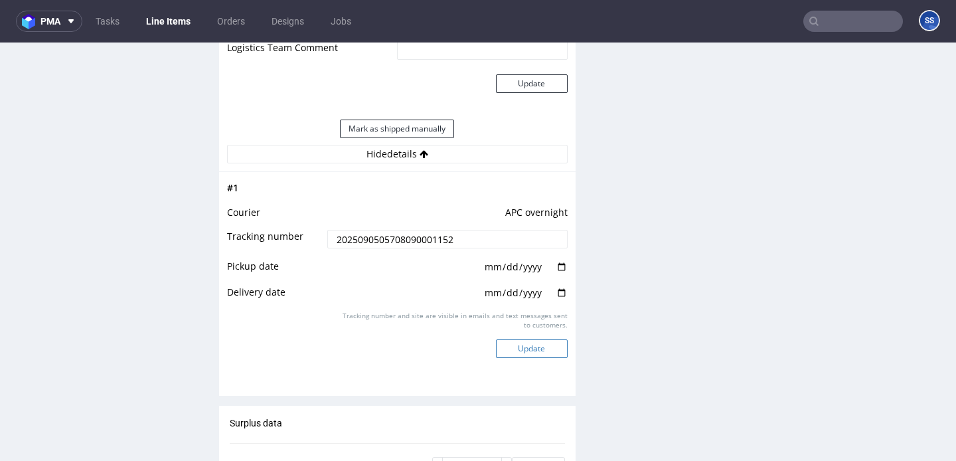
type input "2025090505708090001152"
click at [523, 358] on button "Update" at bounding box center [532, 348] width 72 height 19
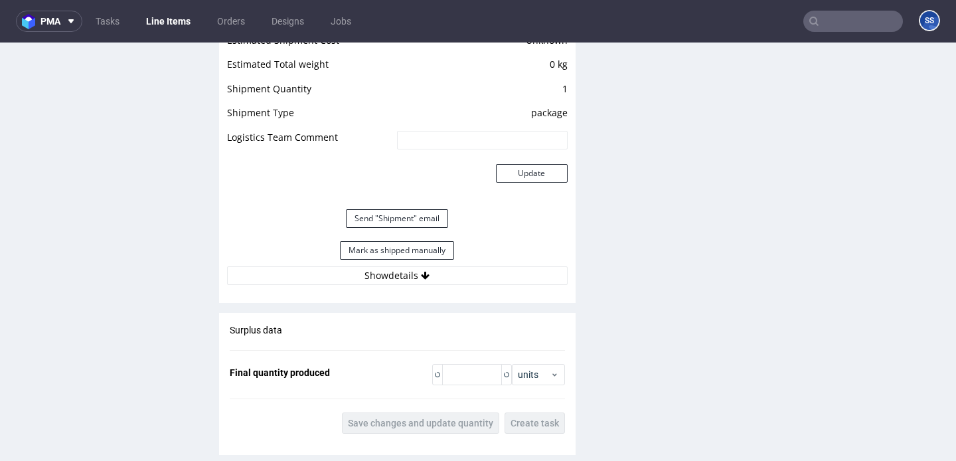
scroll to position [1144, 0]
click at [435, 258] on button "Mark as shipped manually" at bounding box center [397, 249] width 114 height 19
click at [420, 226] on button "Send "Shipment" email" at bounding box center [397, 217] width 102 height 19
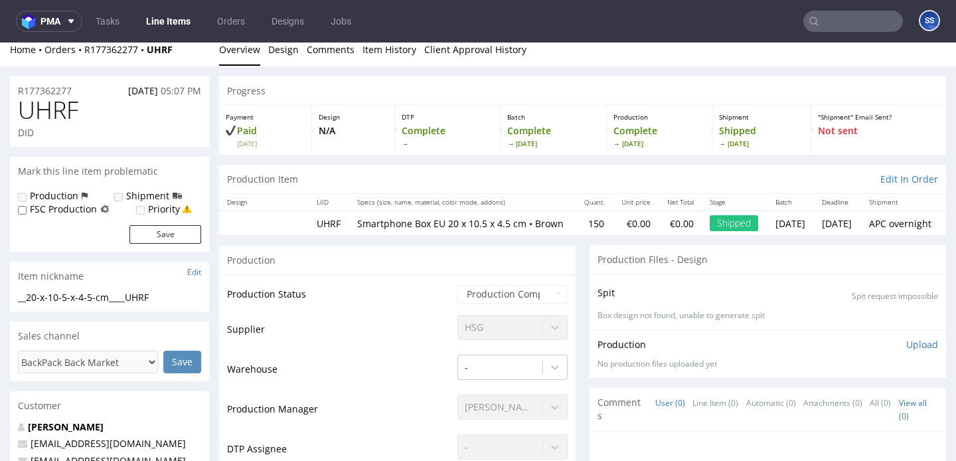
scroll to position [0, 0]
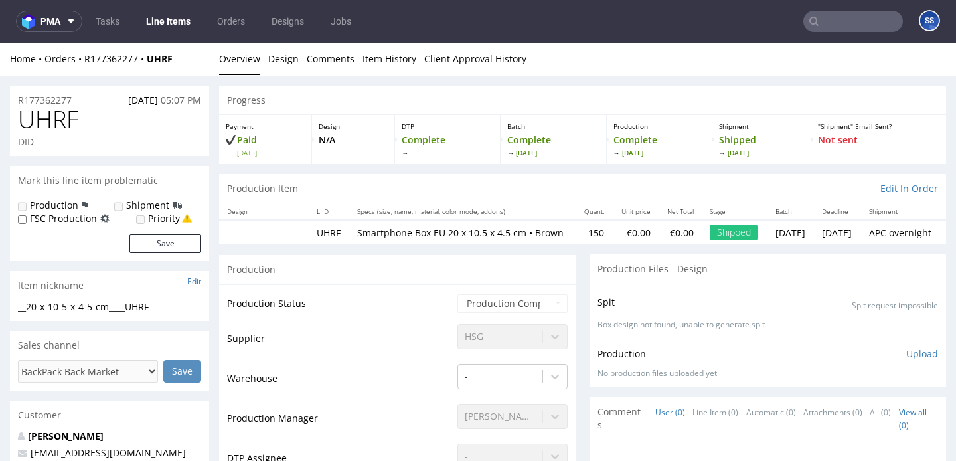
click at [172, 25] on link "Line Items" at bounding box center [168, 21] width 60 height 21
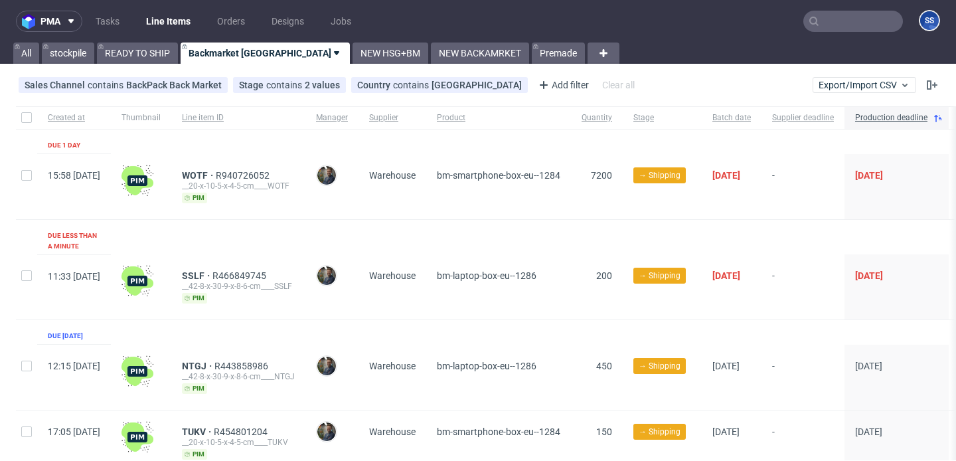
scroll to position [46, 0]
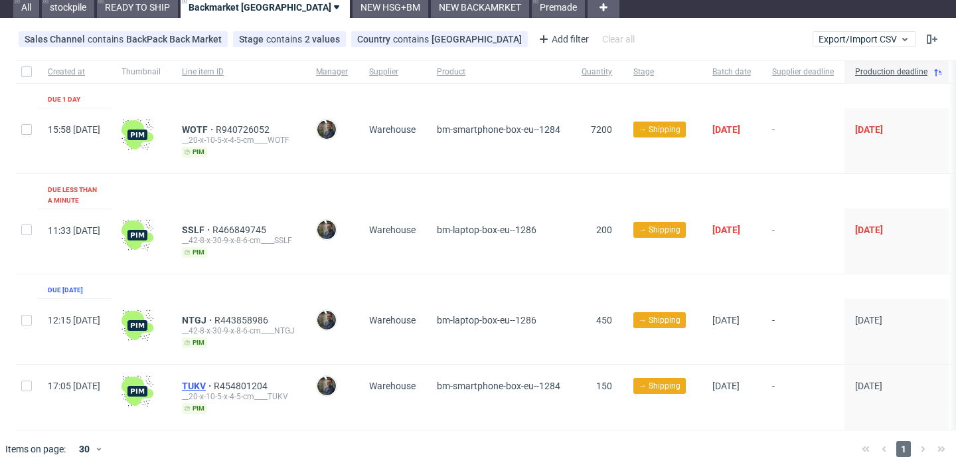
click at [214, 380] on span "TUKV" at bounding box center [198, 385] width 32 height 11
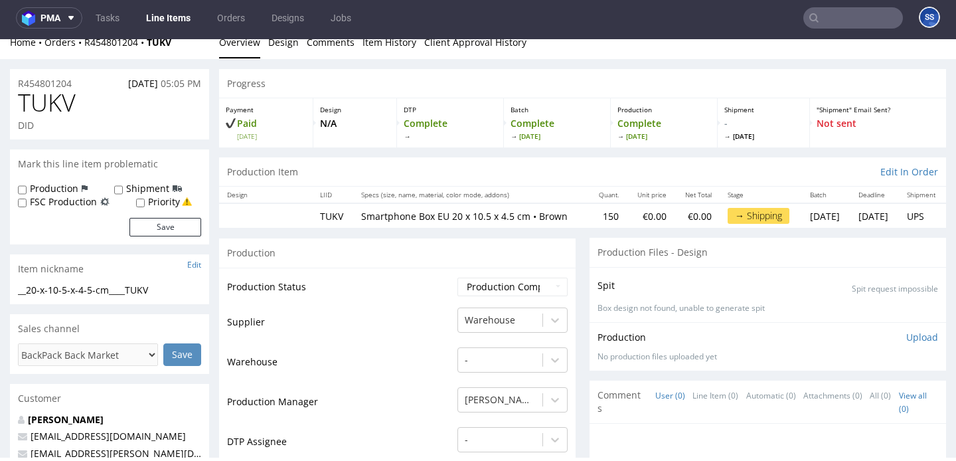
scroll to position [5, 0]
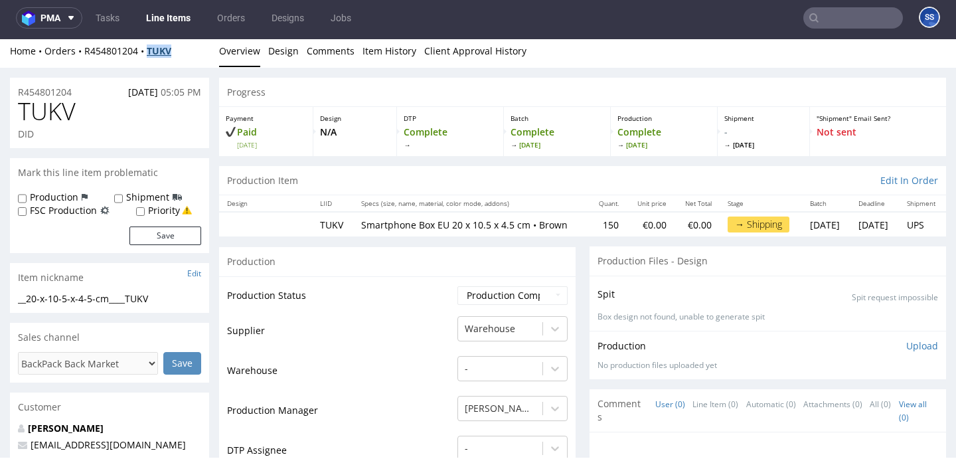
drag, startPoint x: 177, startPoint y: 54, endPoint x: 152, endPoint y: 54, distance: 24.6
click at [152, 54] on div "Home Orders R454801204 TUKV" at bounding box center [109, 50] width 199 height 13
copy strong "TUKV"
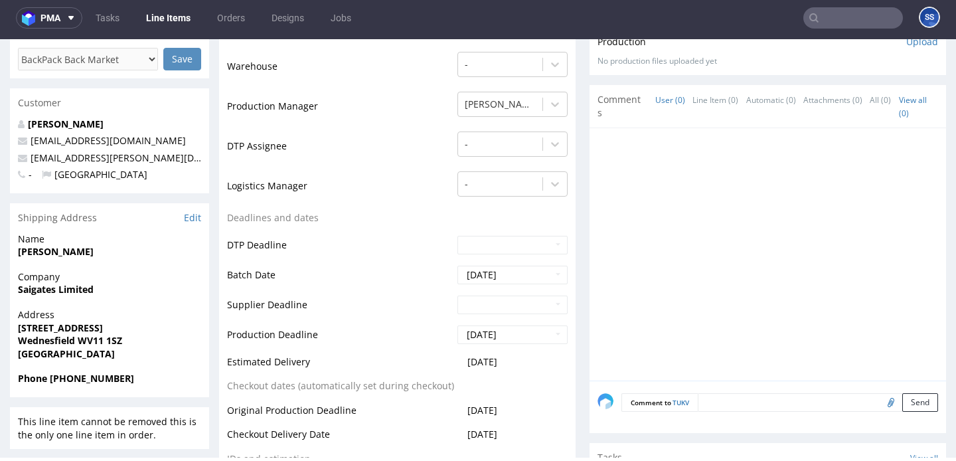
scroll to position [370, 0]
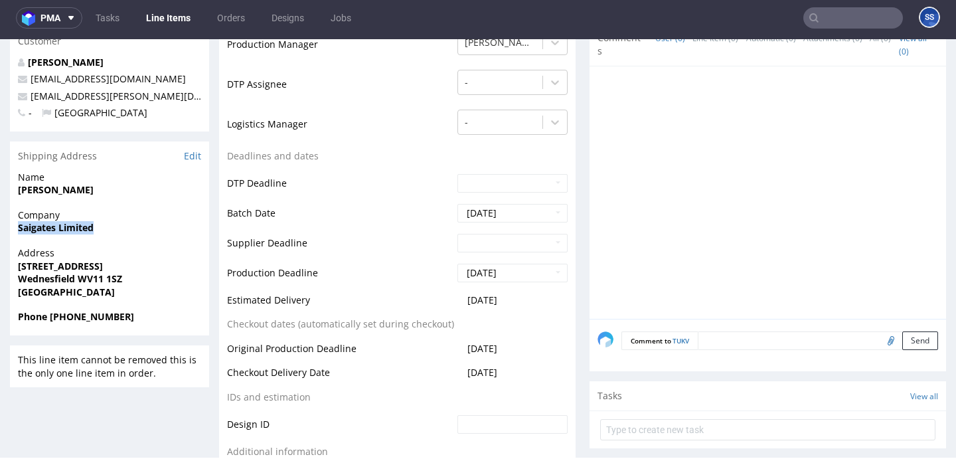
drag, startPoint x: 111, startPoint y: 226, endPoint x: 0, endPoint y: 230, distance: 111.0
copy strong "Saigates Limited"
drag, startPoint x: 127, startPoint y: 284, endPoint x: 80, endPoint y: 283, distance: 47.8
click at [80, 283] on span "Wednesfield WV11 1SZ" at bounding box center [109, 278] width 183 height 13
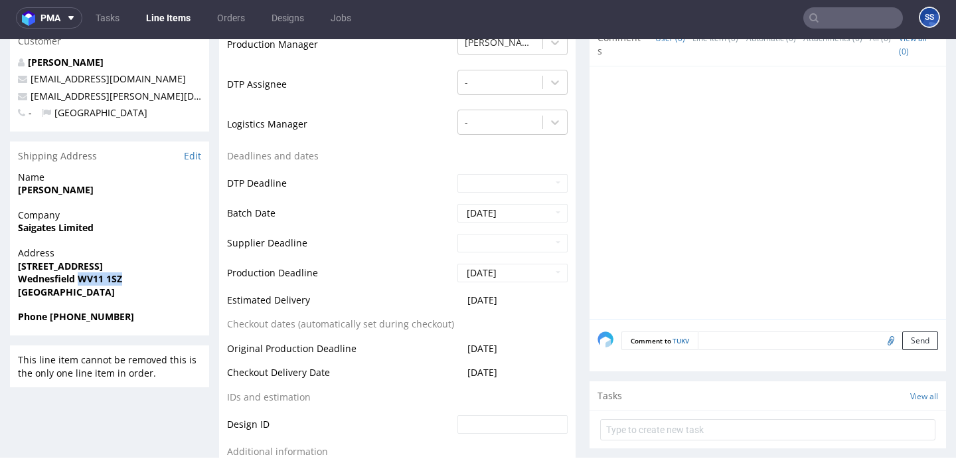
copy strong "WV11 1SZ"
drag, startPoint x: 84, startPoint y: 270, endPoint x: 8, endPoint y: 271, distance: 76.4
copy strong "98 High Street"
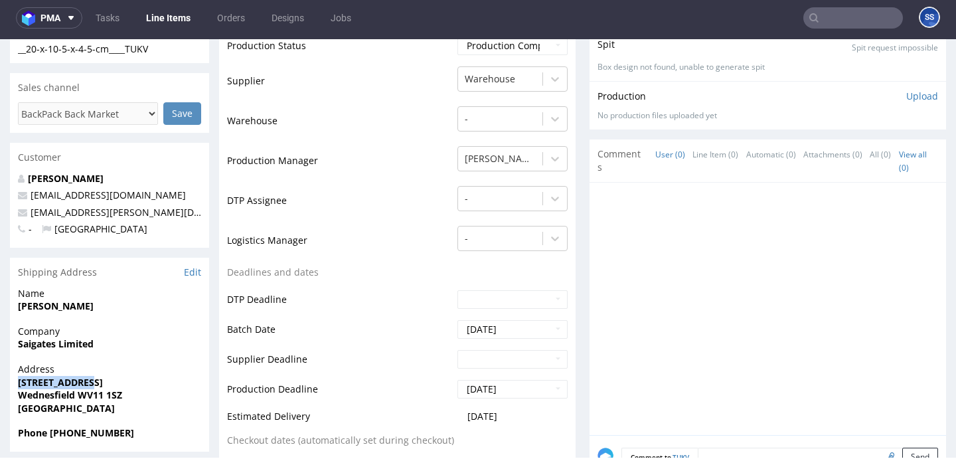
scroll to position [289, 0]
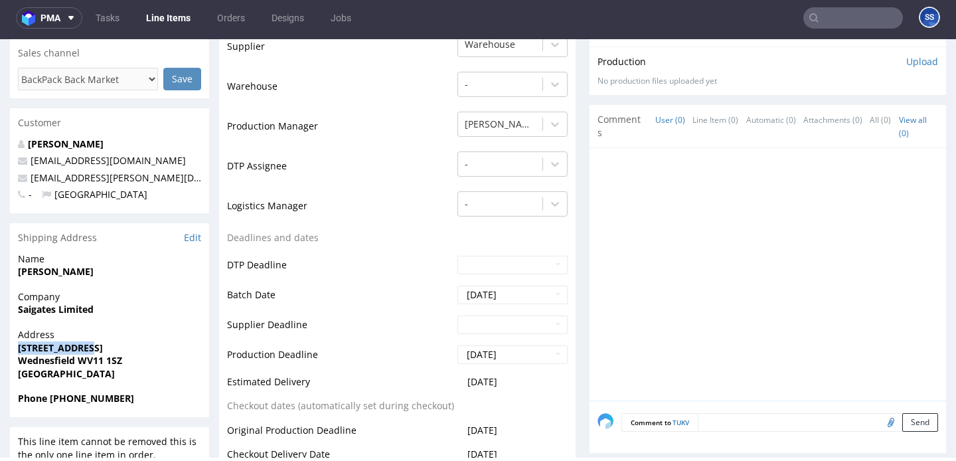
click at [57, 358] on strong "Wednesfield WV11 1SZ" at bounding box center [70, 360] width 104 height 13
copy strong "Wednesfield"
click at [45, 268] on strong "Sagar Patel" at bounding box center [56, 271] width 76 height 13
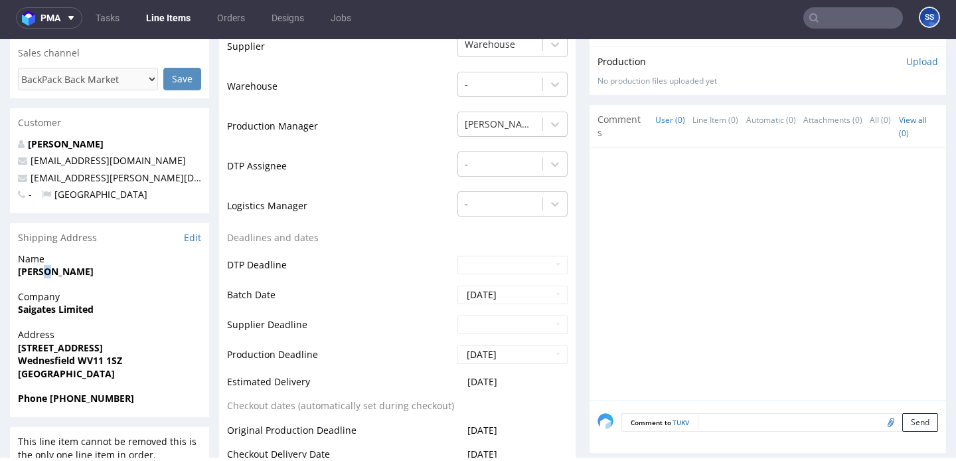
click at [45, 268] on strong "Sagar Patel" at bounding box center [56, 271] width 76 height 13
copy strong "Sagar Patel"
drag, startPoint x: 139, startPoint y: 397, endPoint x: 50, endPoint y: 404, distance: 89.9
click at [50, 404] on span "Phone +44 07401 885548" at bounding box center [109, 398] width 183 height 13
copy strong "+44 07401 885548"
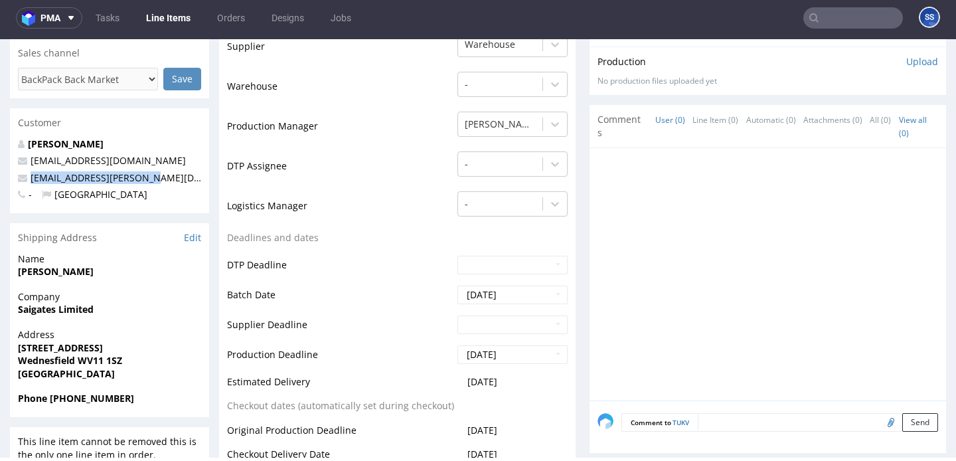
drag, startPoint x: 154, startPoint y: 182, endPoint x: 26, endPoint y: 179, distance: 128.2
click at [26, 179] on p "sagar.patel@saigates.com" at bounding box center [109, 177] width 183 height 13
copy span "sagar.patel@saigates.com"
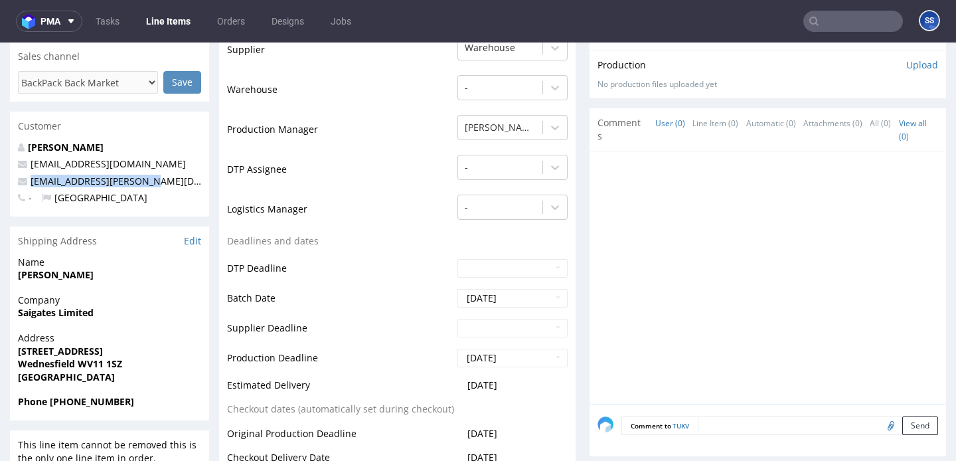
click at [183, 21] on link "Line Items" at bounding box center [168, 21] width 60 height 21
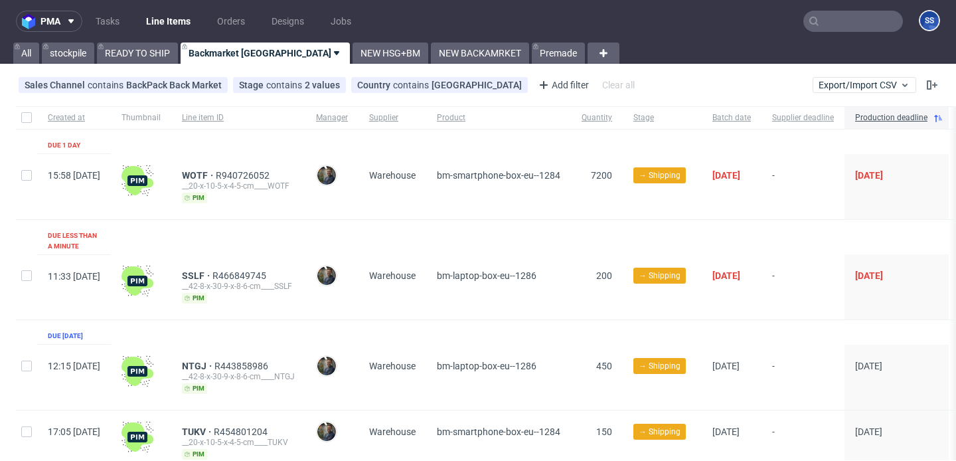
scroll to position [46, 0]
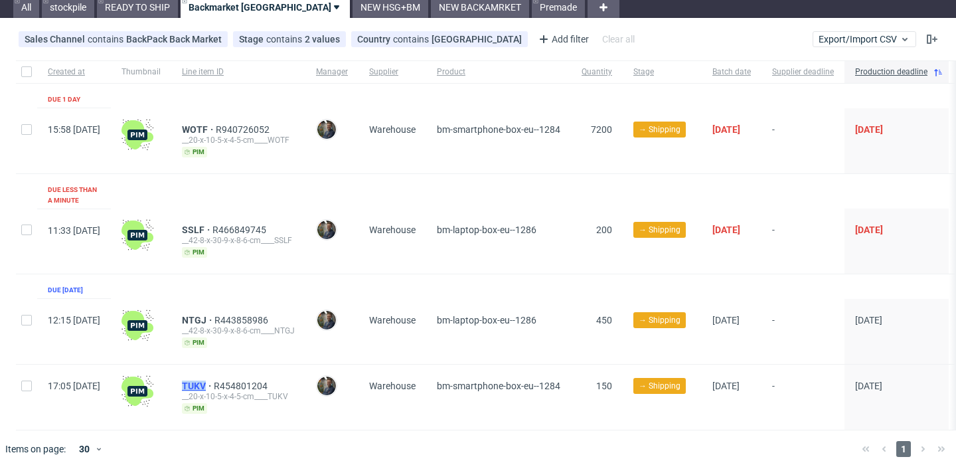
drag, startPoint x: 220, startPoint y: 377, endPoint x: 246, endPoint y: 376, distance: 25.9
click at [246, 376] on div "TUKV R454801204 __20-x-10-5-x-4-5-cm____TUKV pim" at bounding box center [238, 397] width 134 height 65
copy span "TUKV"
click at [214, 380] on span "TUKV" at bounding box center [198, 385] width 32 height 11
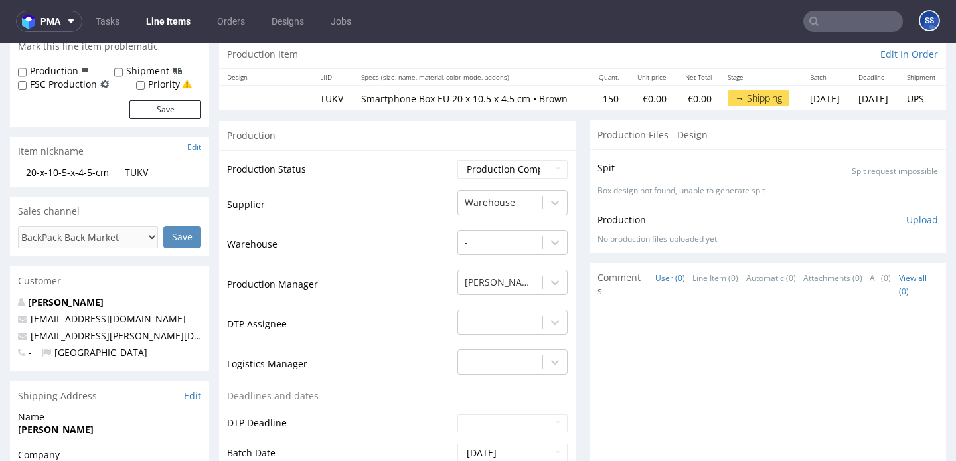
scroll to position [72, 0]
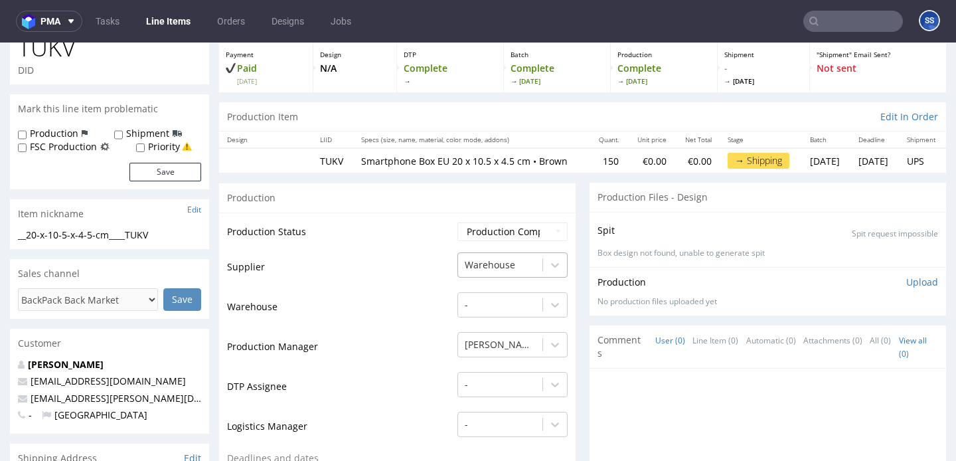
click at [484, 271] on div "Warehouse" at bounding box center [512, 261] width 110 height 19
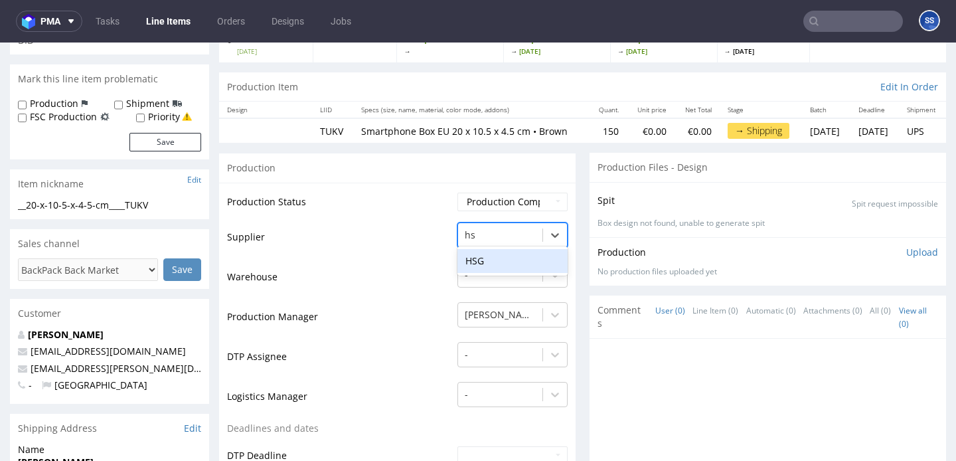
scroll to position [0, 0]
type input "hsg"
click at [515, 271] on div "HSG" at bounding box center [512, 261] width 110 height 24
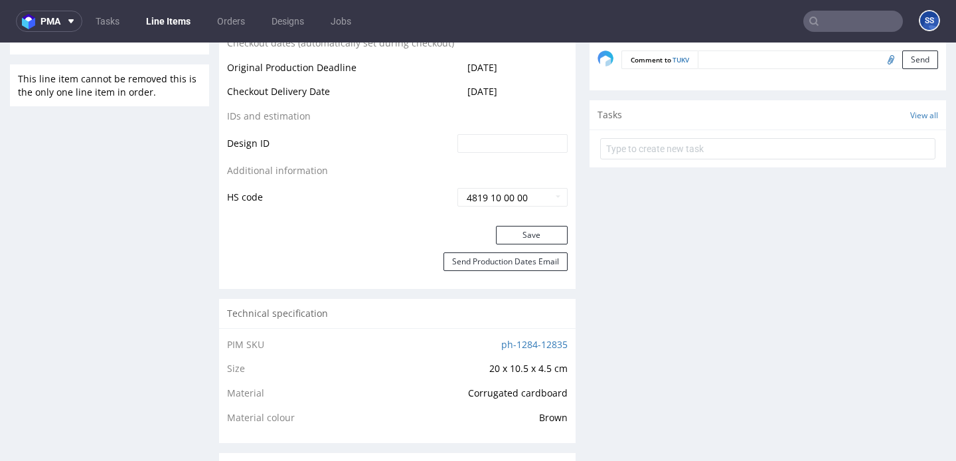
scroll to position [659, 0]
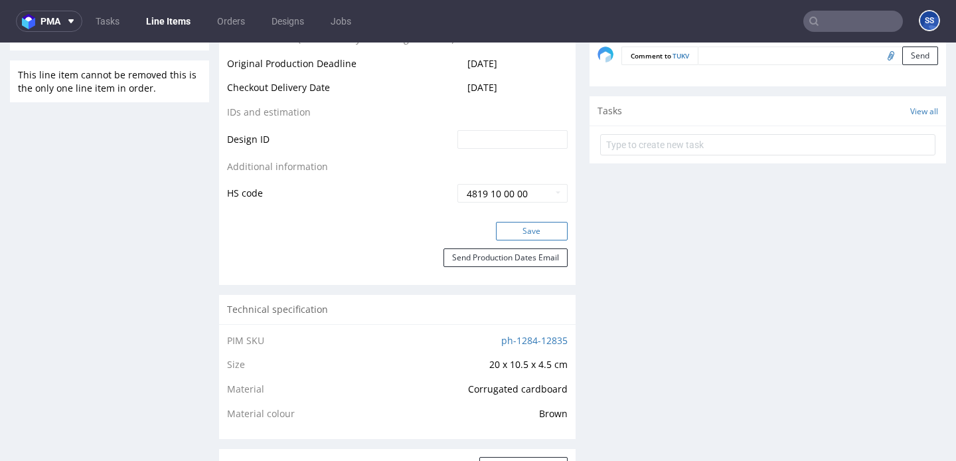
click at [509, 240] on button "Save" at bounding box center [532, 231] width 72 height 19
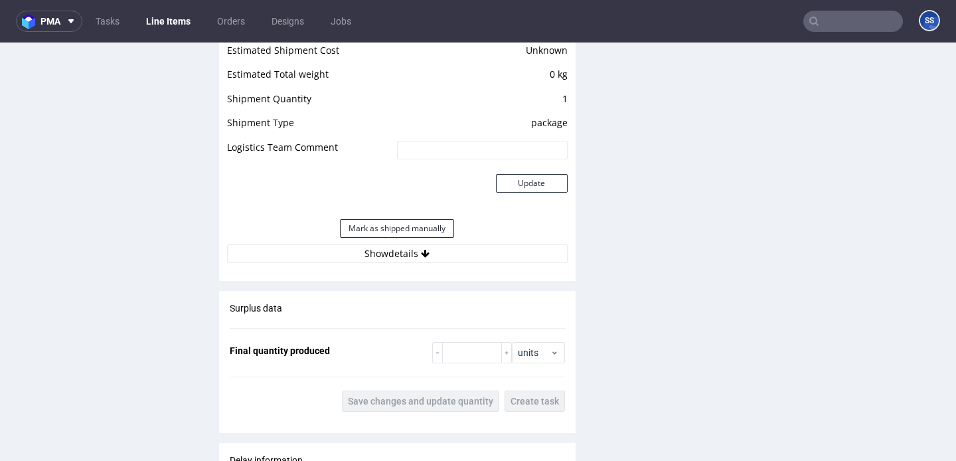
scroll to position [1141, 0]
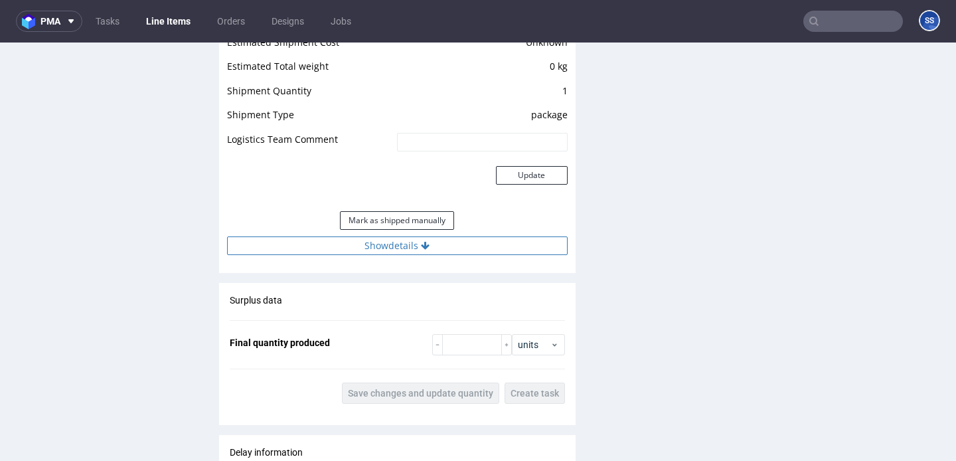
click at [485, 253] on button "Show details" at bounding box center [397, 245] width 341 height 19
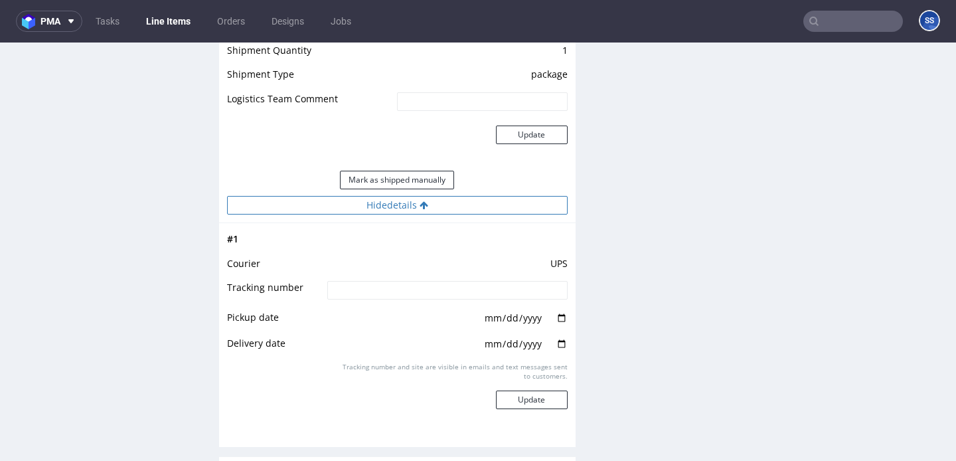
scroll to position [1182, 0]
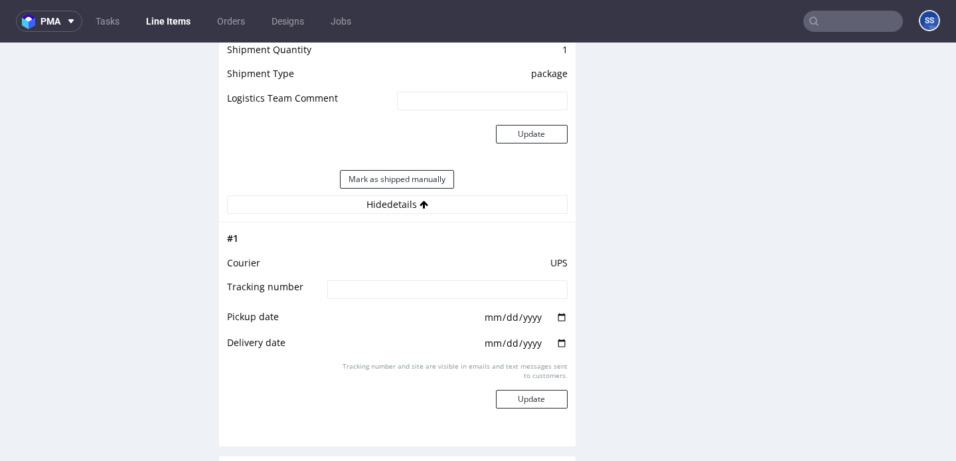
click at [422, 299] on input at bounding box center [447, 289] width 240 height 19
paste input "2025090505708090001153"
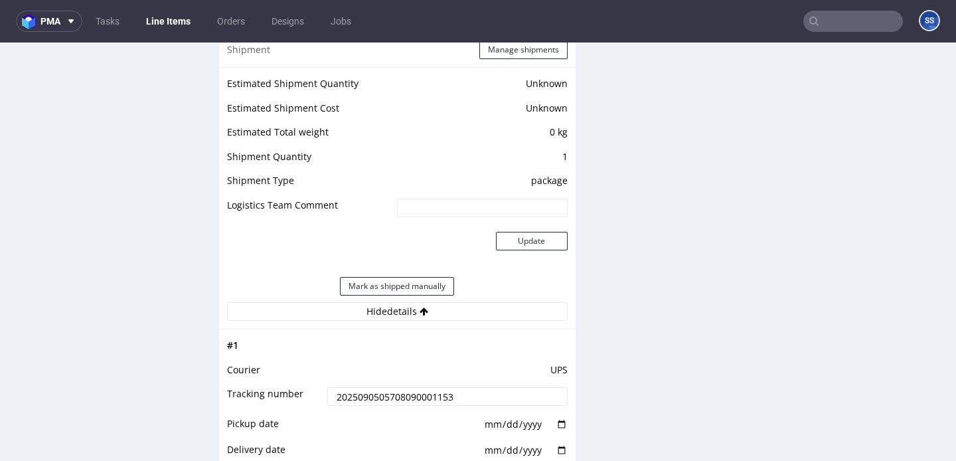
scroll to position [987, 0]
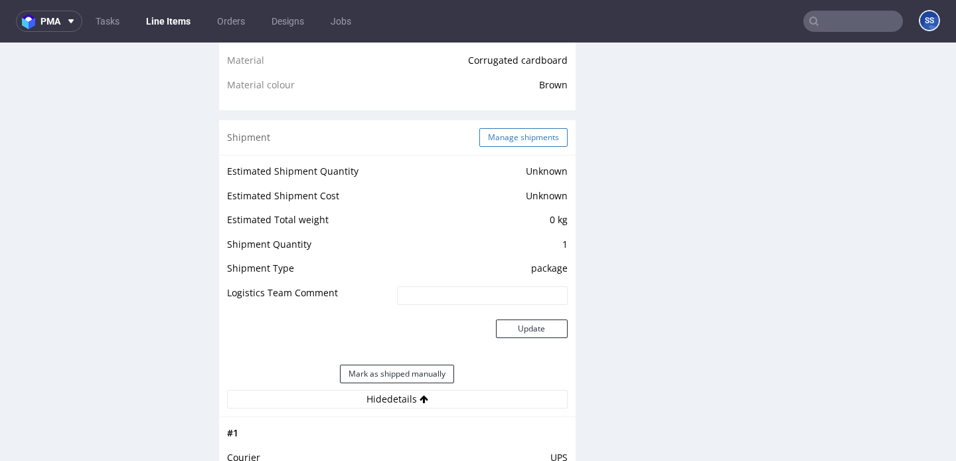
type input "2025090505708090001153"
click at [540, 147] on button "Manage shipments" at bounding box center [523, 137] width 88 height 19
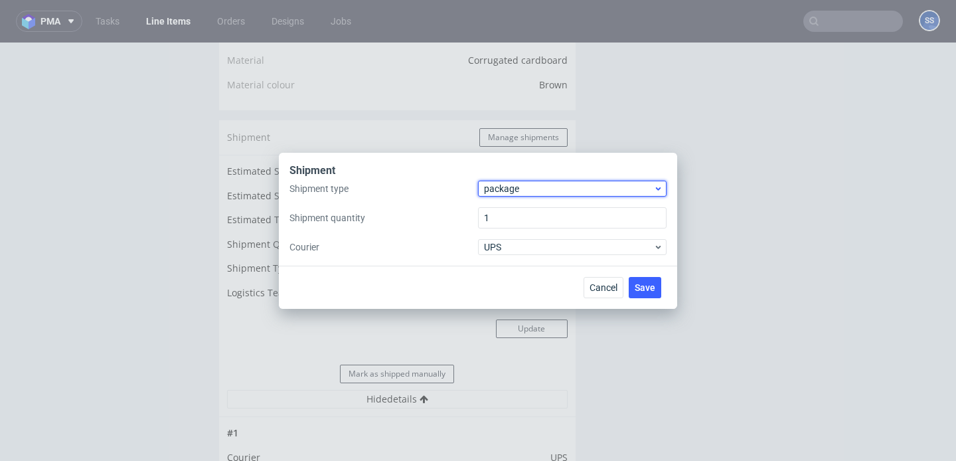
click at [544, 187] on span "package" at bounding box center [568, 188] width 169 height 13
click at [532, 236] on div "package" at bounding box center [572, 240] width 178 height 24
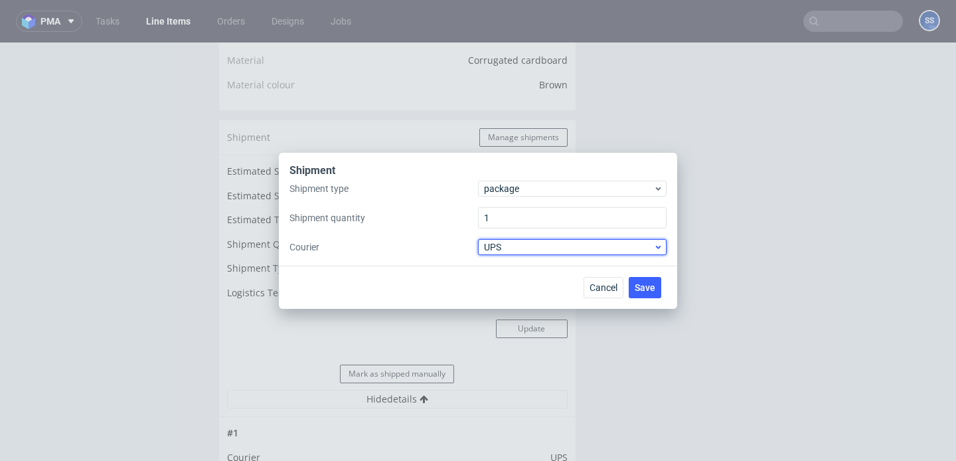
click at [521, 250] on span "UPS" at bounding box center [568, 246] width 169 height 13
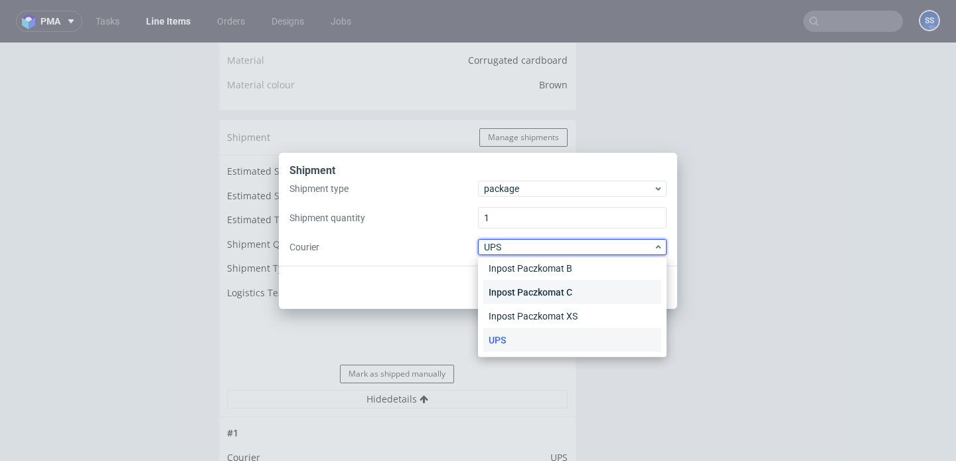
scroll to position [0, 0]
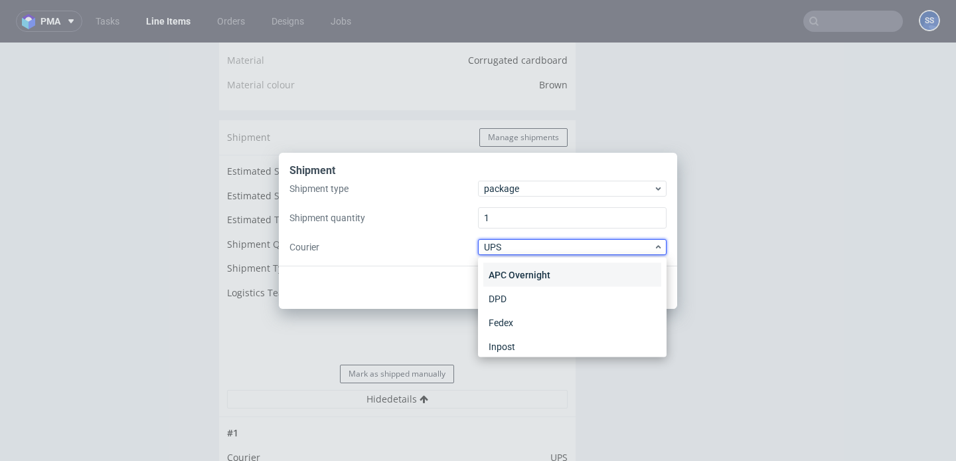
click at [522, 274] on div "APC Overnight" at bounding box center [572, 275] width 178 height 24
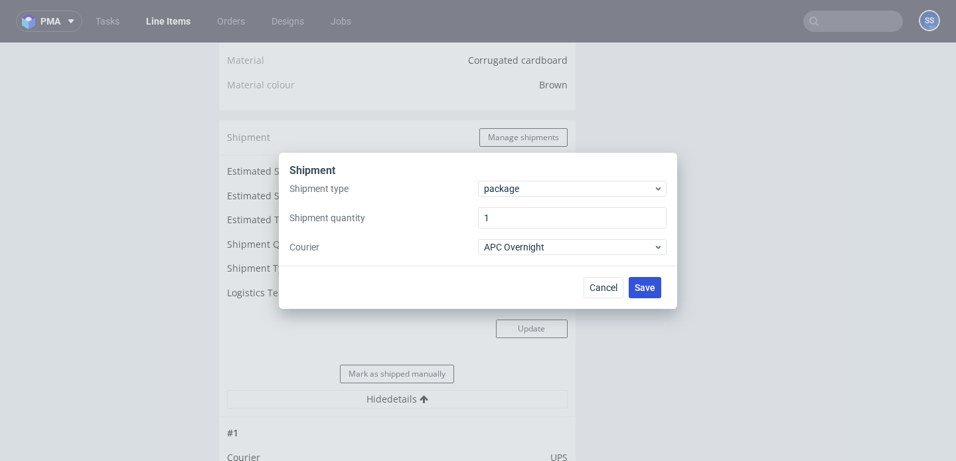
click at [645, 284] on span "Save" at bounding box center [645, 287] width 21 height 9
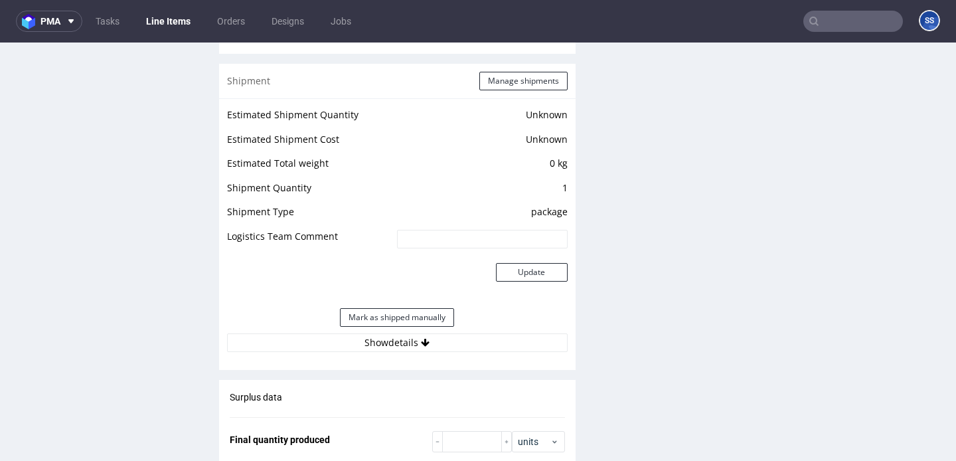
scroll to position [1043, 0]
click at [421, 348] on icon at bounding box center [425, 343] width 9 height 9
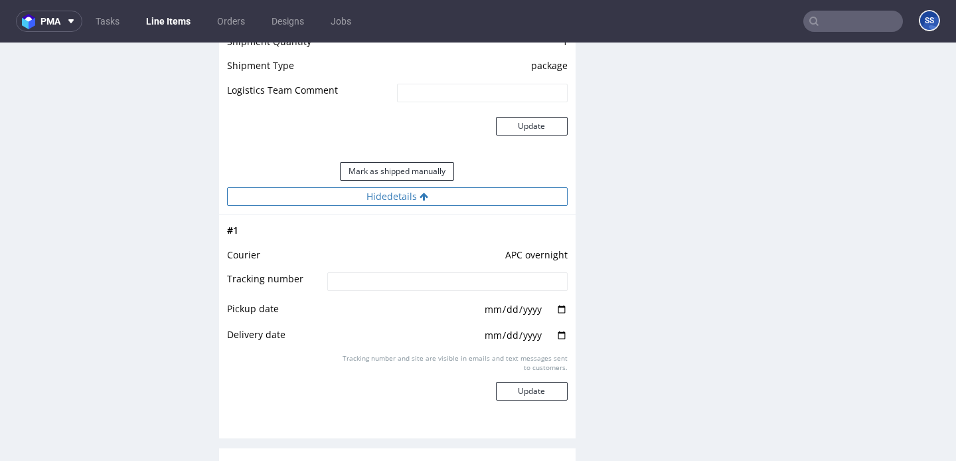
scroll to position [1218, 0]
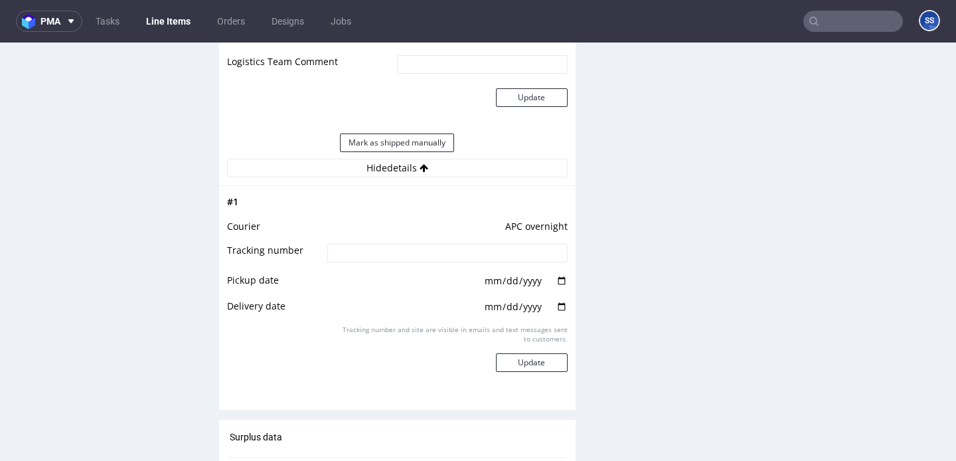
click at [355, 262] on input at bounding box center [447, 253] width 240 height 19
paste input "2025090505708090001153"
type input "2025090505708090001153"
click at [527, 372] on button "Update" at bounding box center [532, 362] width 72 height 19
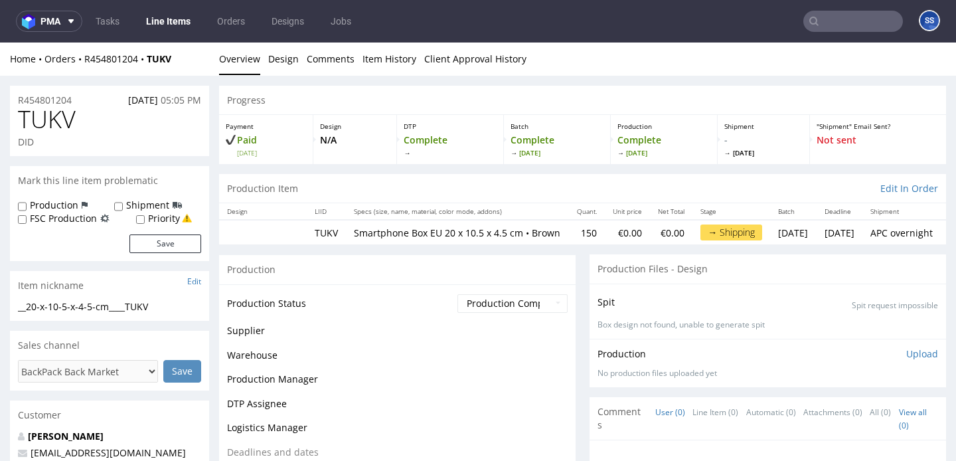
scroll to position [1015, 0]
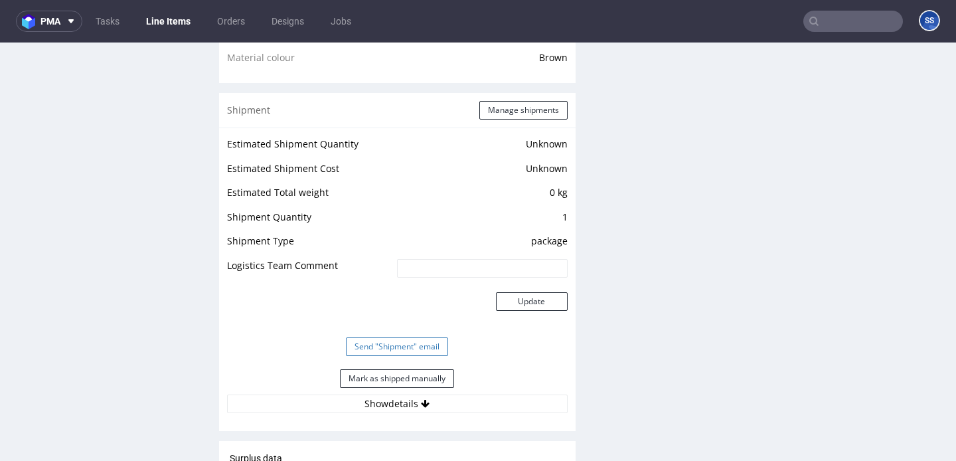
click at [384, 350] on button "Send "Shipment" email" at bounding box center [397, 346] width 102 height 19
click at [380, 388] on button "Mark as shipped manually" at bounding box center [397, 378] width 114 height 19
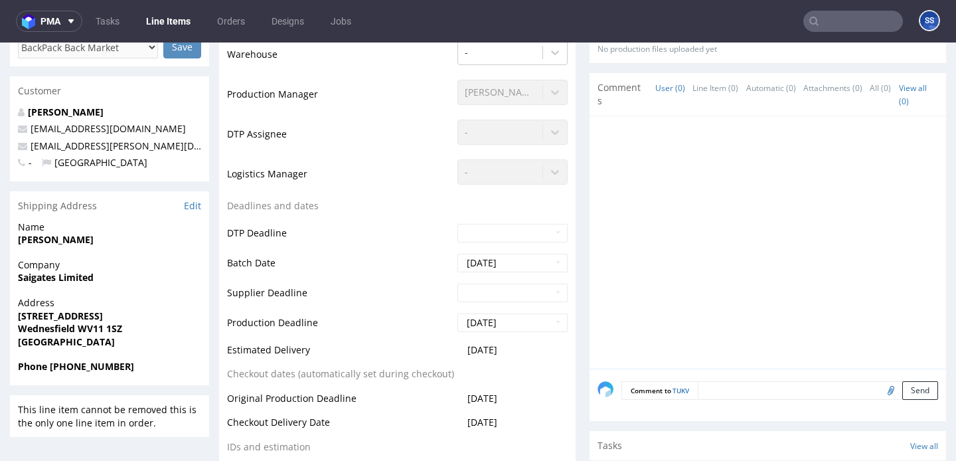
scroll to position [0, 0]
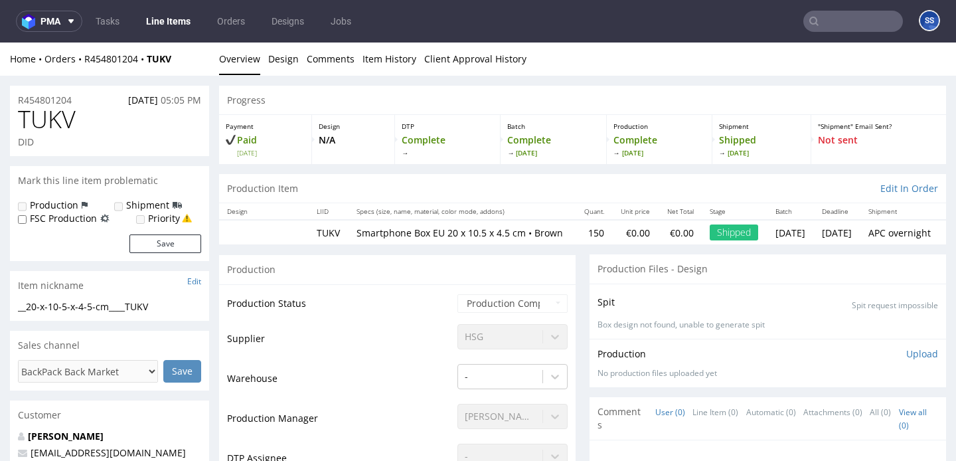
click at [163, 23] on link "Line Items" at bounding box center [168, 21] width 60 height 21
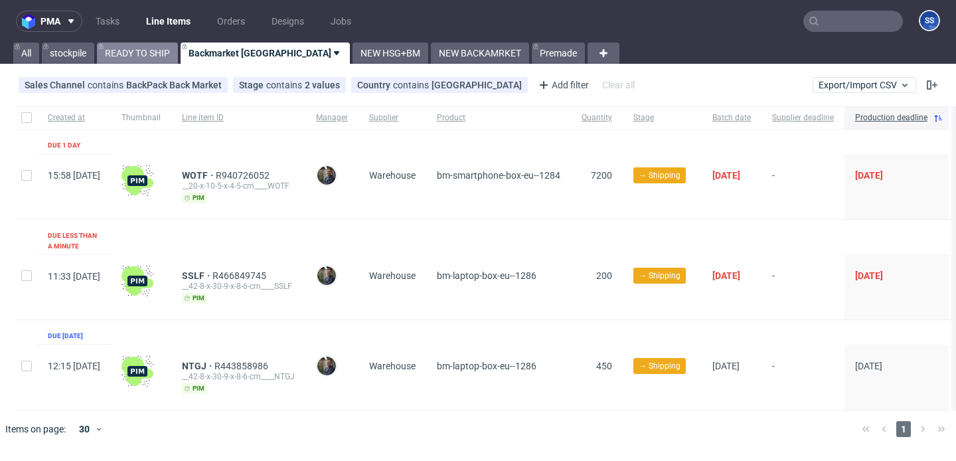
click at [159, 56] on link "READY TO SHIP" at bounding box center [137, 52] width 81 height 21
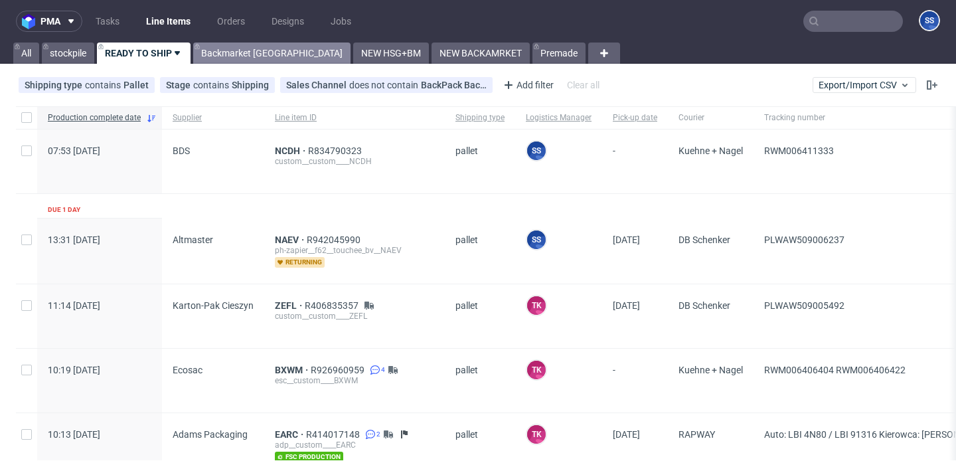
click at [220, 58] on link "Backmarket [GEOGRAPHIC_DATA]" at bounding box center [271, 52] width 157 height 21
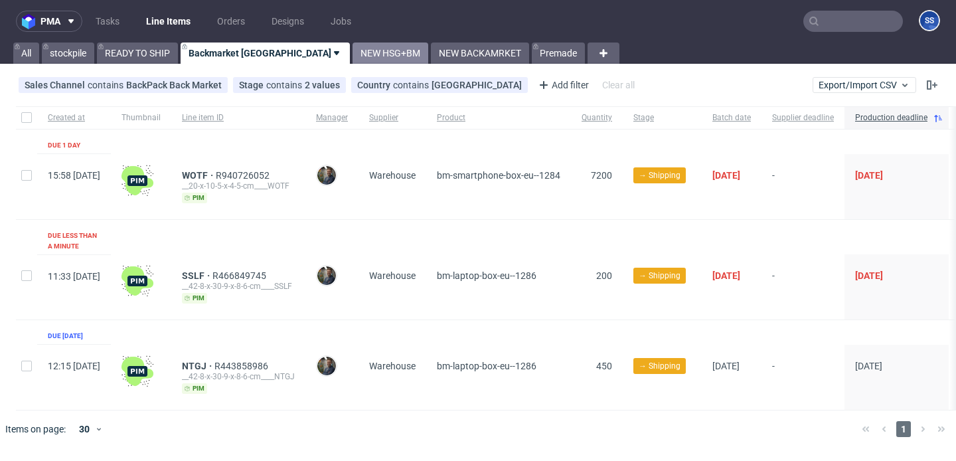
click at [353, 53] on link "NEW HSG+BM" at bounding box center [391, 52] width 76 height 21
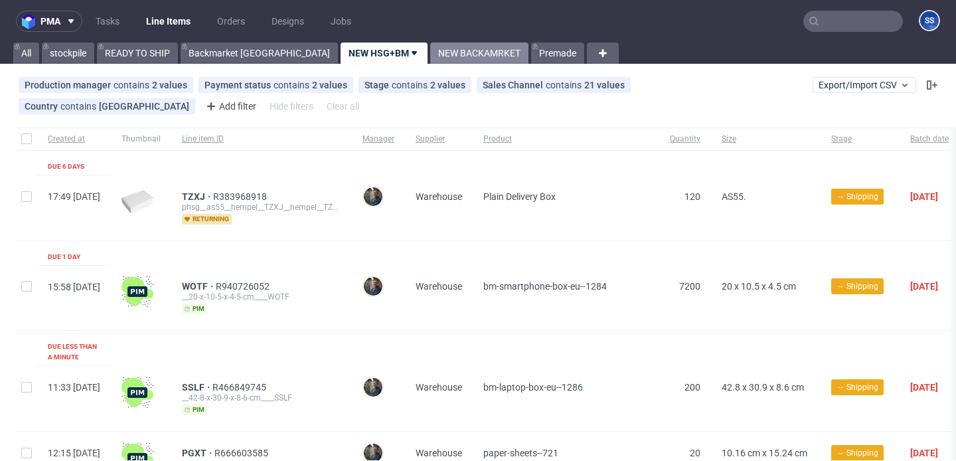
click at [430, 56] on link "NEW BACKAMRKET" at bounding box center [479, 52] width 98 height 21
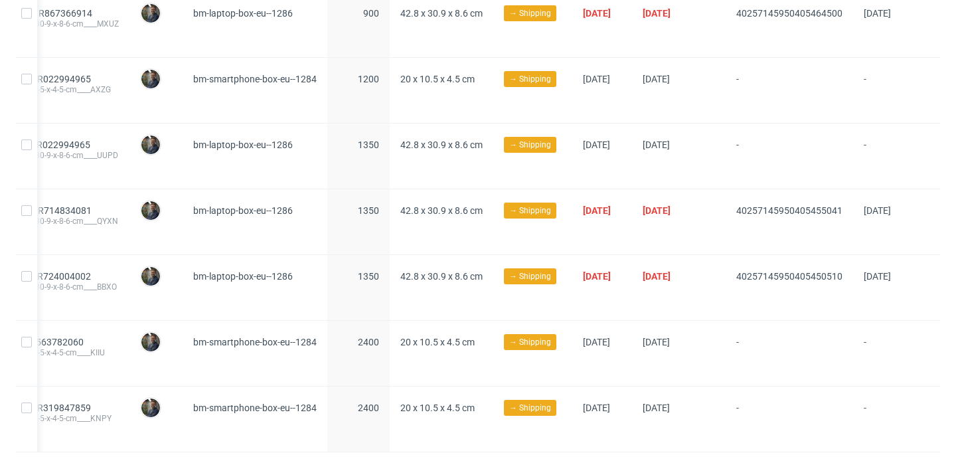
scroll to position [562, 0]
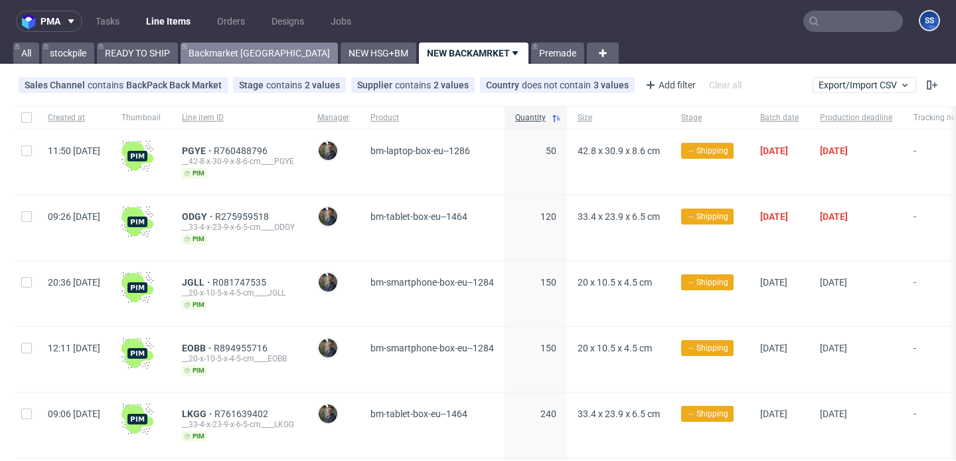
click at [229, 53] on link "Backmarket [GEOGRAPHIC_DATA]" at bounding box center [259, 52] width 157 height 21
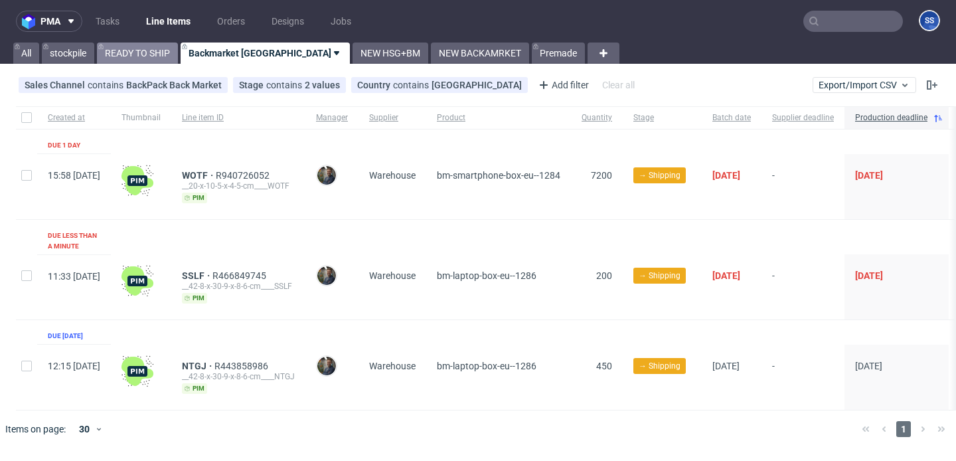
click at [173, 52] on link "READY TO SHIP" at bounding box center [137, 52] width 81 height 21
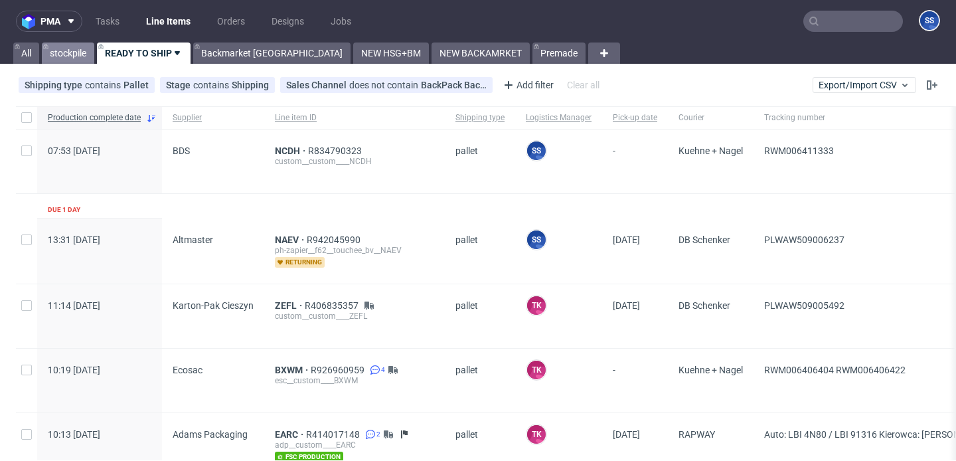
click at [78, 54] on link "stockpile" at bounding box center [68, 52] width 52 height 21
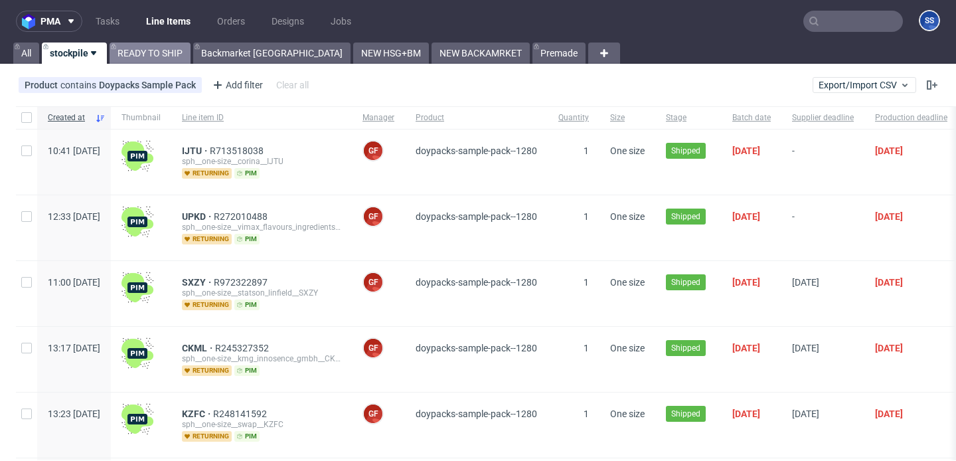
click at [165, 51] on link "READY TO SHIP" at bounding box center [150, 52] width 81 height 21
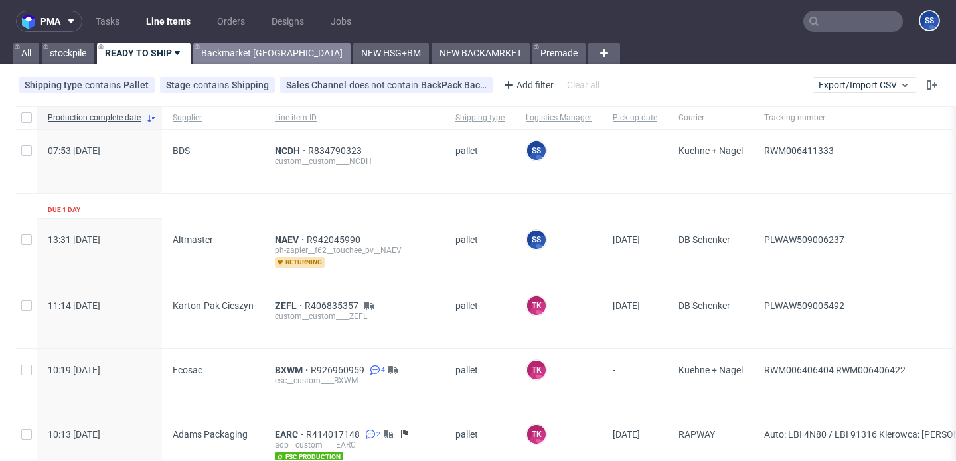
click at [240, 46] on link "Backmarket [GEOGRAPHIC_DATA]" at bounding box center [271, 52] width 157 height 21
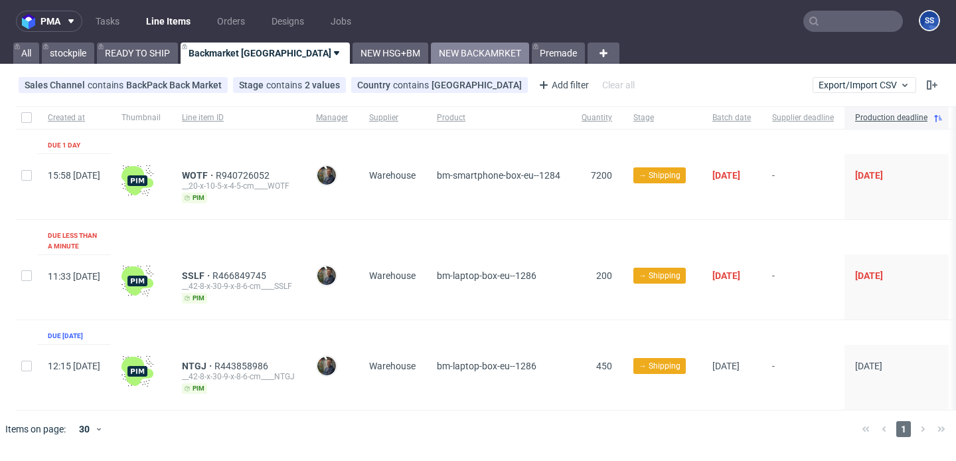
click at [431, 54] on link "NEW BACKAMRKET" at bounding box center [480, 52] width 98 height 21
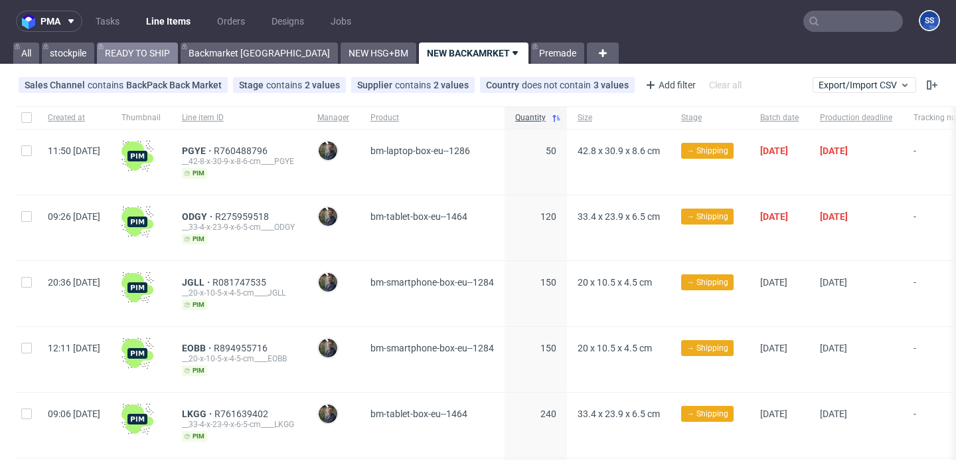
click at [125, 53] on link "READY TO SHIP" at bounding box center [137, 52] width 81 height 21
